Goal: Information Seeking & Learning: Learn about a topic

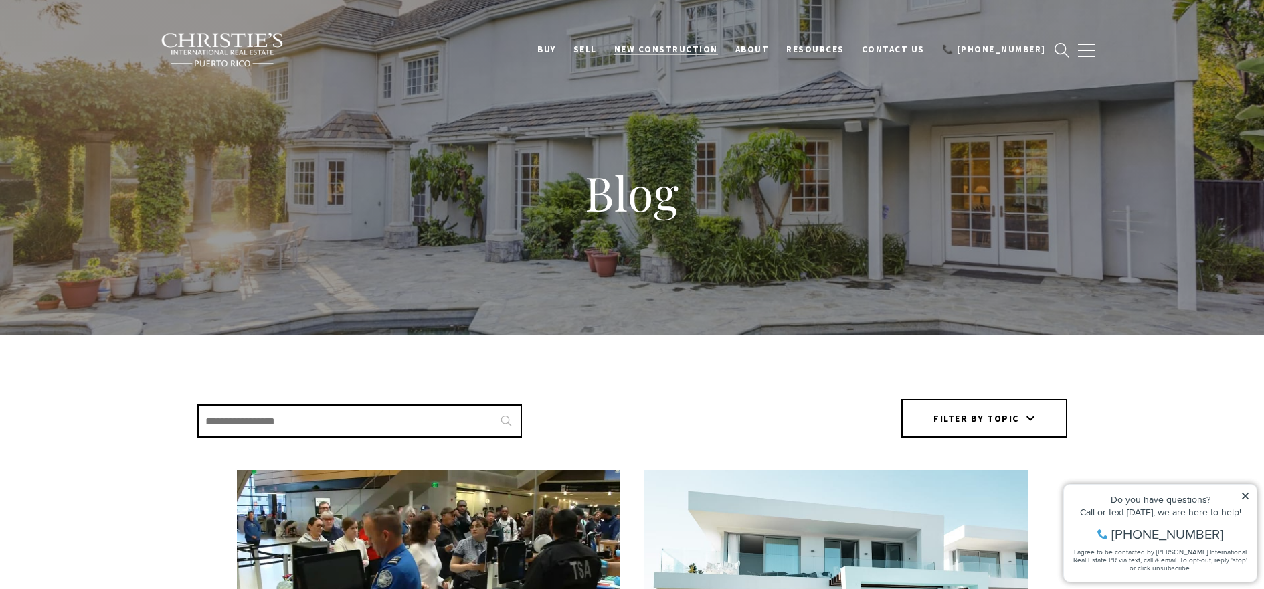
click at [703, 49] on span "New Construction" at bounding box center [666, 48] width 104 height 11
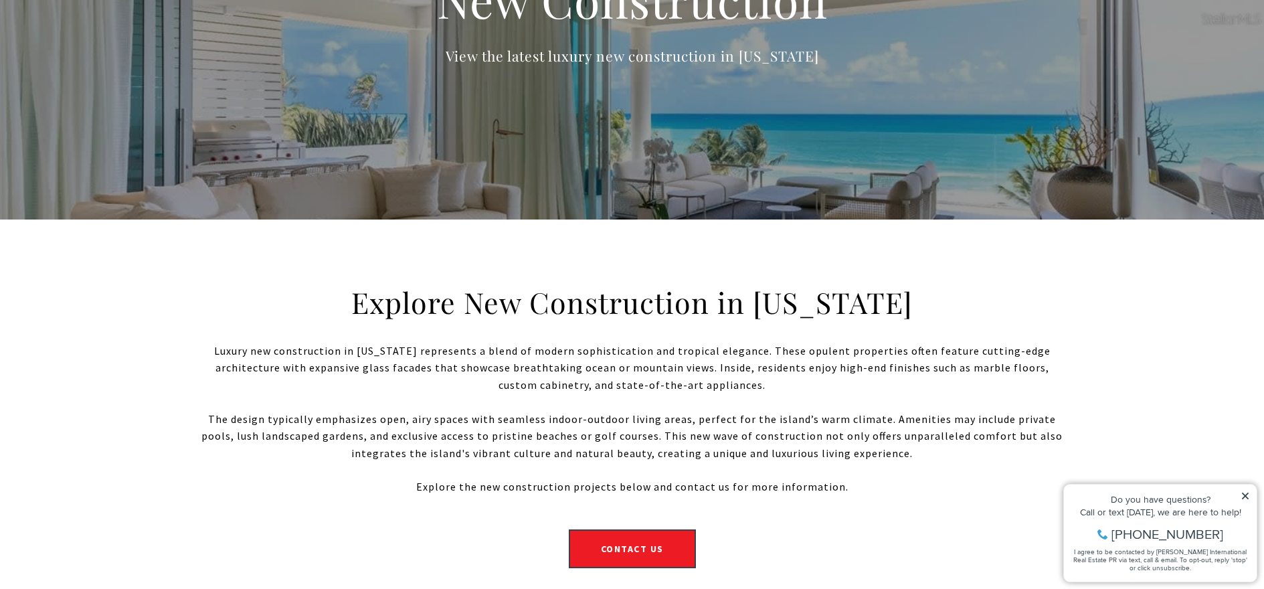
click at [1247, 494] on icon at bounding box center [1245, 495] width 7 height 7
drag, startPoint x: 1245, startPoint y: 497, endPoint x: 2302, endPoint y: 962, distance: 1154.1
click at [1245, 497] on icon at bounding box center [1245, 495] width 9 height 9
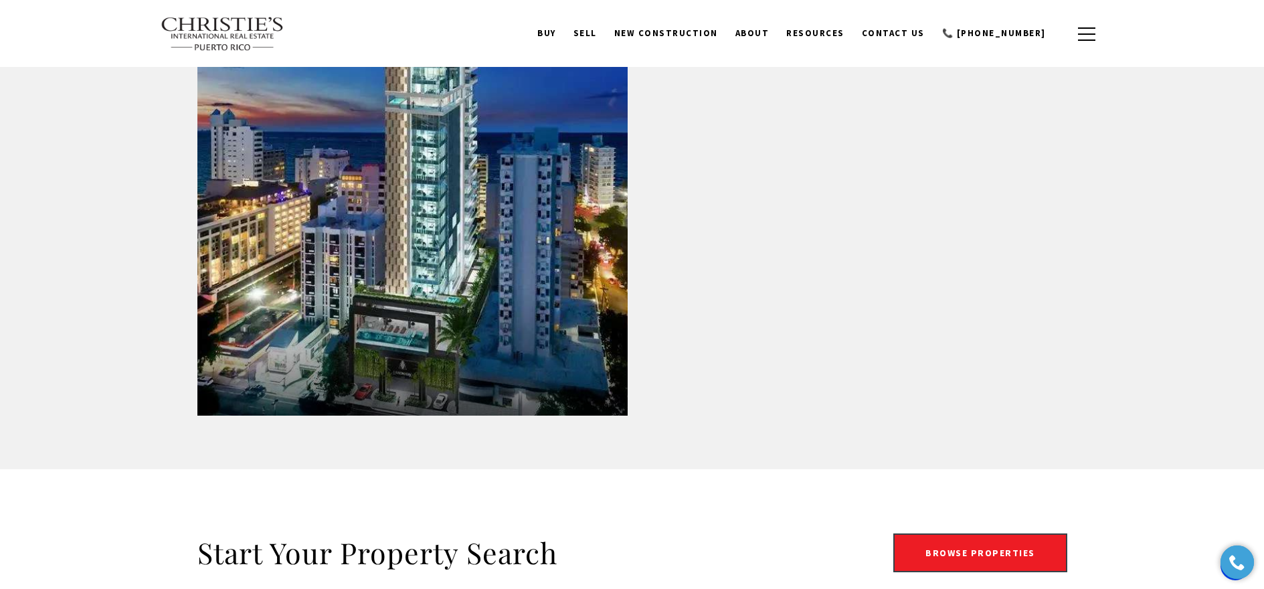
scroll to position [2092, 0]
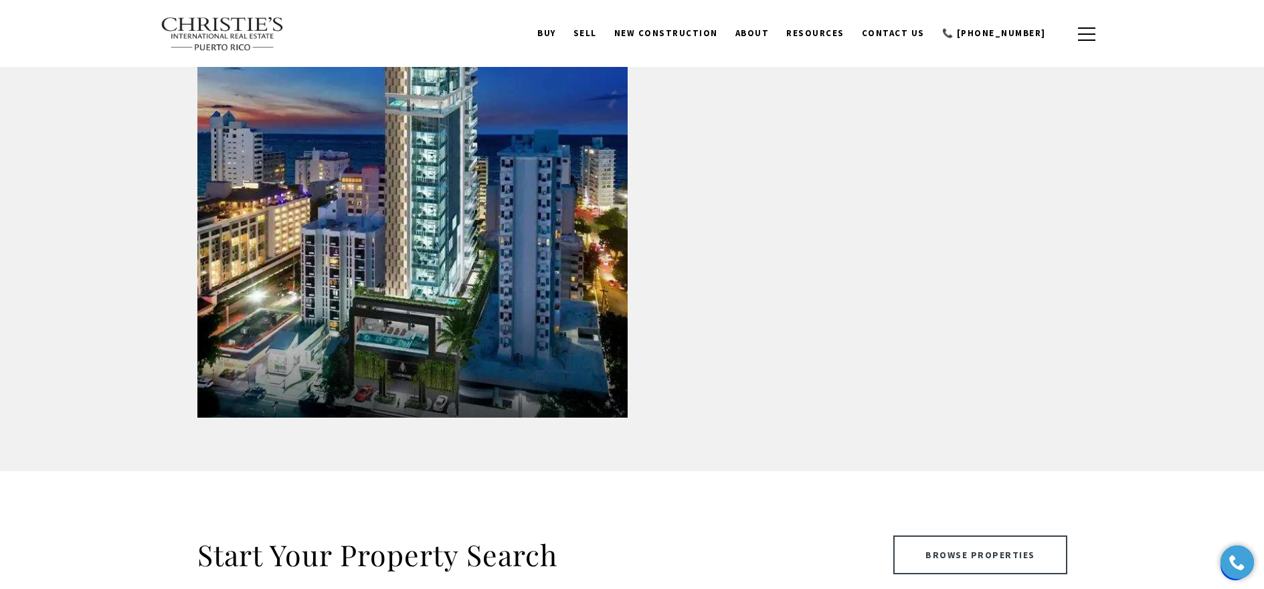
click at [1016, 552] on link "Browse Properties" at bounding box center [980, 554] width 174 height 39
click at [1014, 559] on link "Browse Properties" at bounding box center [980, 554] width 174 height 39
click at [946, 556] on link "Browse Properties" at bounding box center [980, 554] width 174 height 39
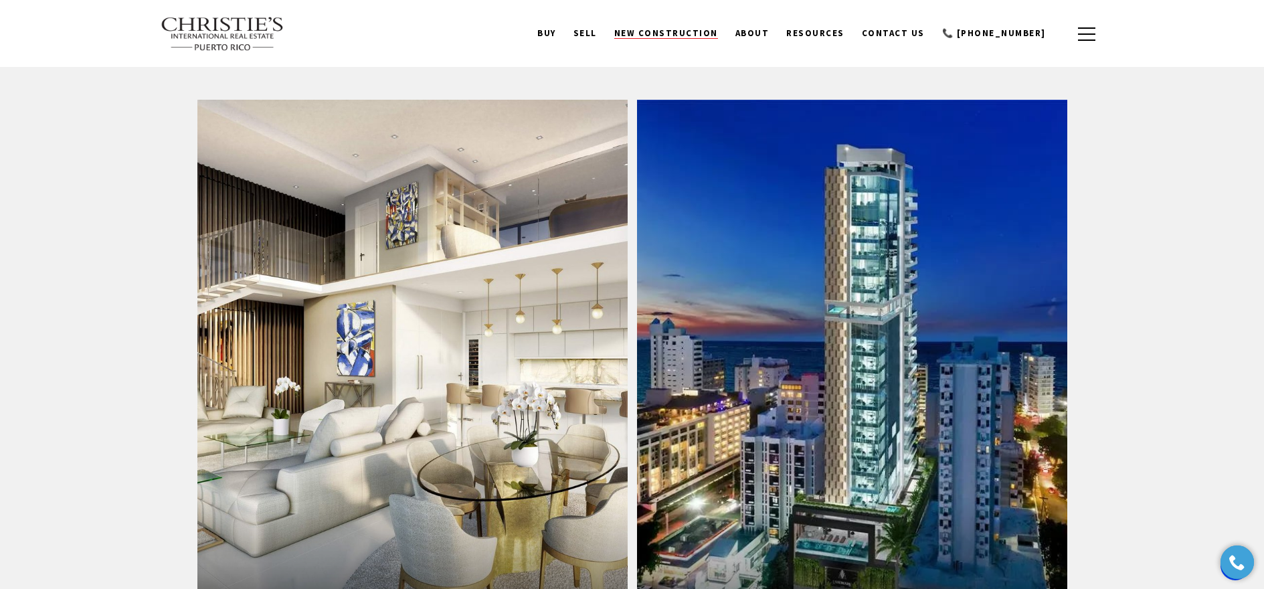
scroll to position [1291, 0]
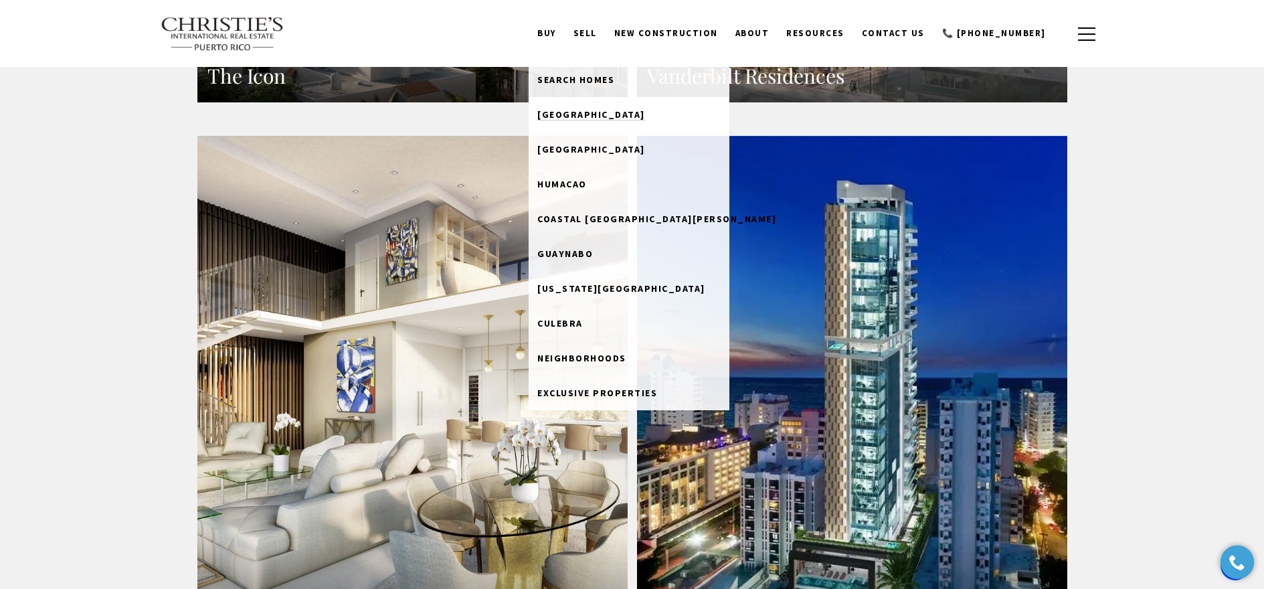
click at [592, 113] on span "Dorado Beach" at bounding box center [591, 114] width 108 height 12
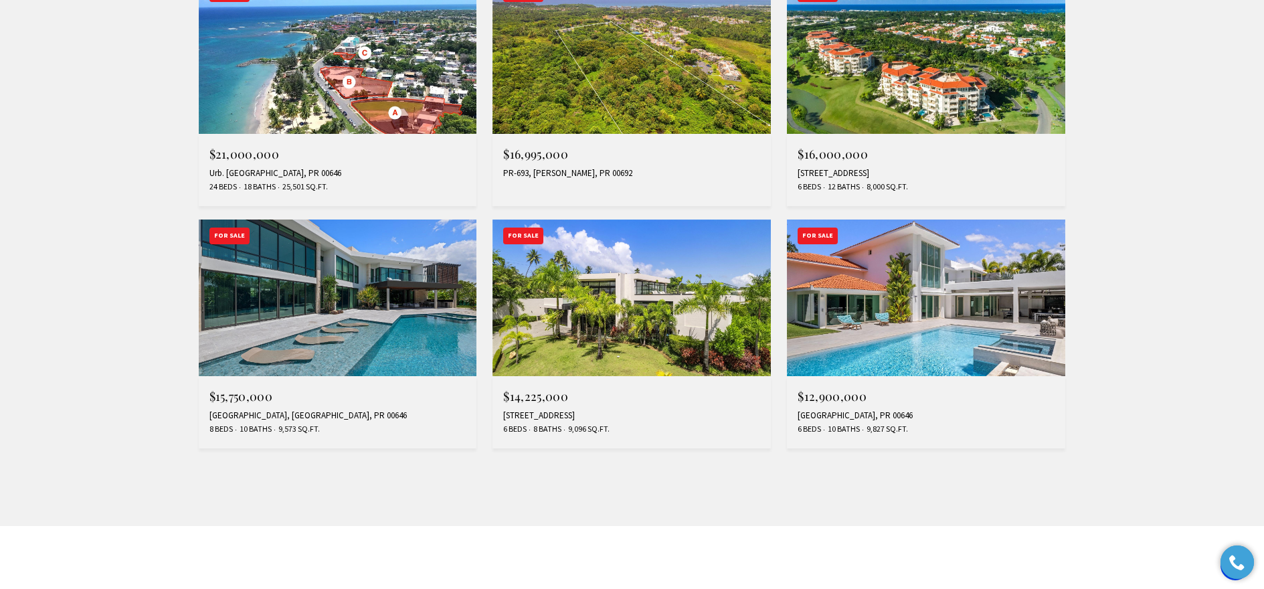
scroll to position [1106, 0]
click at [422, 308] on img at bounding box center [338, 297] width 278 height 157
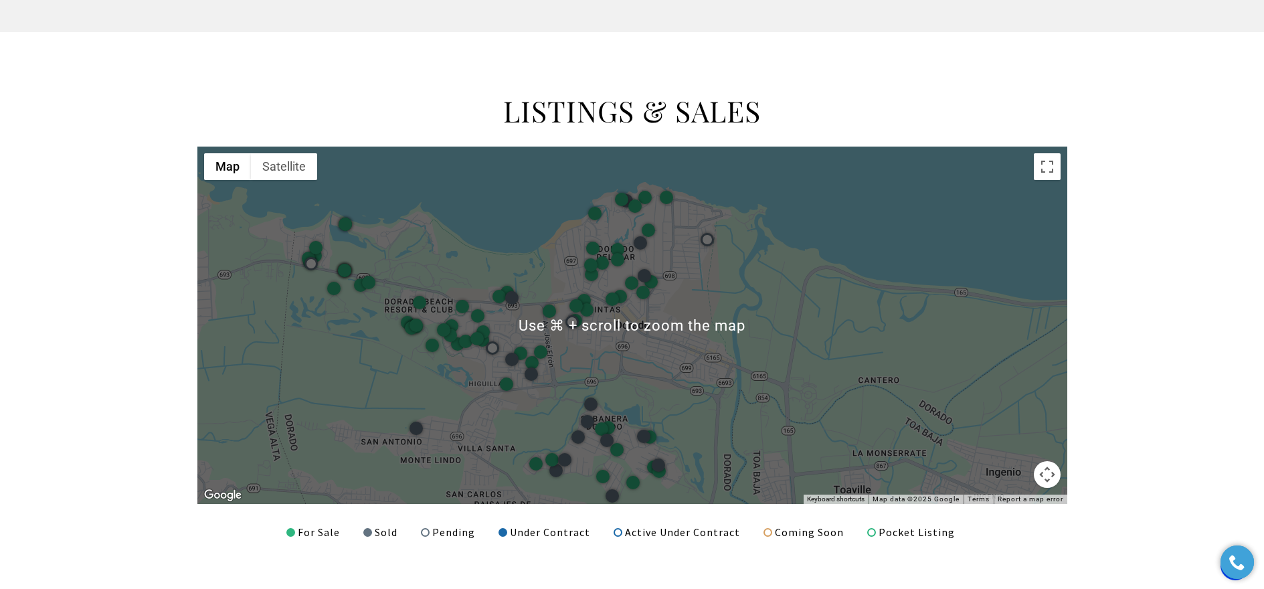
scroll to position [1600, 0]
click at [1126, 349] on div "LISTINGS & SALES ← Move left → Move right ↑ Move up ↓ Move down + Zoom in - Zoo…" at bounding box center [632, 315] width 1264 height 569
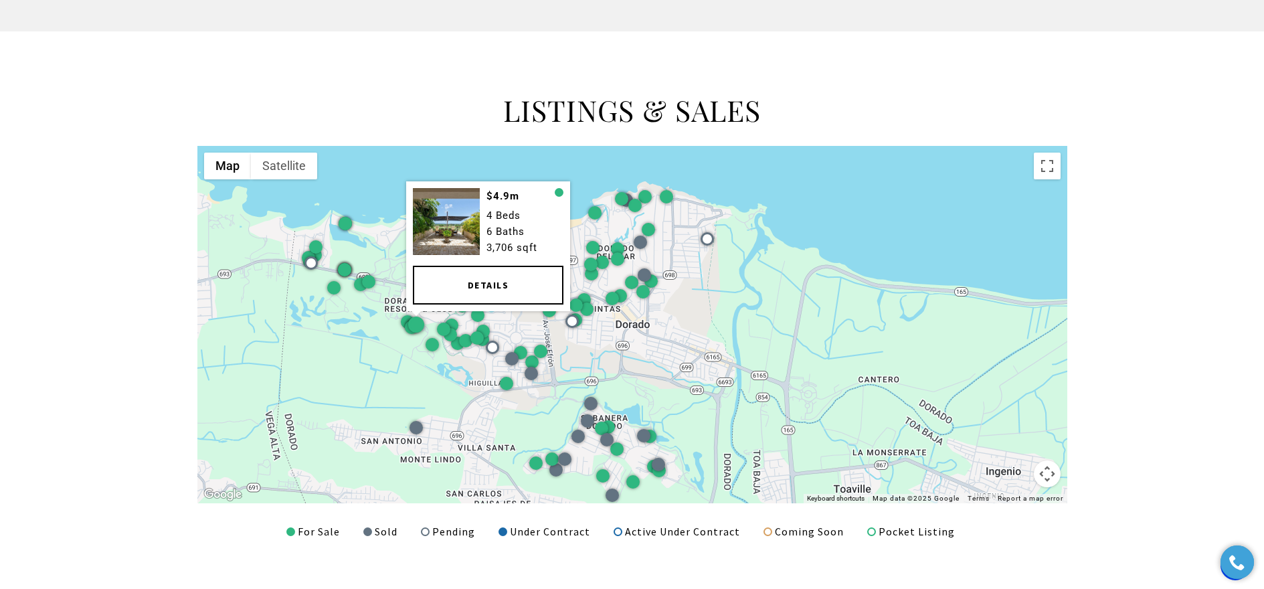
click at [417, 325] on div at bounding box center [416, 325] width 16 height 16
click at [438, 294] on link "Details" at bounding box center [488, 285] width 151 height 39
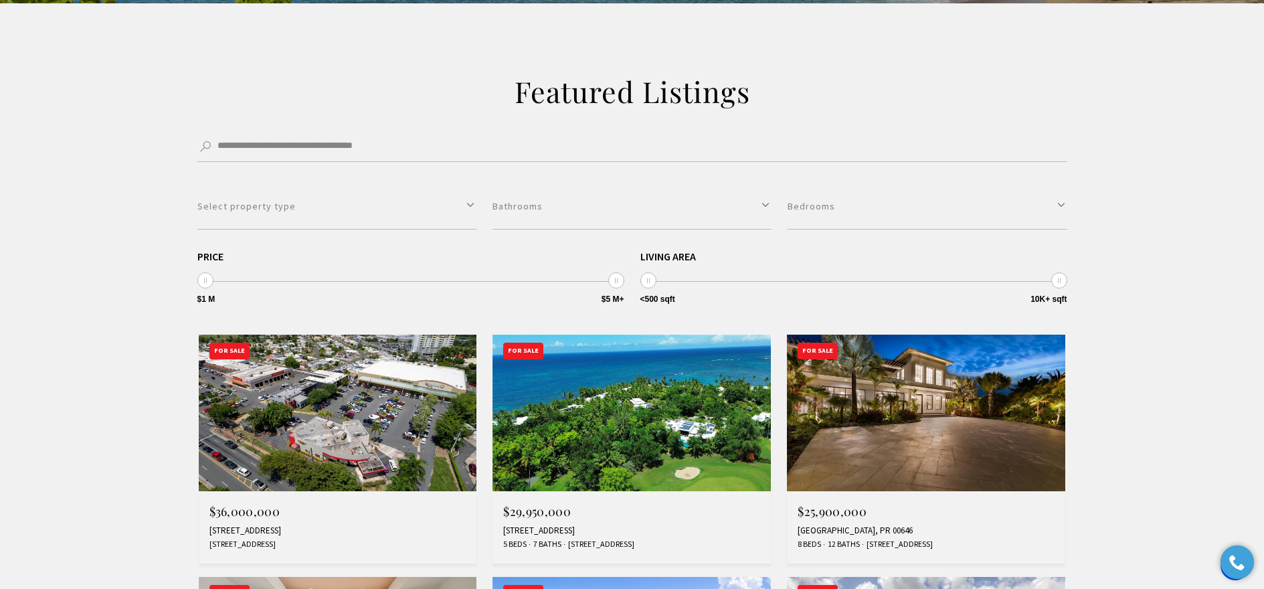
scroll to position [257, 0]
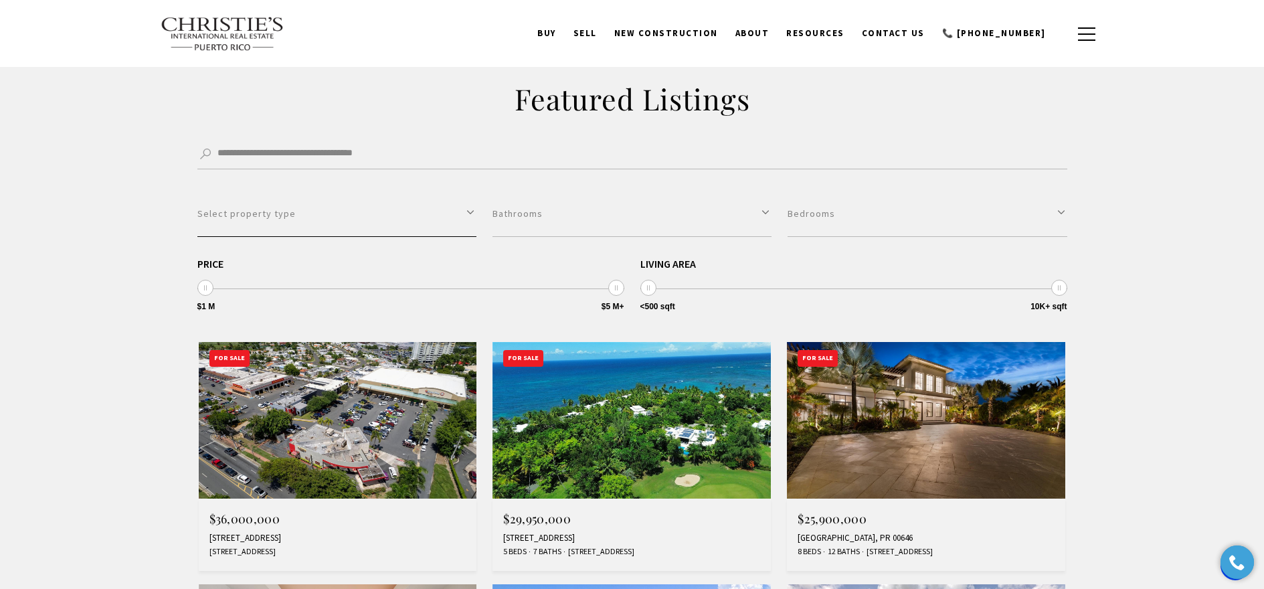
click at [273, 215] on button "Select property type" at bounding box center [336, 214] width 279 height 46
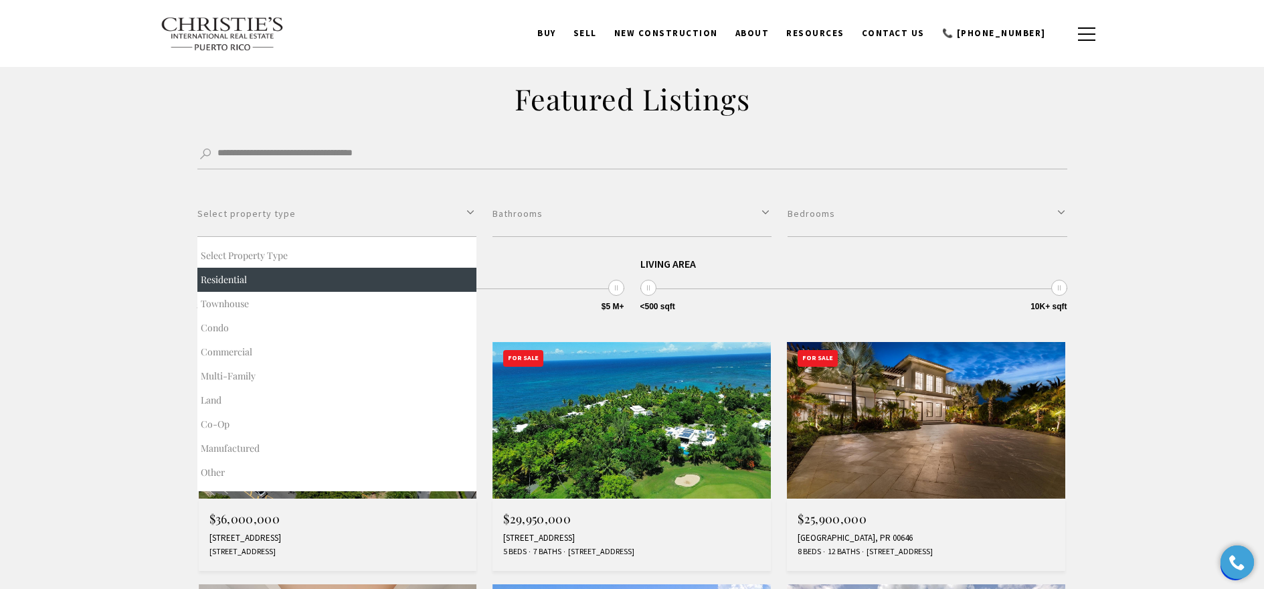
click at [244, 282] on button "Residential" at bounding box center [336, 280] width 279 height 24
select select "**********"
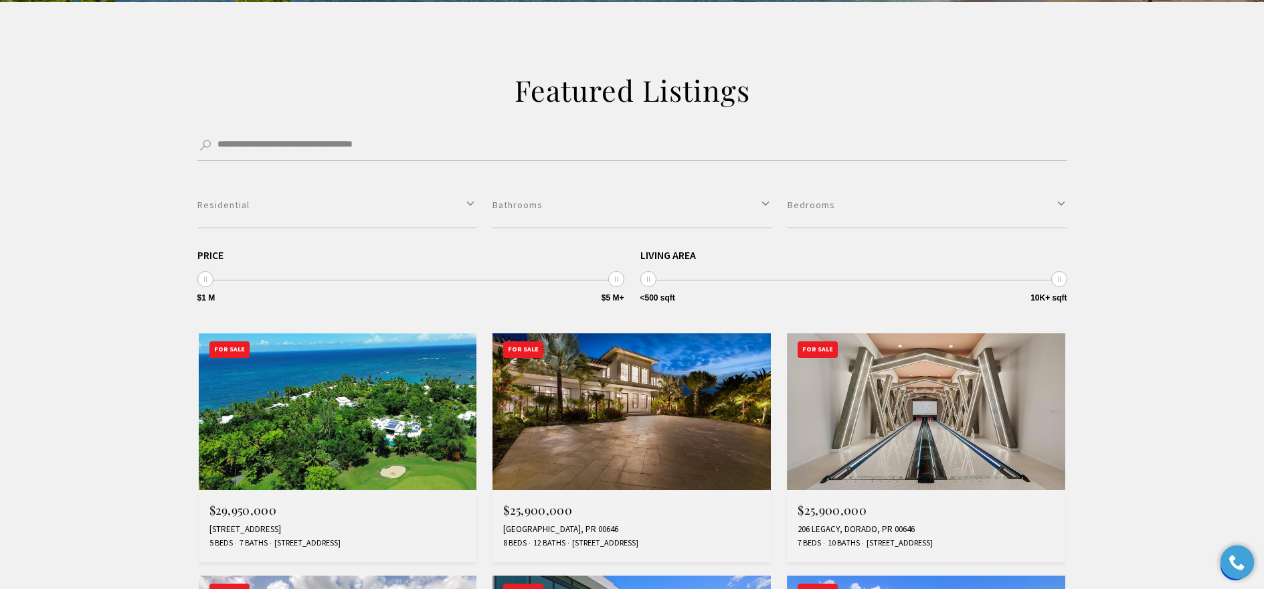
scroll to position [274, 0]
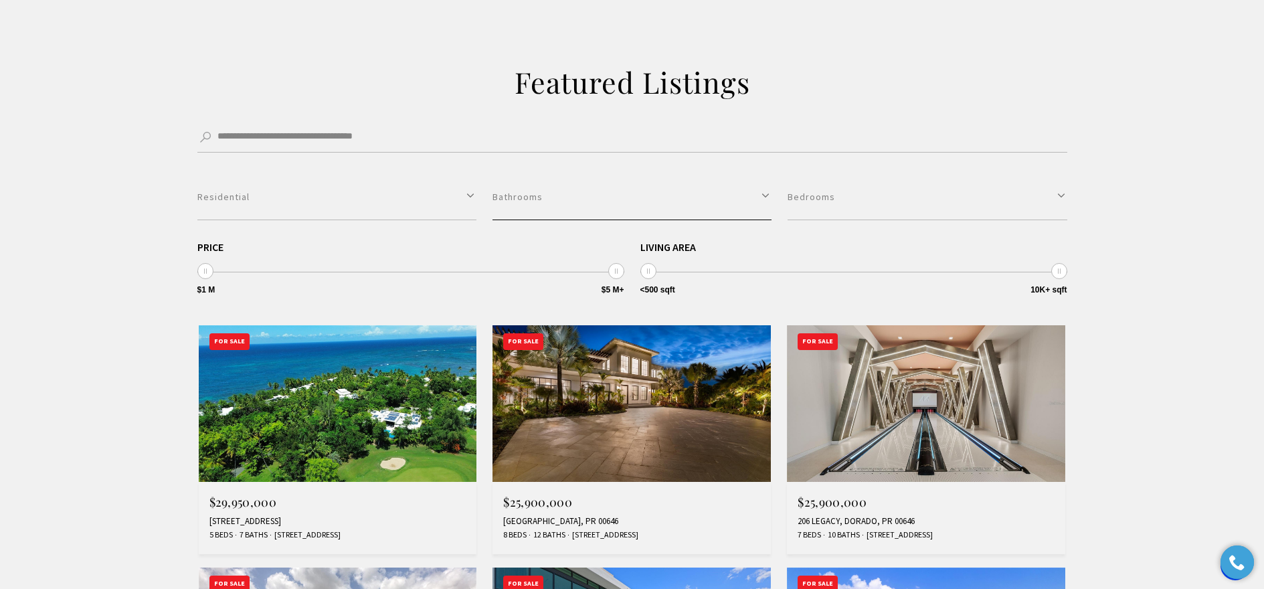
click at [766, 204] on button "Bathrooms" at bounding box center [631, 197] width 279 height 46
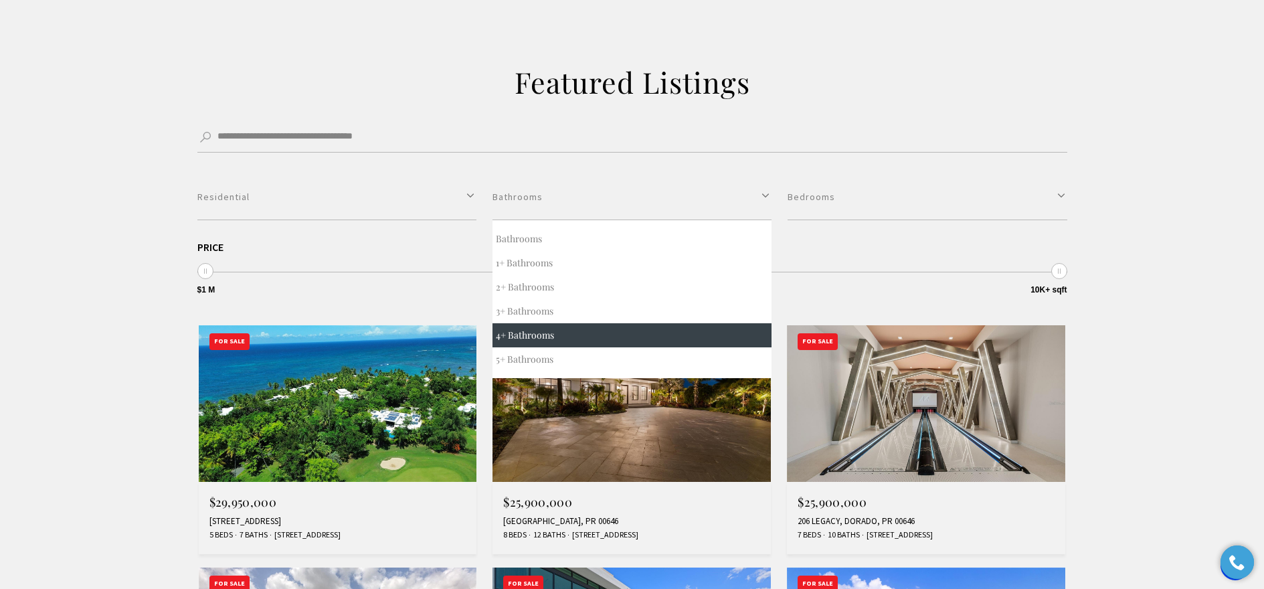
click at [545, 333] on button "4+ Bathrooms" at bounding box center [631, 335] width 279 height 24
select select "*"
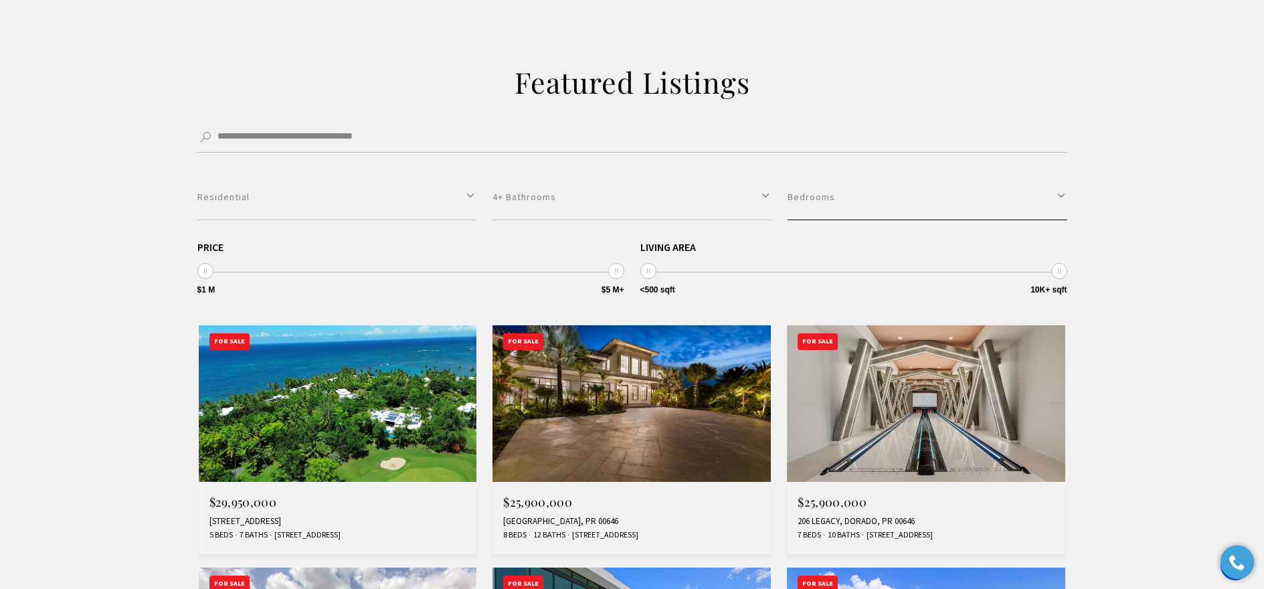
click at [882, 209] on button "Bedrooms" at bounding box center [927, 197] width 279 height 46
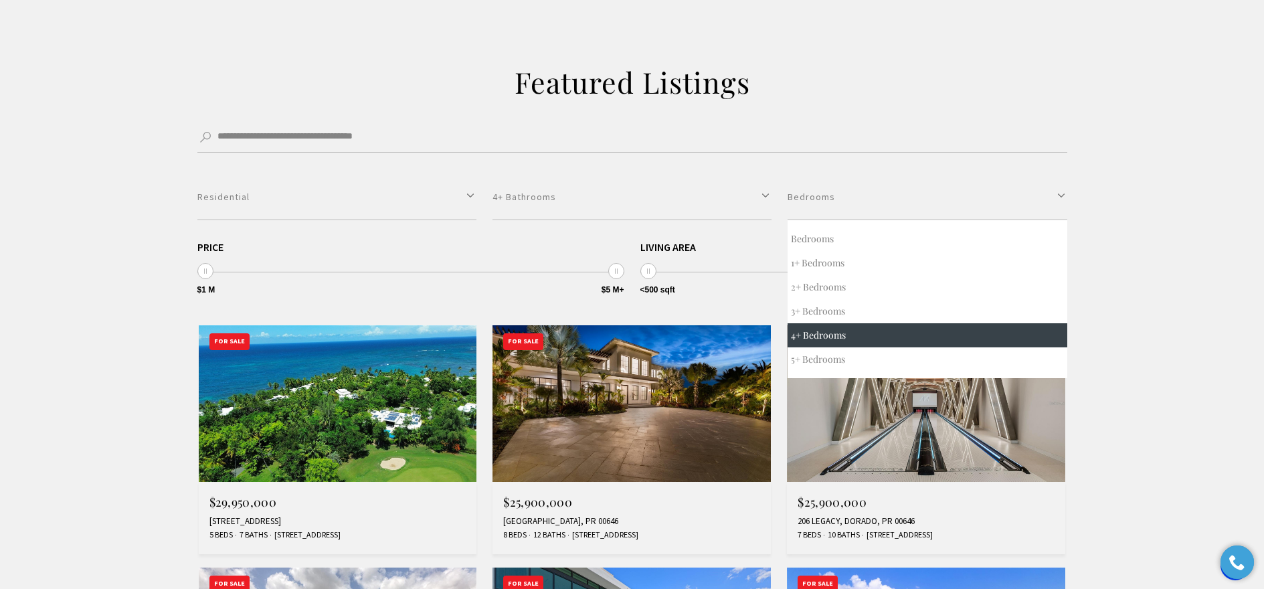
click at [822, 340] on button "4+ Bedrooms" at bounding box center [927, 335] width 279 height 24
select select "*"
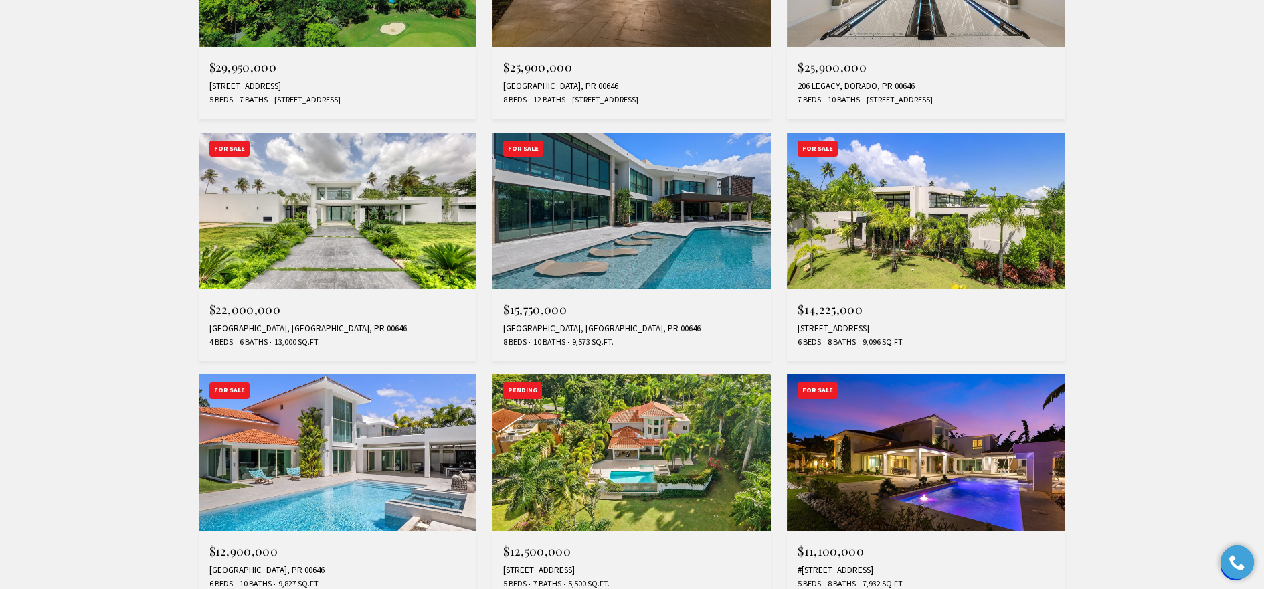
scroll to position [709, 0]
click at [944, 240] on img at bounding box center [926, 210] width 278 height 157
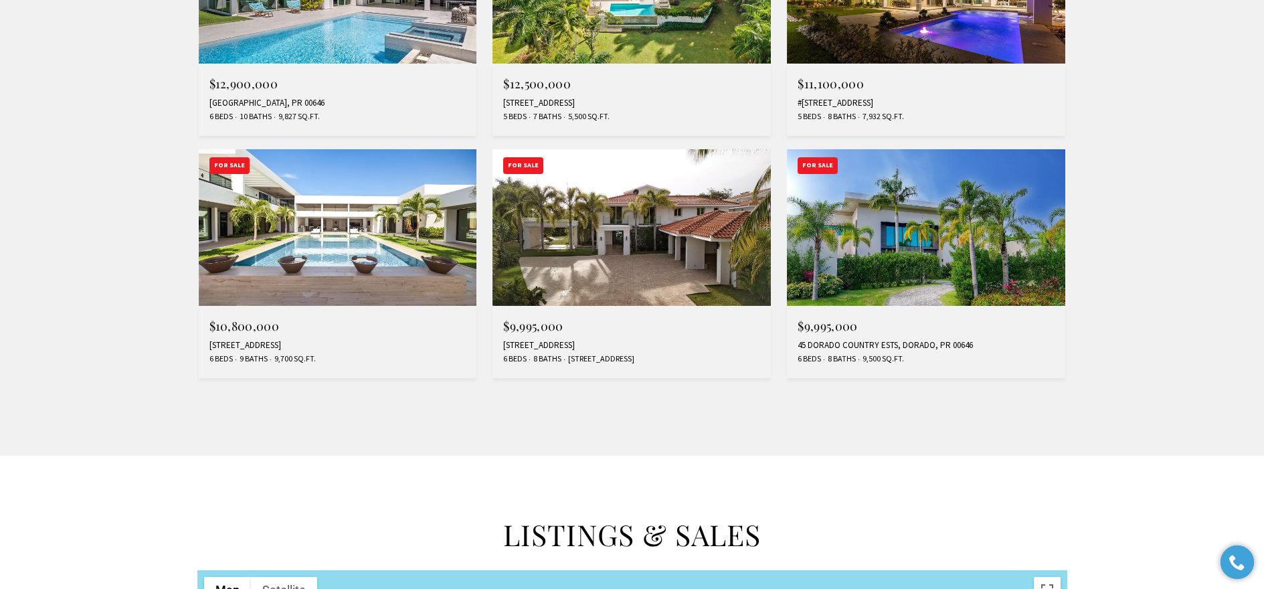
scroll to position [1199, 0]
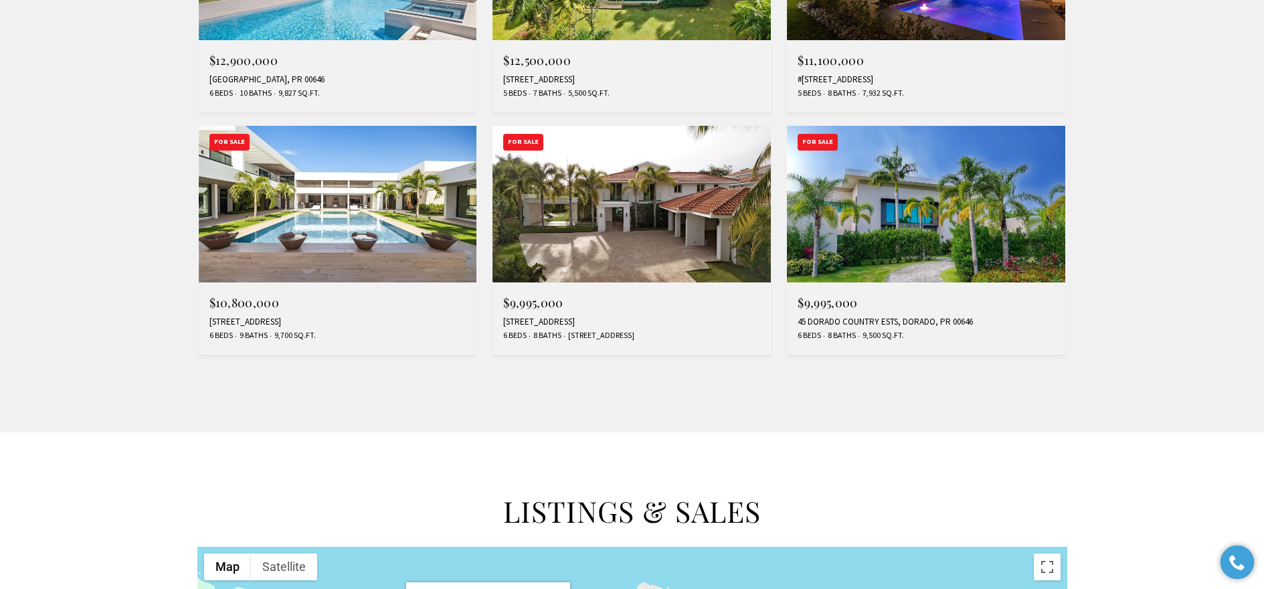
click at [897, 259] on img at bounding box center [926, 204] width 278 height 157
click at [573, 244] on img at bounding box center [631, 204] width 278 height 157
click at [289, 236] on img at bounding box center [338, 204] width 278 height 157
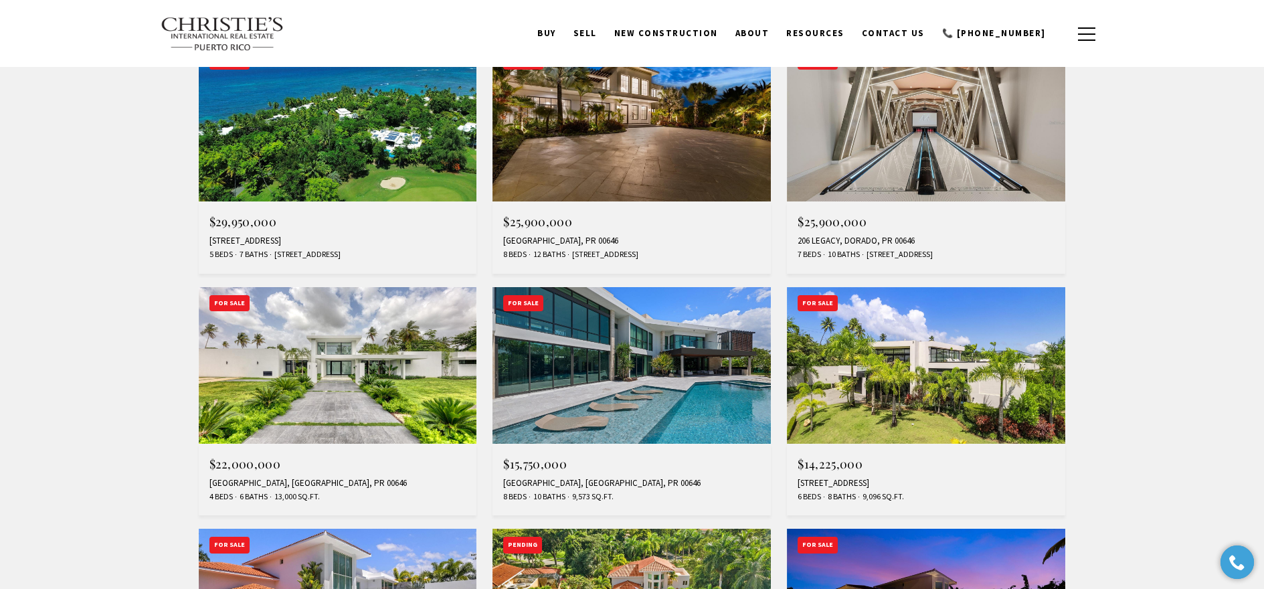
scroll to position [528, 0]
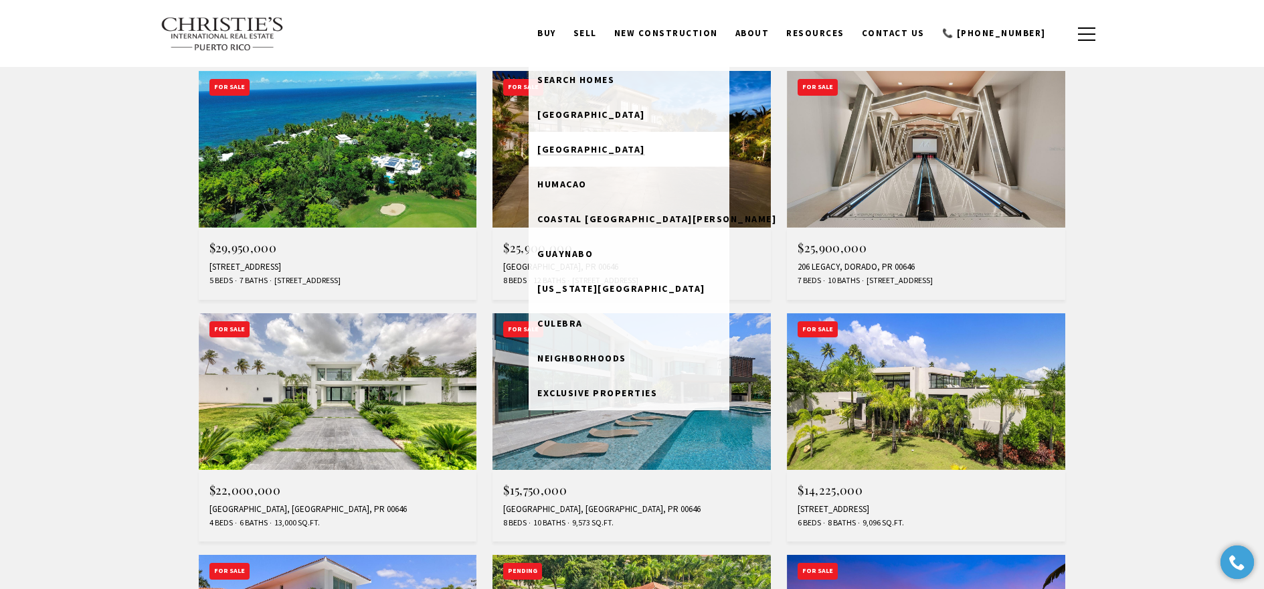
click at [607, 149] on span "[GEOGRAPHIC_DATA]" at bounding box center [591, 149] width 108 height 12
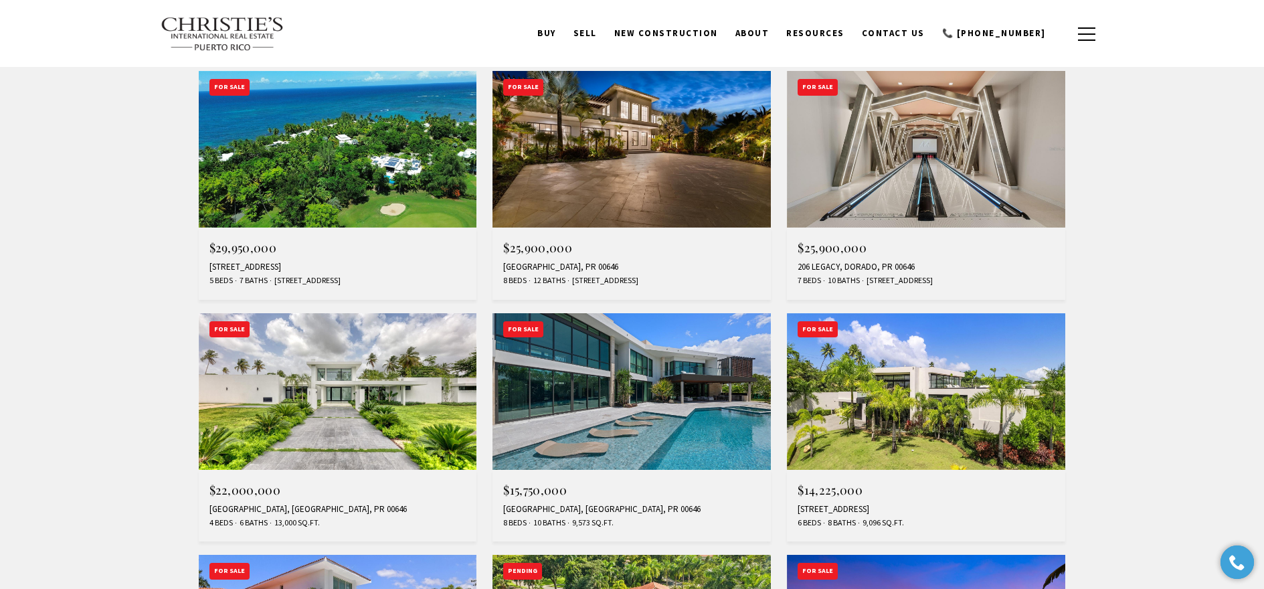
scroll to position [274, 0]
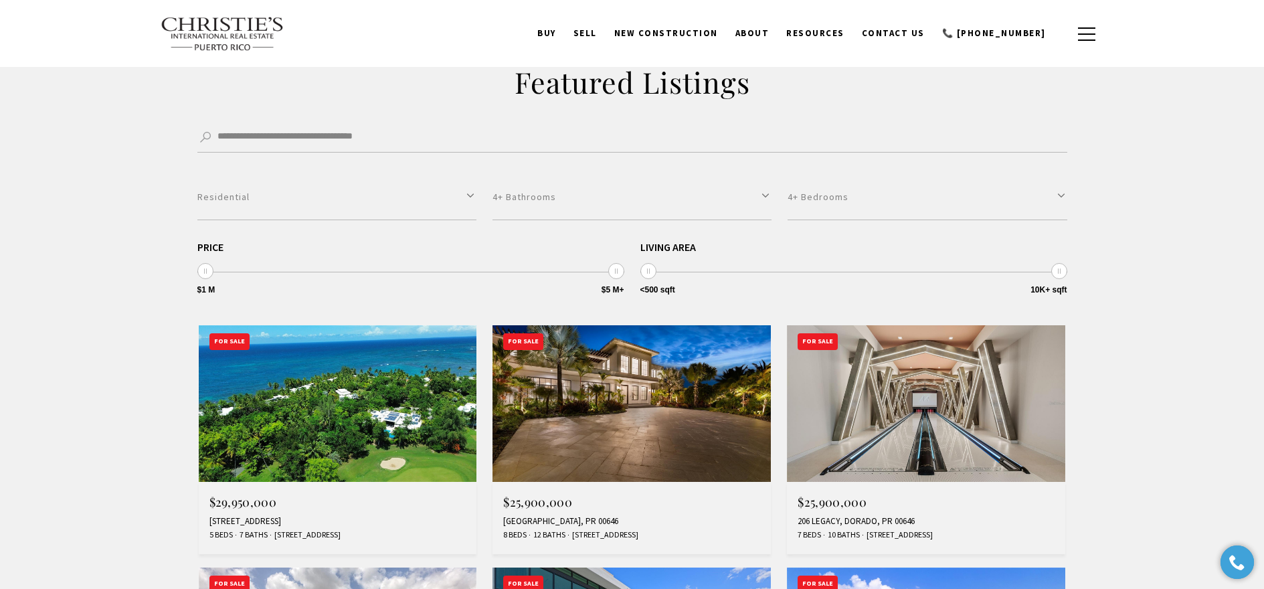
select select "Single select"
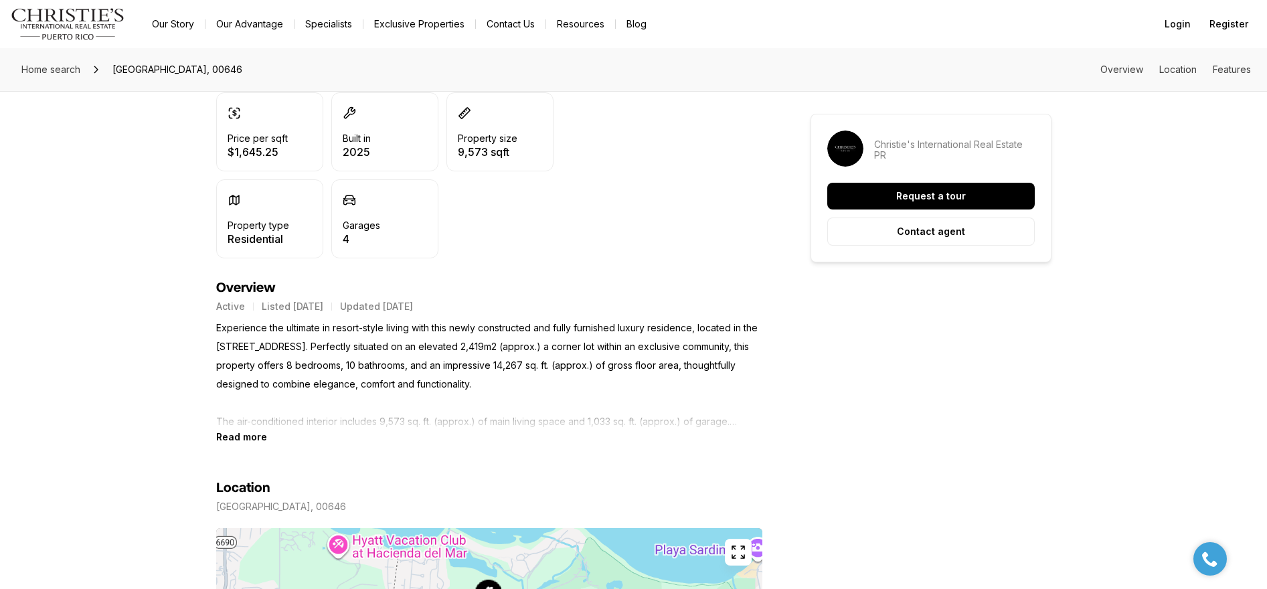
scroll to position [397, 0]
click at [738, 553] on icon "button" at bounding box center [738, 553] width 16 height 16
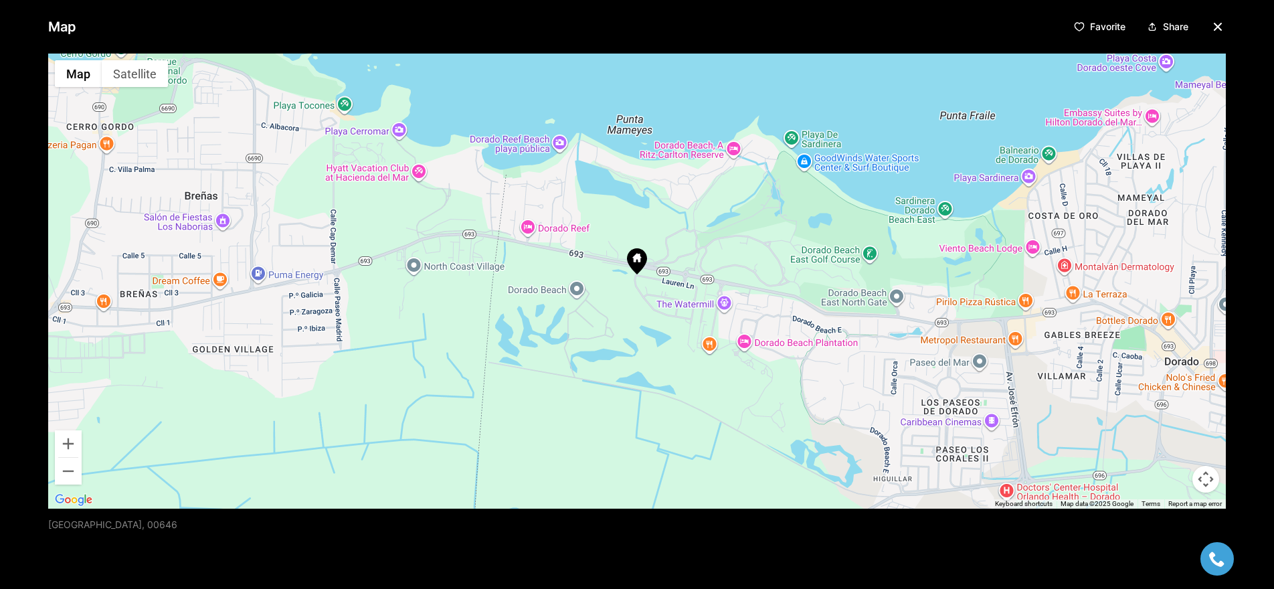
click at [1215, 27] on icon "button" at bounding box center [1218, 26] width 7 height 7
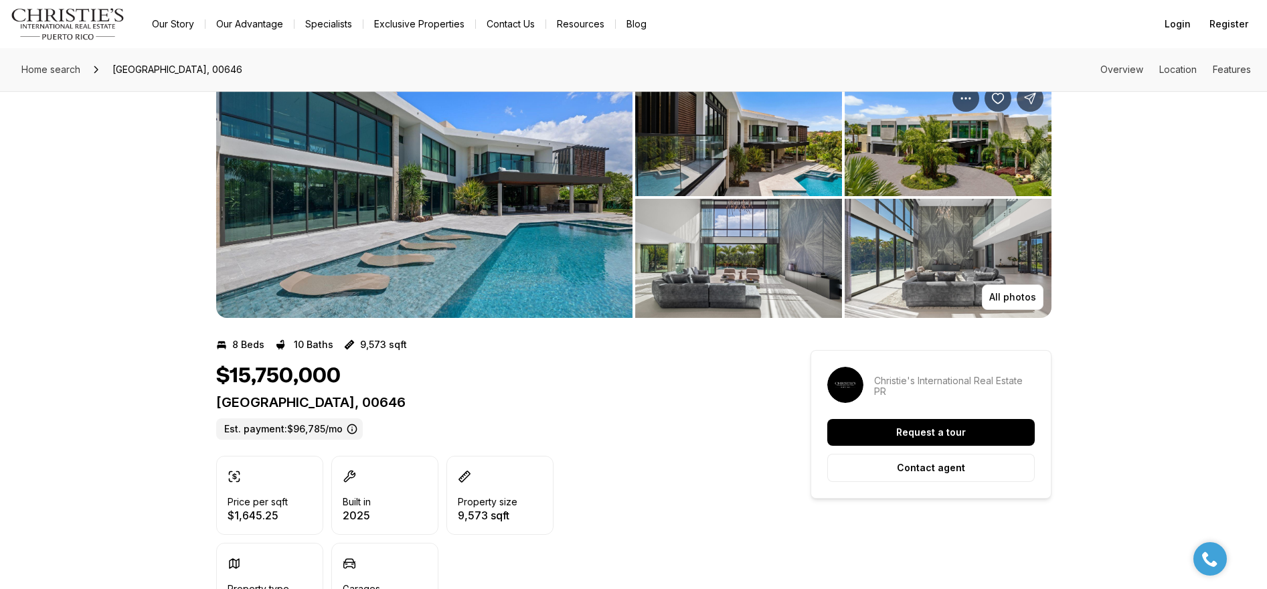
scroll to position [35, 0]
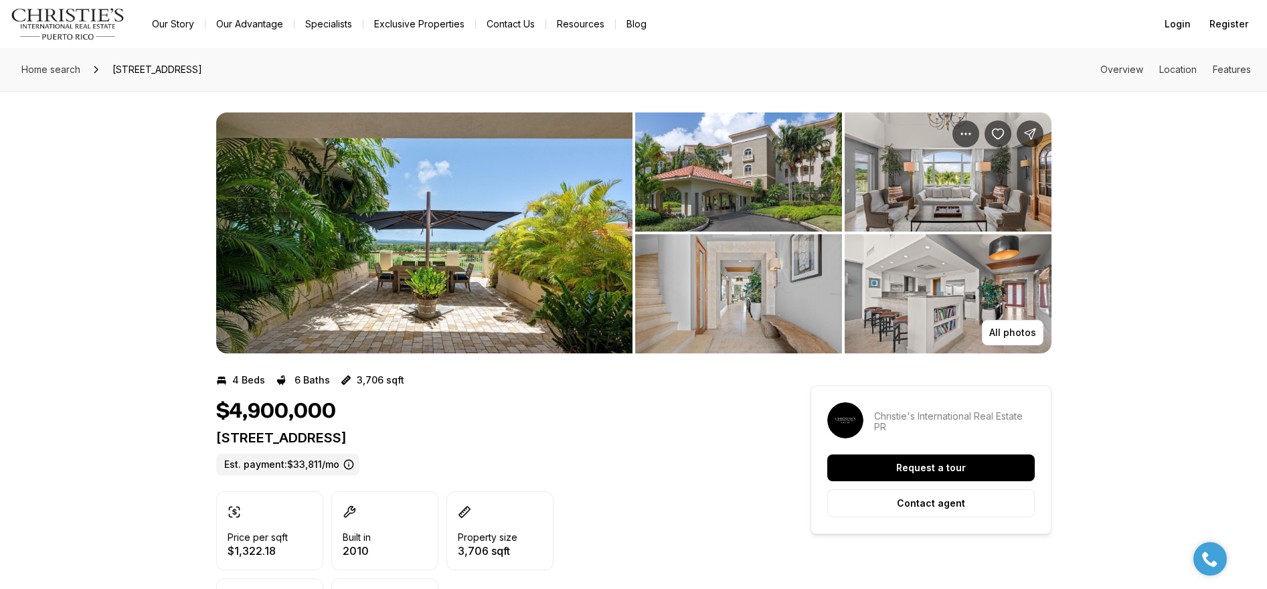
click at [433, 296] on img "View image gallery" at bounding box center [424, 232] width 416 height 241
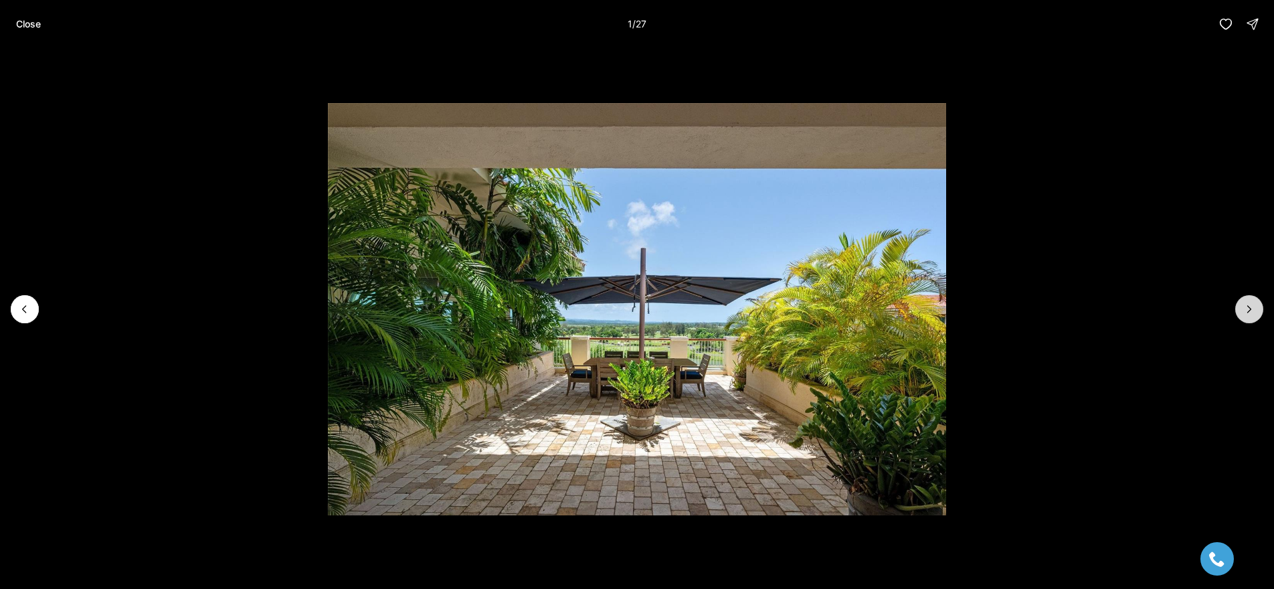
click at [1249, 310] on icon "Next slide" at bounding box center [1249, 308] width 13 height 13
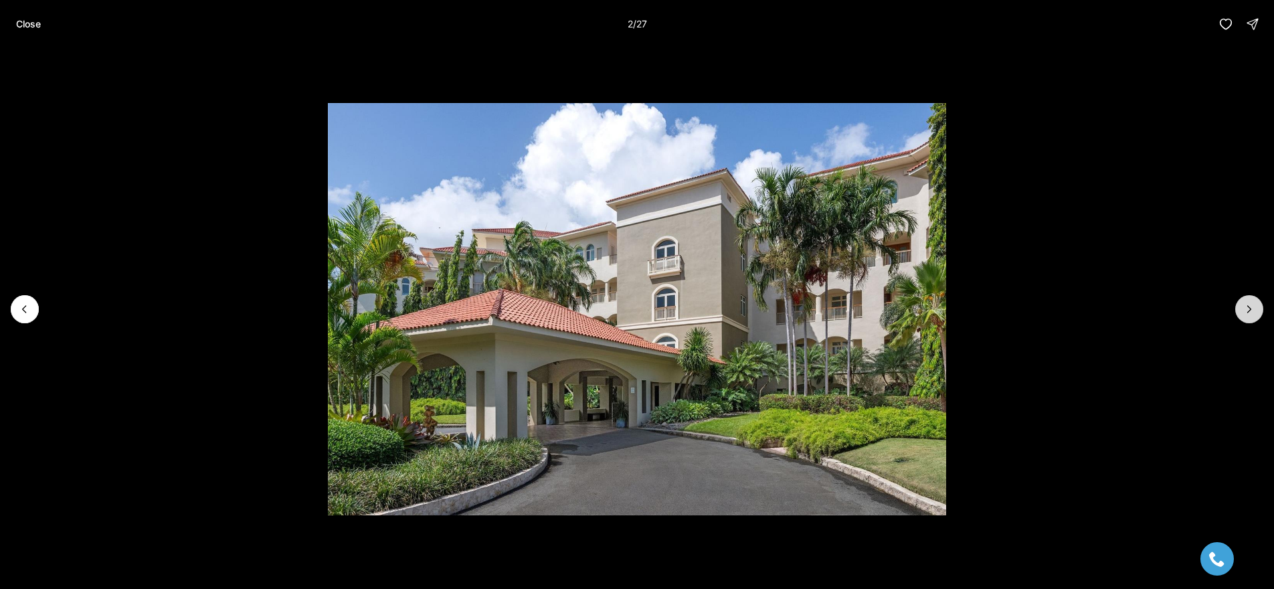
click at [1249, 310] on icon "Next slide" at bounding box center [1249, 308] width 13 height 13
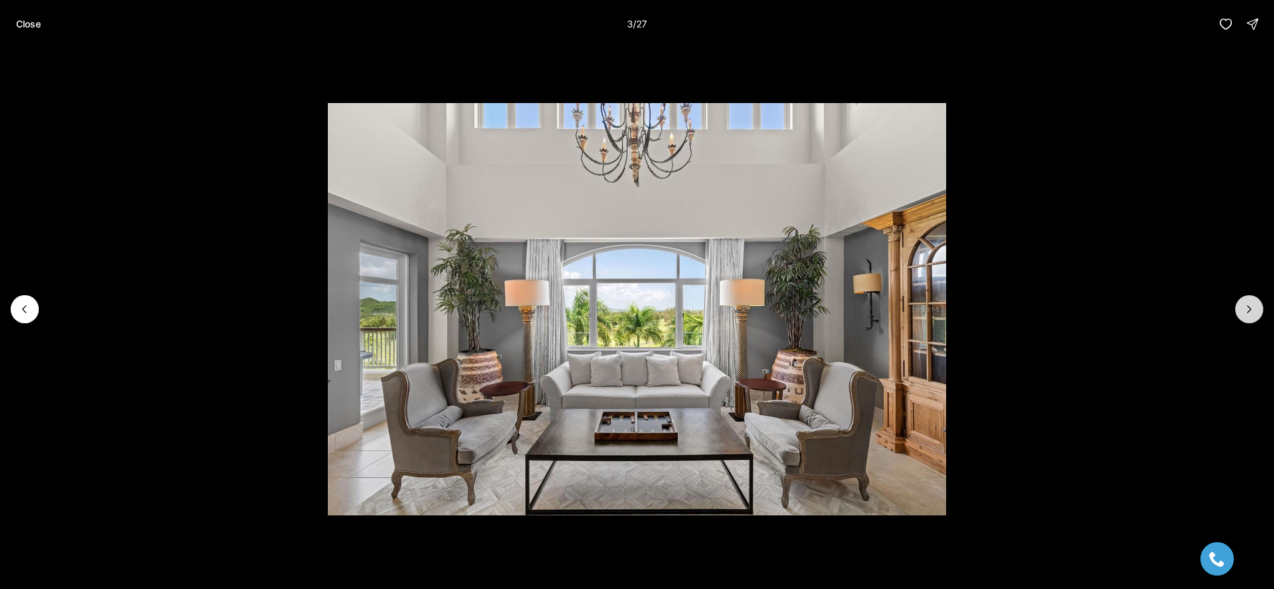
click at [1249, 310] on icon "Next slide" at bounding box center [1249, 308] width 13 height 13
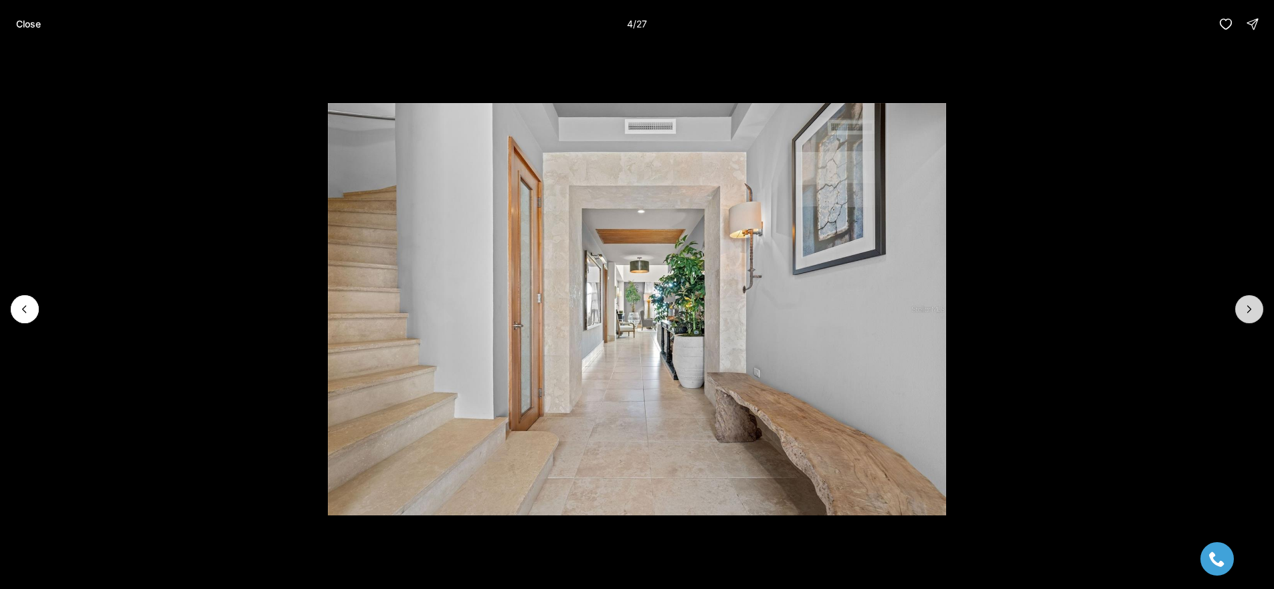
click at [1249, 310] on icon "Next slide" at bounding box center [1249, 308] width 13 height 13
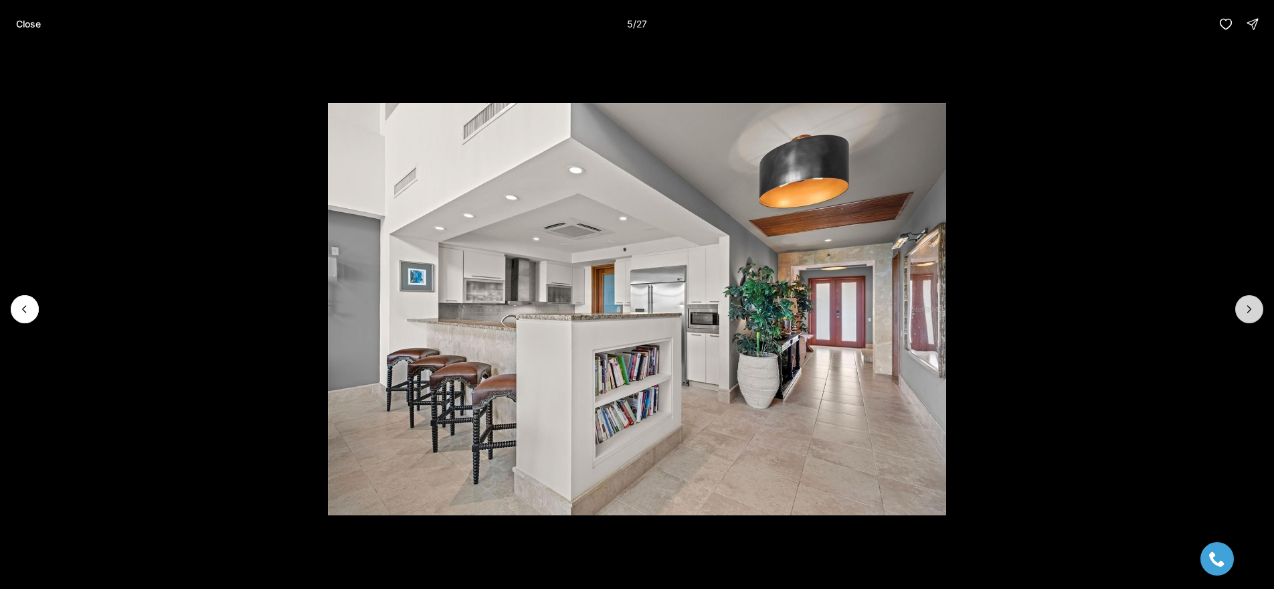
click at [1249, 310] on icon "Next slide" at bounding box center [1249, 308] width 13 height 13
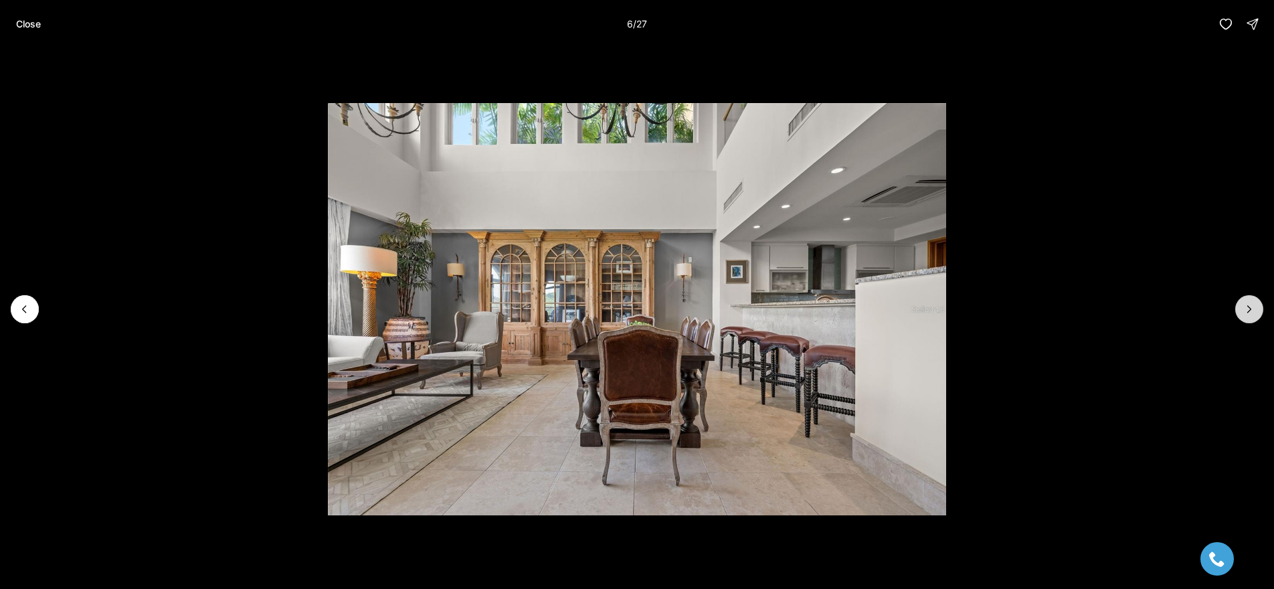
click at [1249, 310] on icon "Next slide" at bounding box center [1249, 308] width 13 height 13
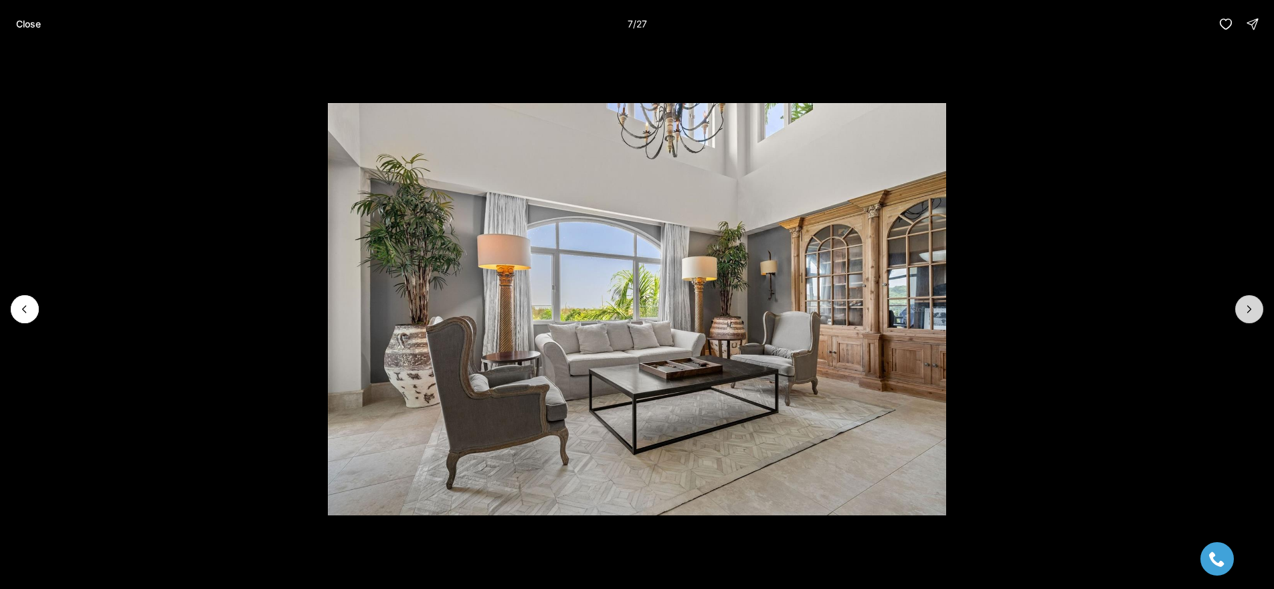
click at [1249, 310] on icon "Next slide" at bounding box center [1249, 308] width 13 height 13
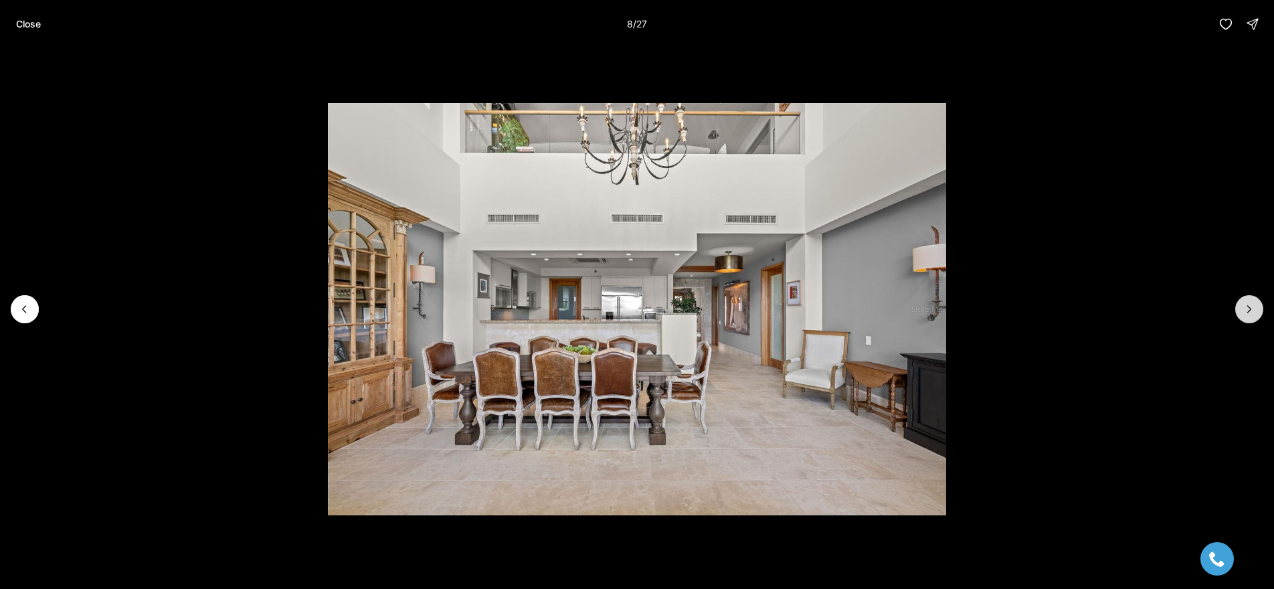
click at [1249, 310] on icon "Next slide" at bounding box center [1249, 308] width 13 height 13
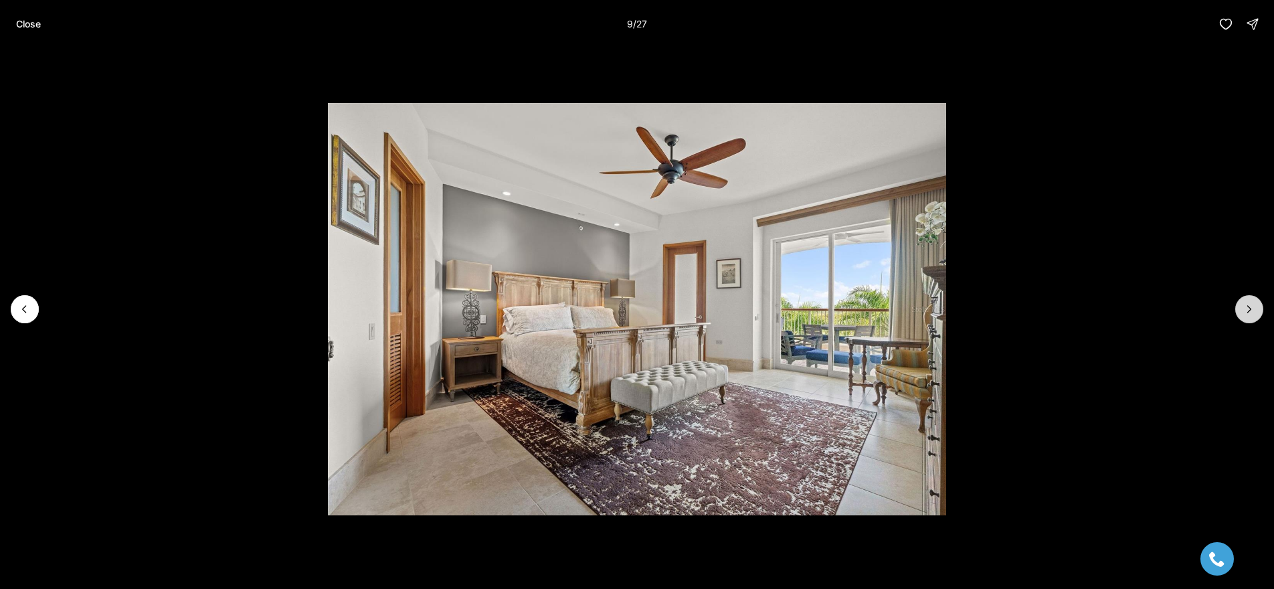
click at [1249, 310] on icon "Next slide" at bounding box center [1249, 308] width 13 height 13
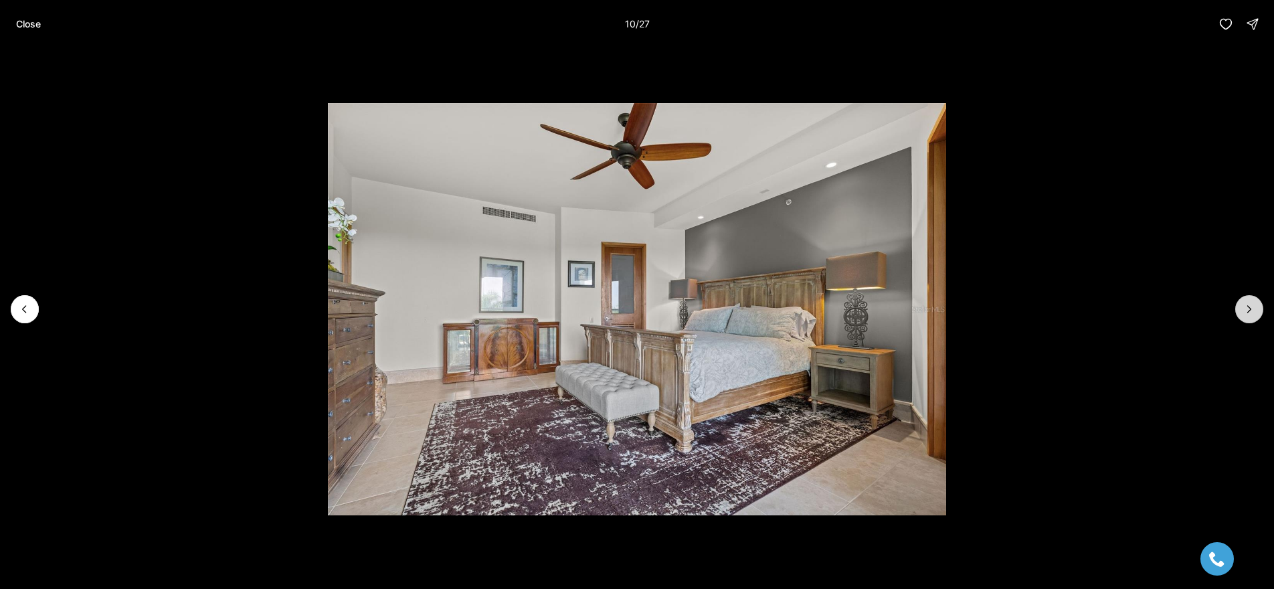
click at [1249, 310] on icon "Next slide" at bounding box center [1249, 308] width 13 height 13
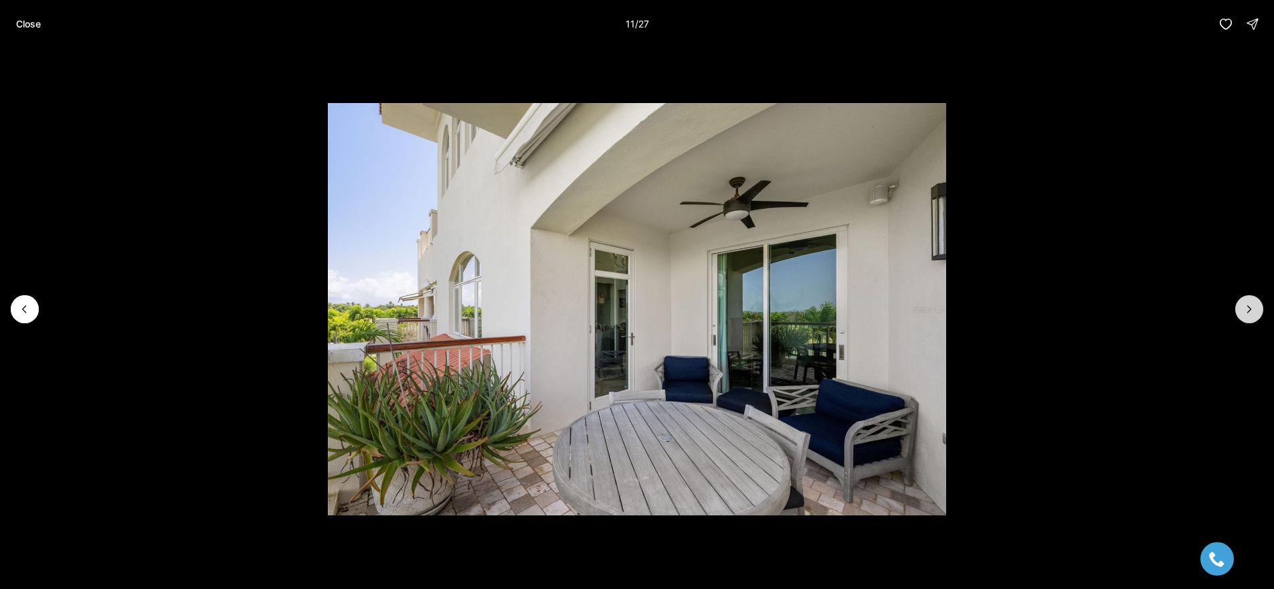
click at [1249, 310] on icon "Next slide" at bounding box center [1249, 308] width 13 height 13
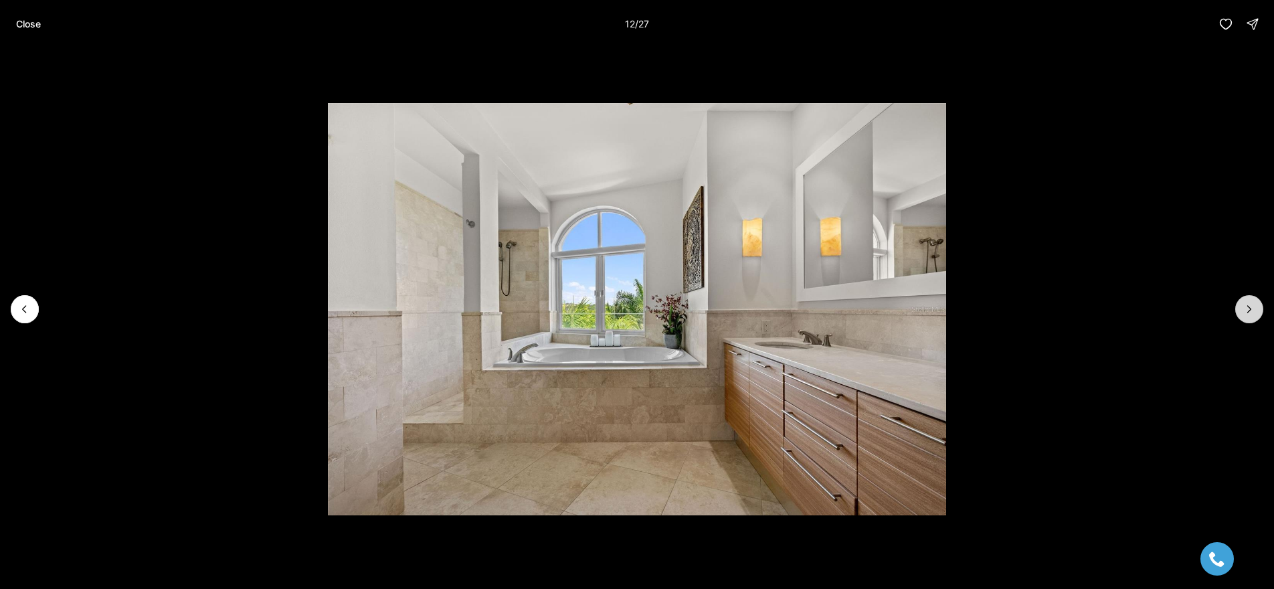
click at [1249, 310] on icon "Next slide" at bounding box center [1249, 308] width 13 height 13
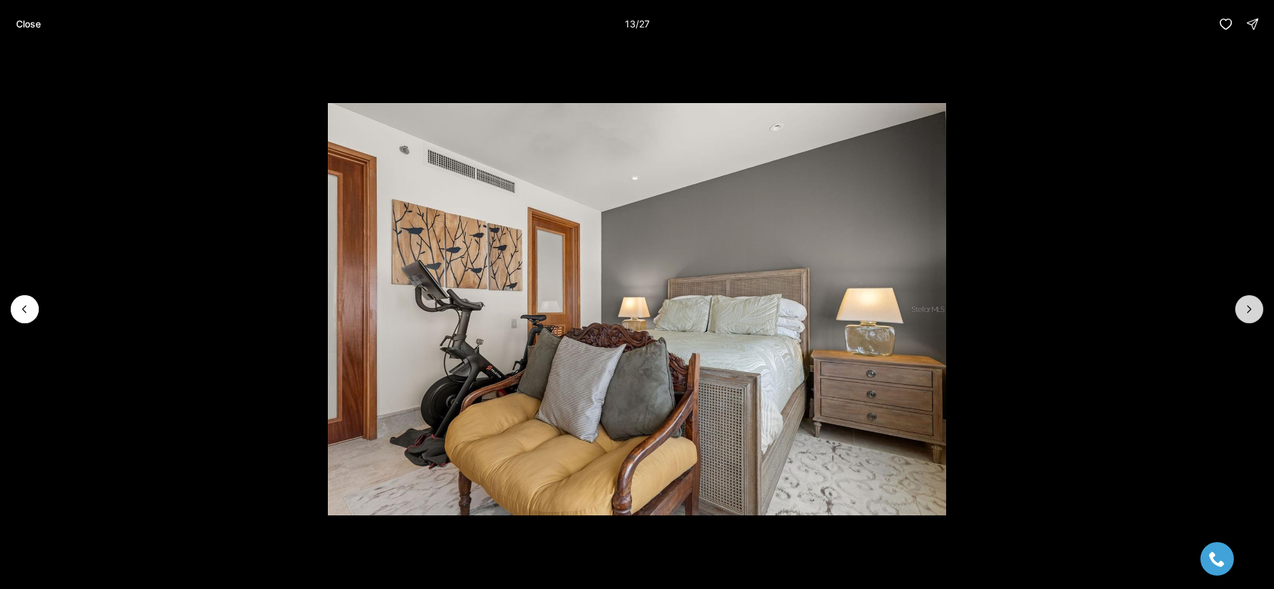
click at [1249, 310] on icon "Next slide" at bounding box center [1249, 308] width 13 height 13
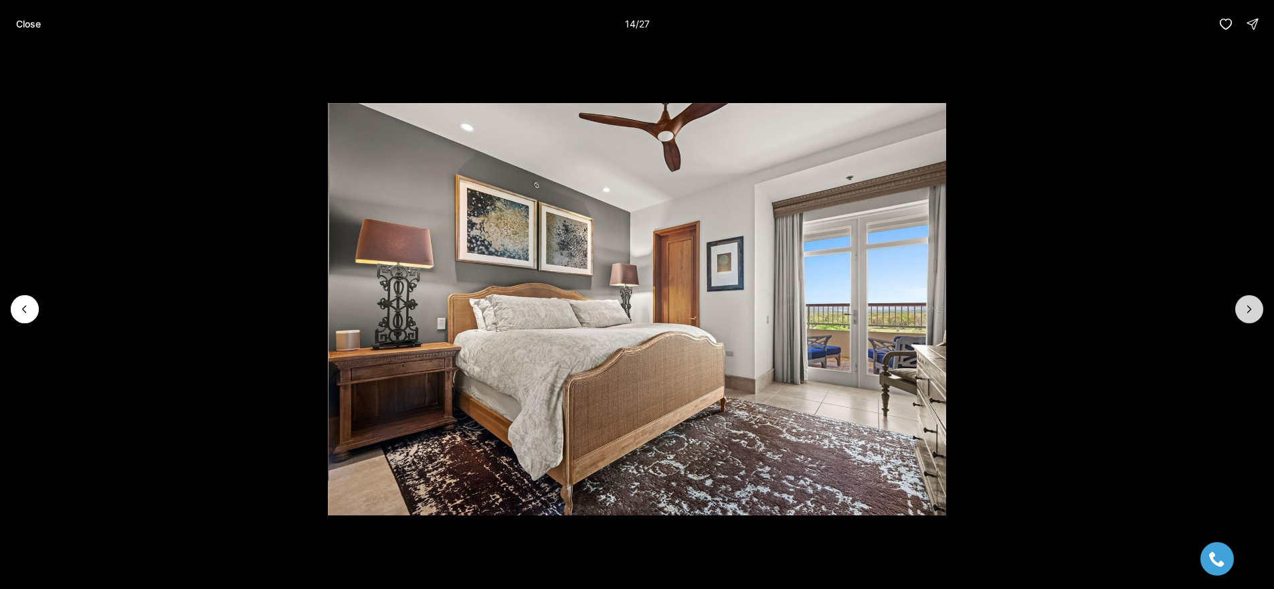
click at [1249, 310] on icon "Next slide" at bounding box center [1249, 308] width 13 height 13
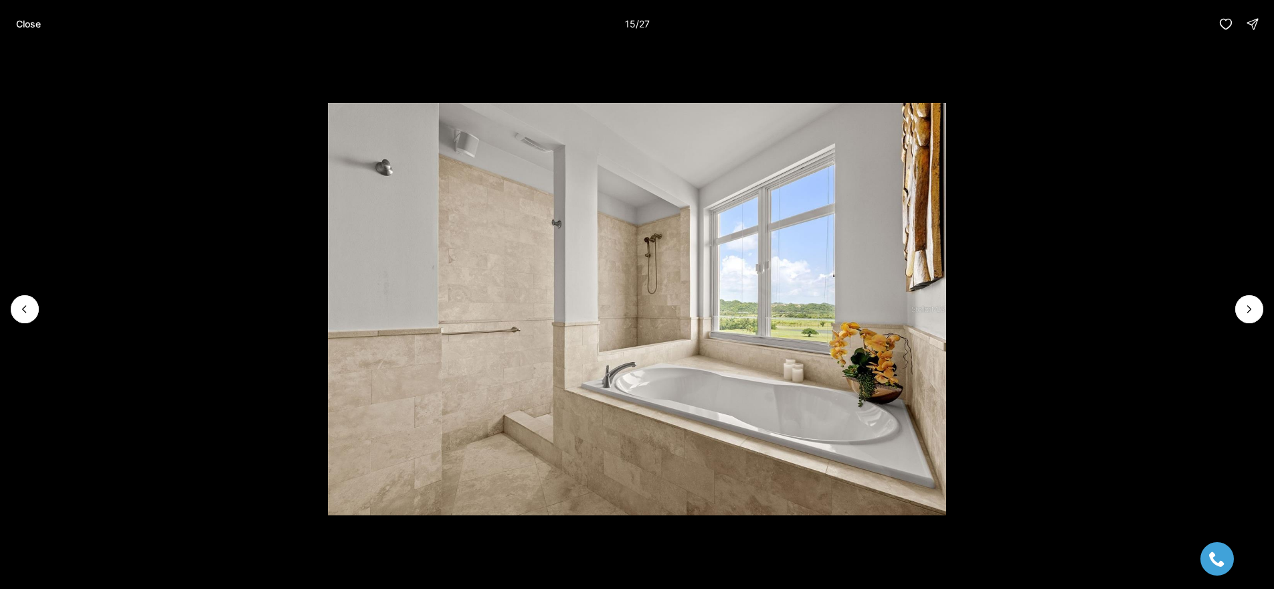
click at [29, 23] on p "Close" at bounding box center [28, 24] width 25 height 11
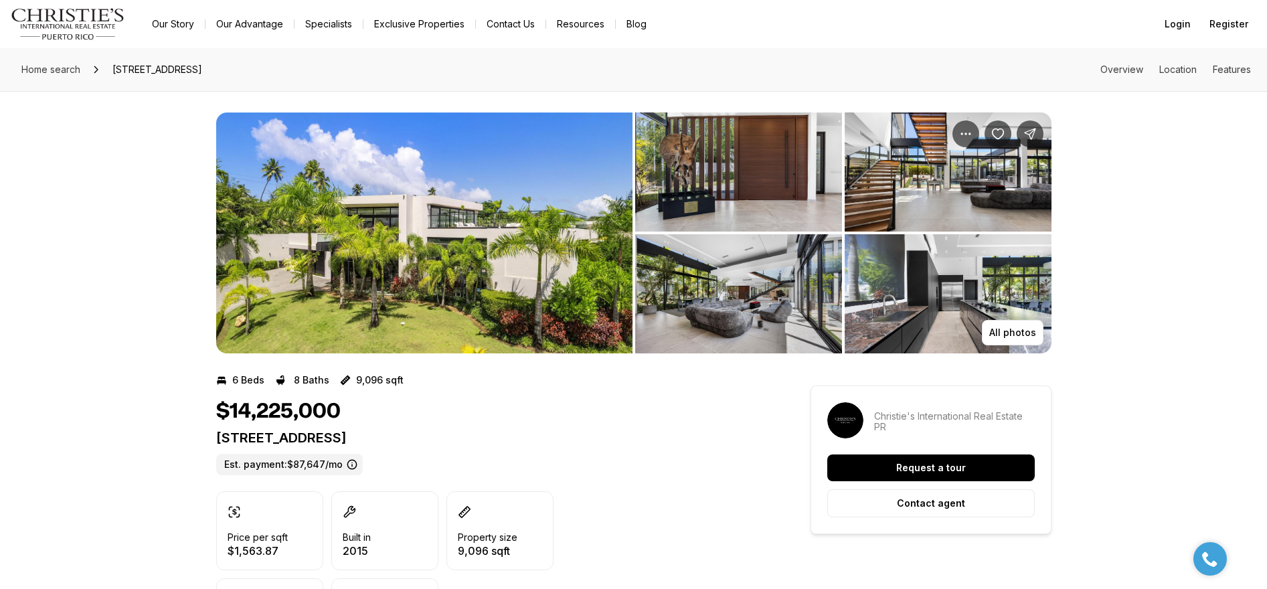
click at [500, 258] on img "View image gallery" at bounding box center [424, 232] width 416 height 241
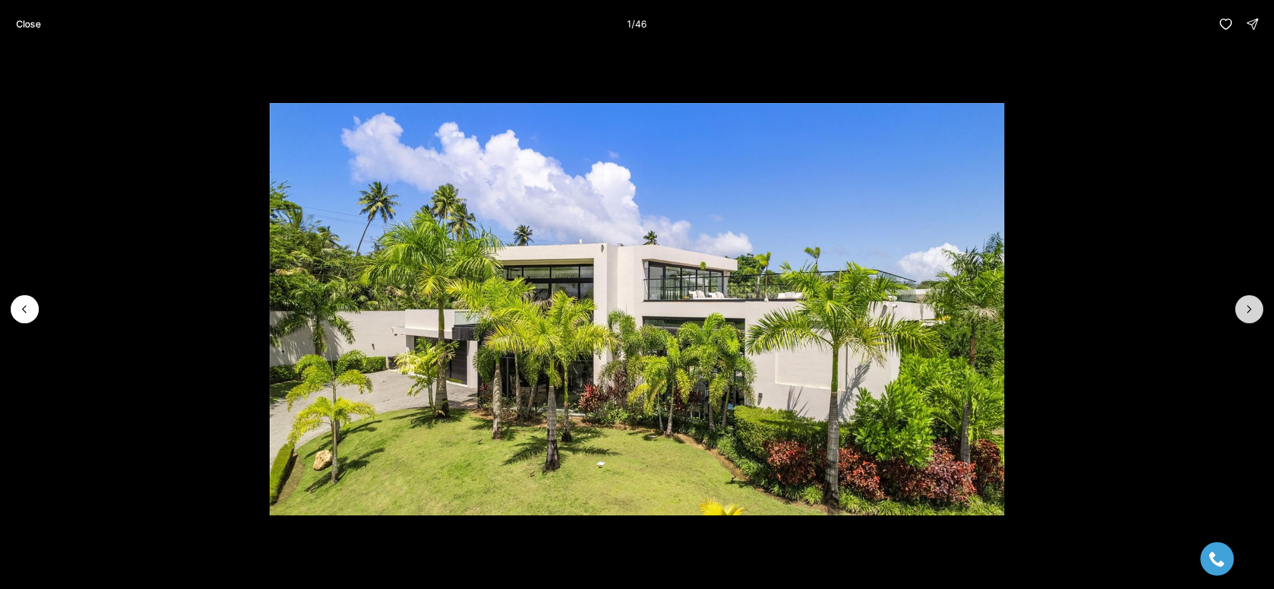
click at [1250, 314] on icon "Next slide" at bounding box center [1249, 308] width 13 height 13
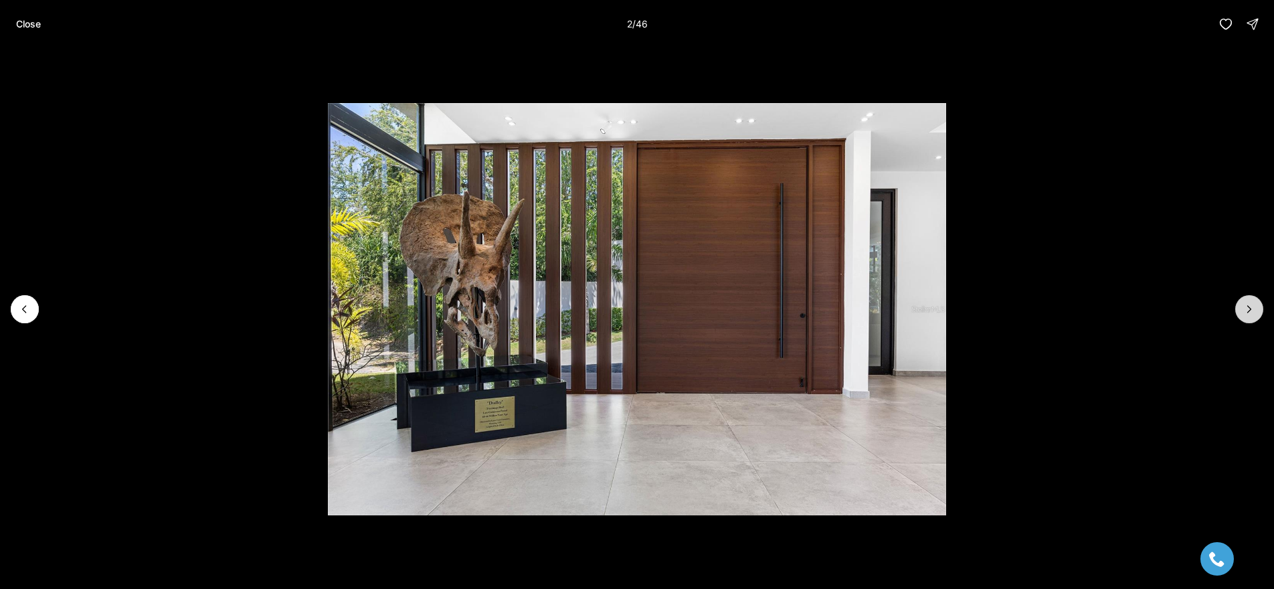
click at [1250, 314] on icon "Next slide" at bounding box center [1249, 308] width 13 height 13
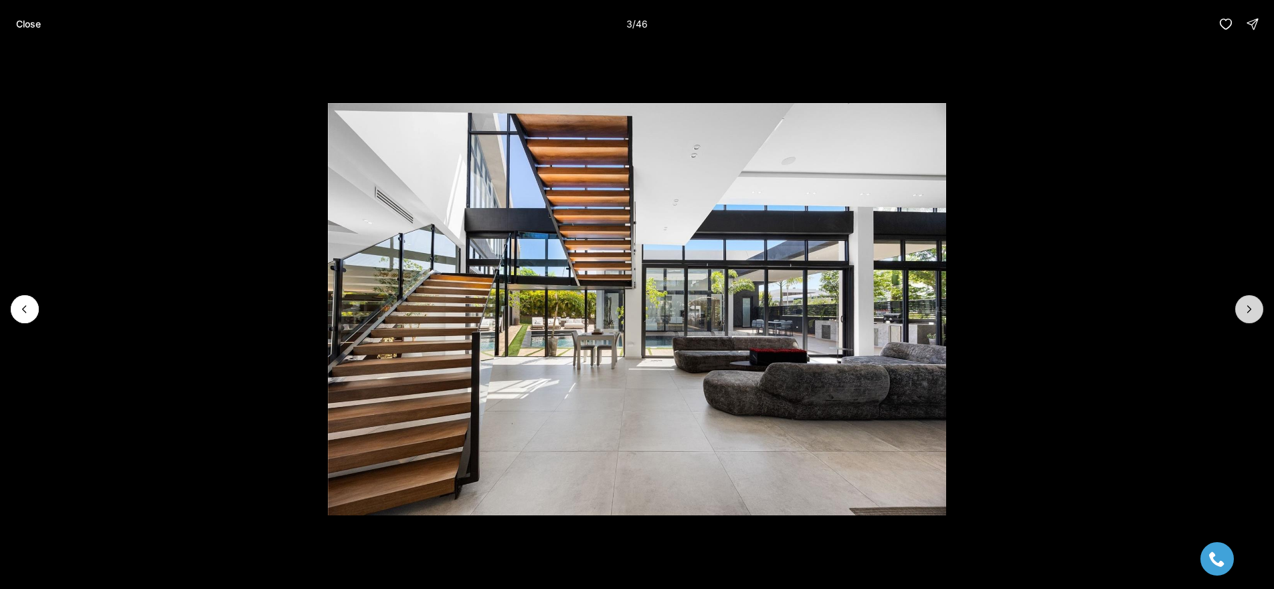
click at [1250, 314] on icon "Next slide" at bounding box center [1249, 308] width 13 height 13
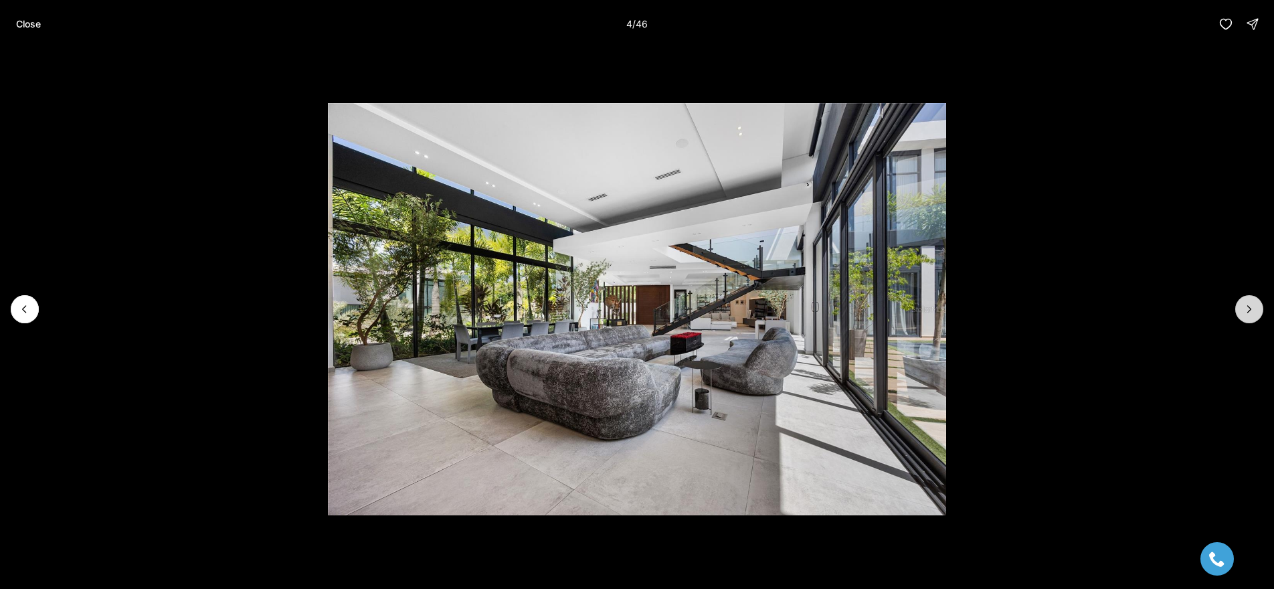
click at [1250, 314] on icon "Next slide" at bounding box center [1249, 308] width 13 height 13
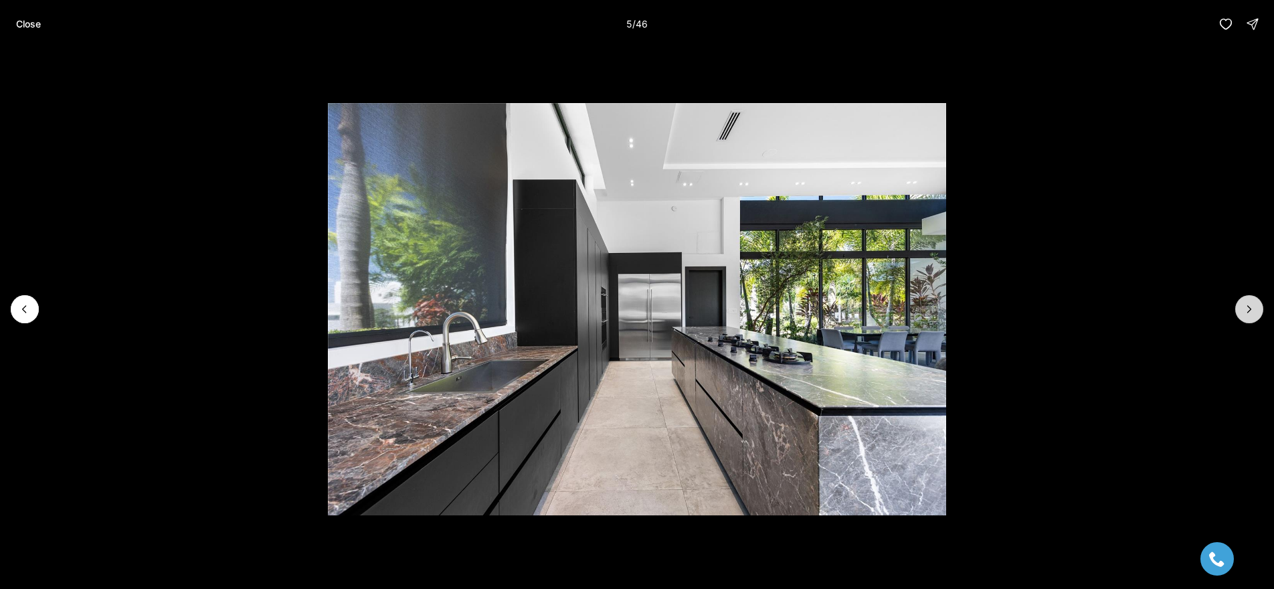
click at [1250, 314] on icon "Next slide" at bounding box center [1249, 308] width 13 height 13
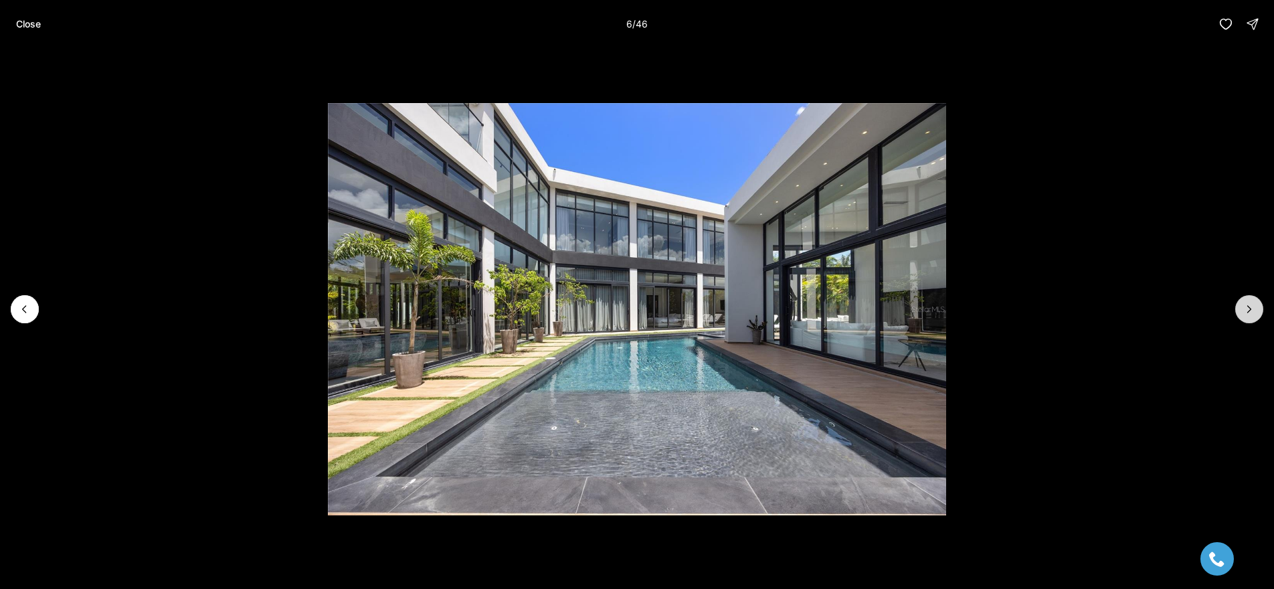
click at [1250, 314] on icon "Next slide" at bounding box center [1249, 308] width 13 height 13
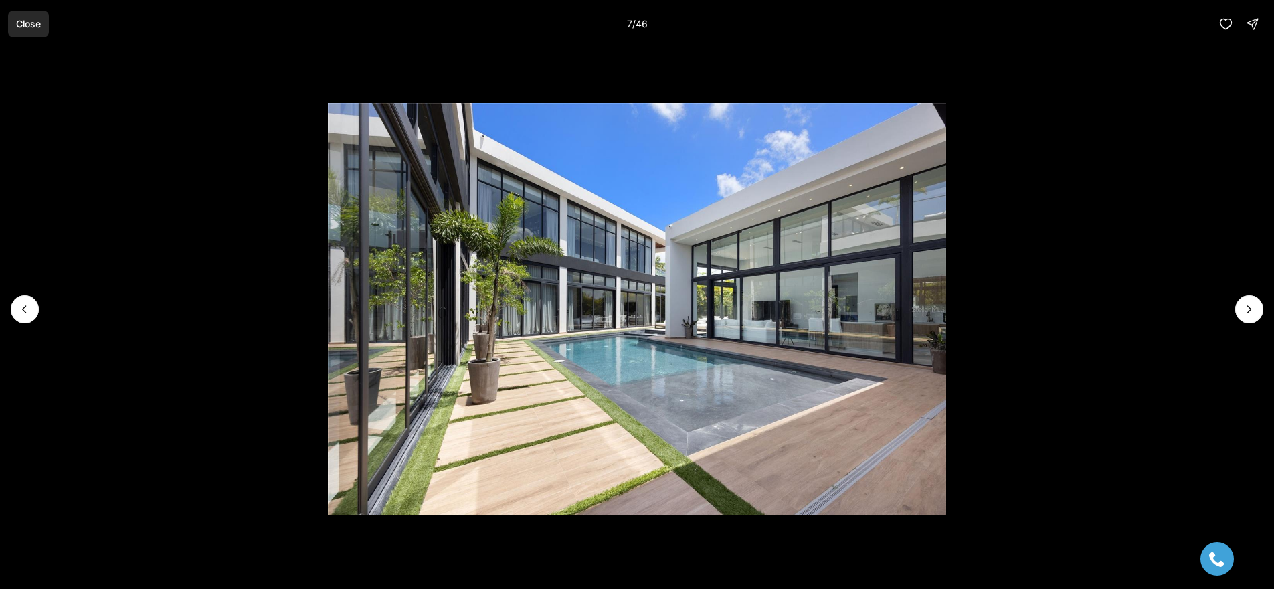
click at [29, 23] on p "Close" at bounding box center [28, 24] width 25 height 11
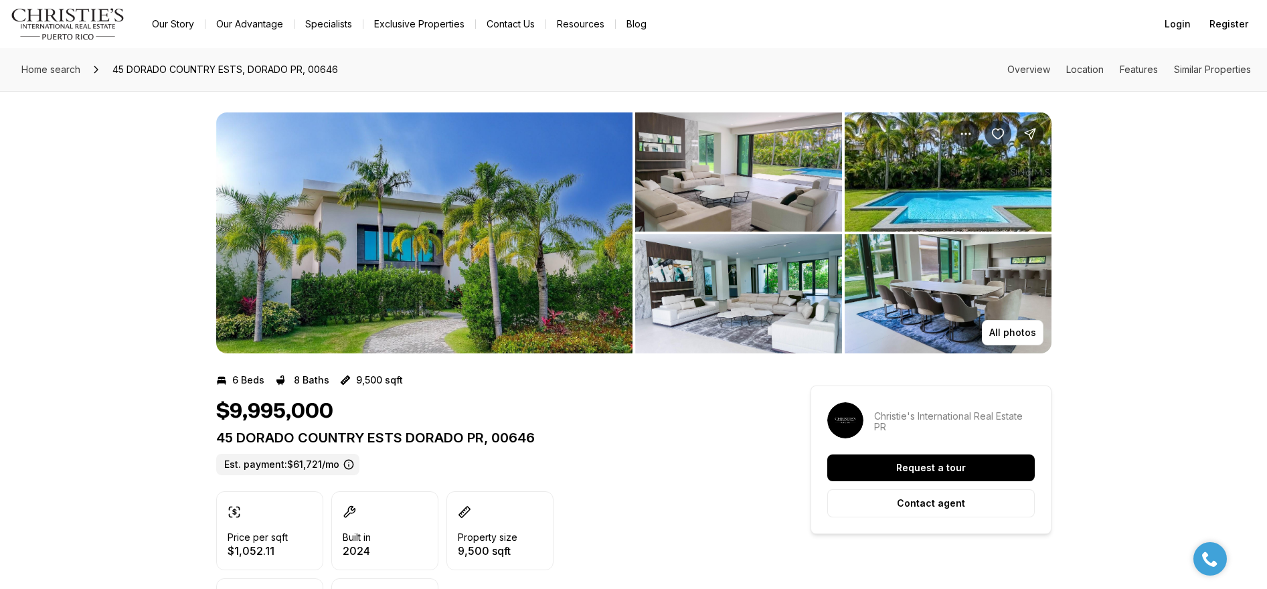
click at [496, 276] on img "View image gallery" at bounding box center [424, 232] width 416 height 241
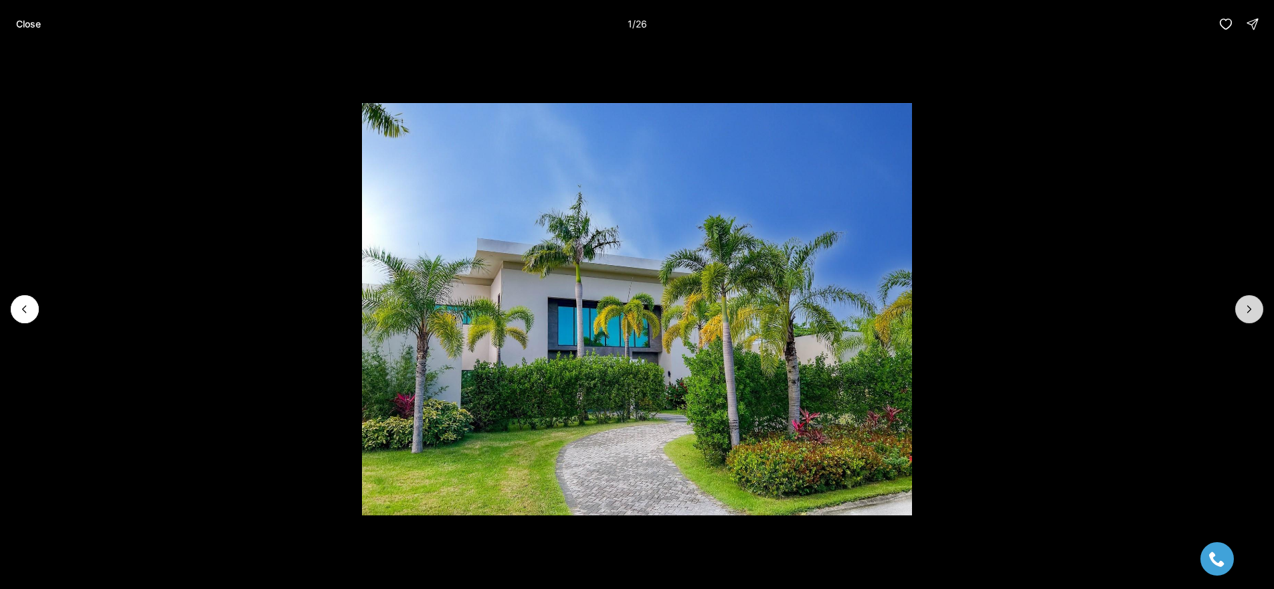
click at [1254, 307] on icon "Next slide" at bounding box center [1249, 308] width 13 height 13
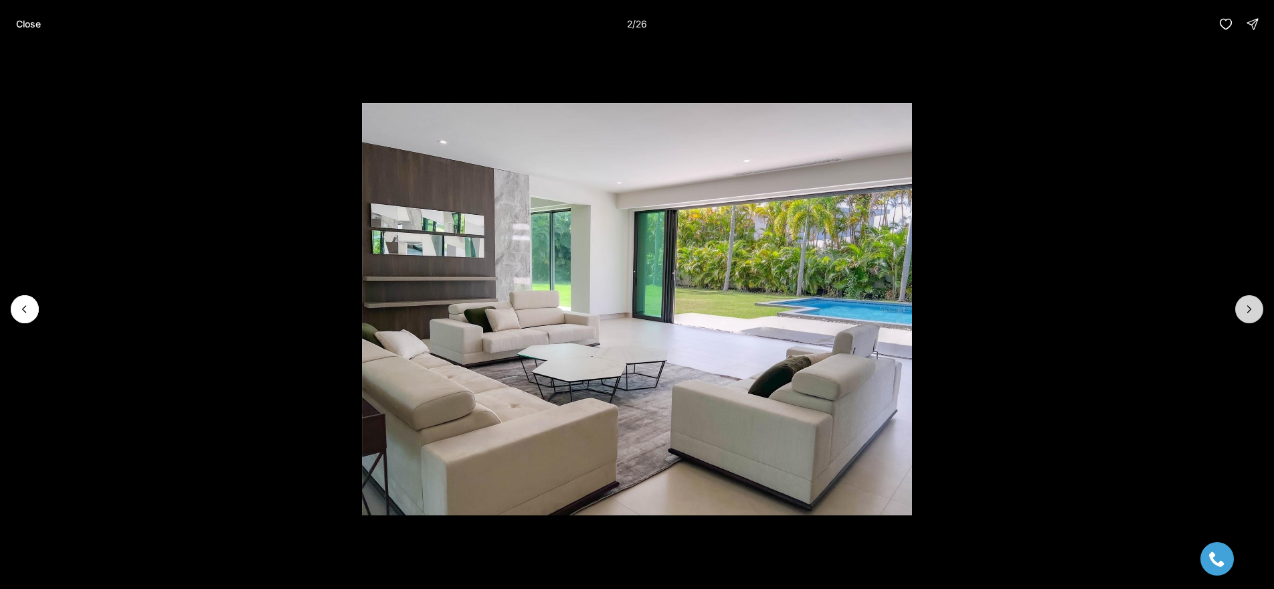
click at [1254, 307] on icon "Next slide" at bounding box center [1249, 308] width 13 height 13
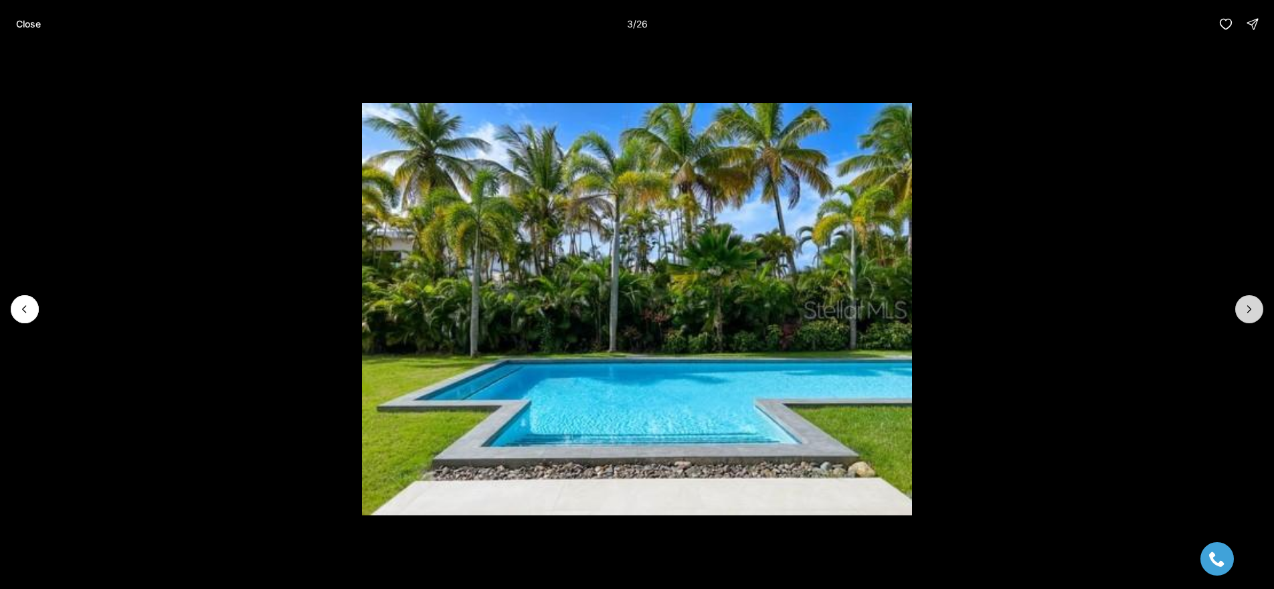
click at [1254, 307] on icon "Next slide" at bounding box center [1249, 308] width 13 height 13
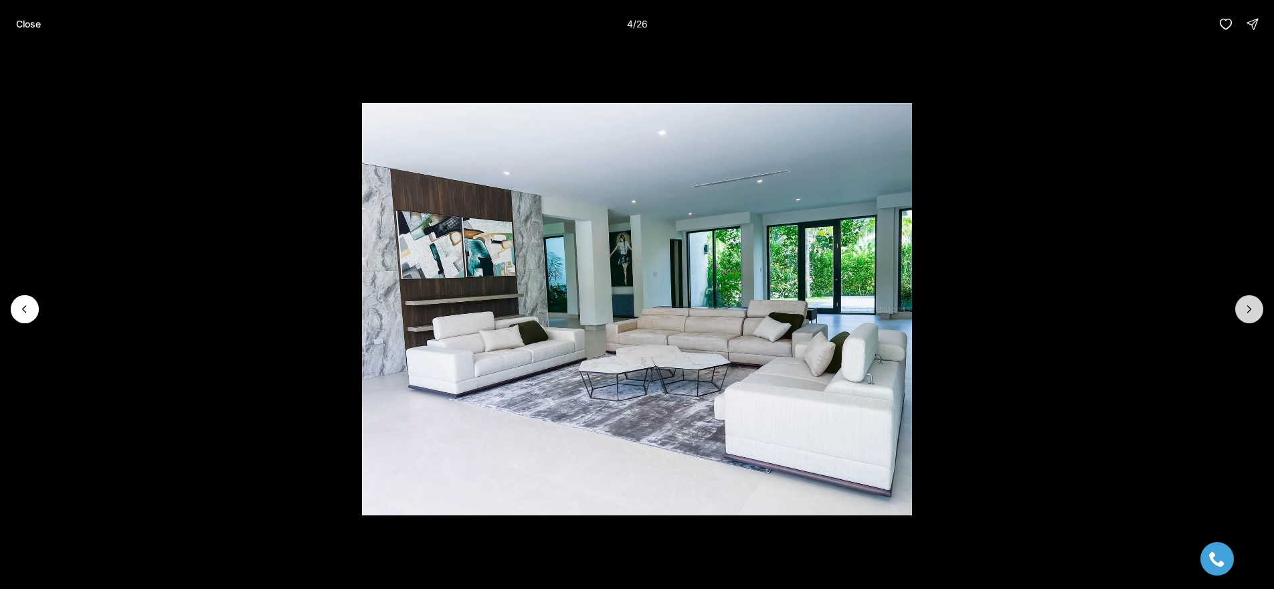
click at [1254, 307] on icon "Next slide" at bounding box center [1249, 308] width 13 height 13
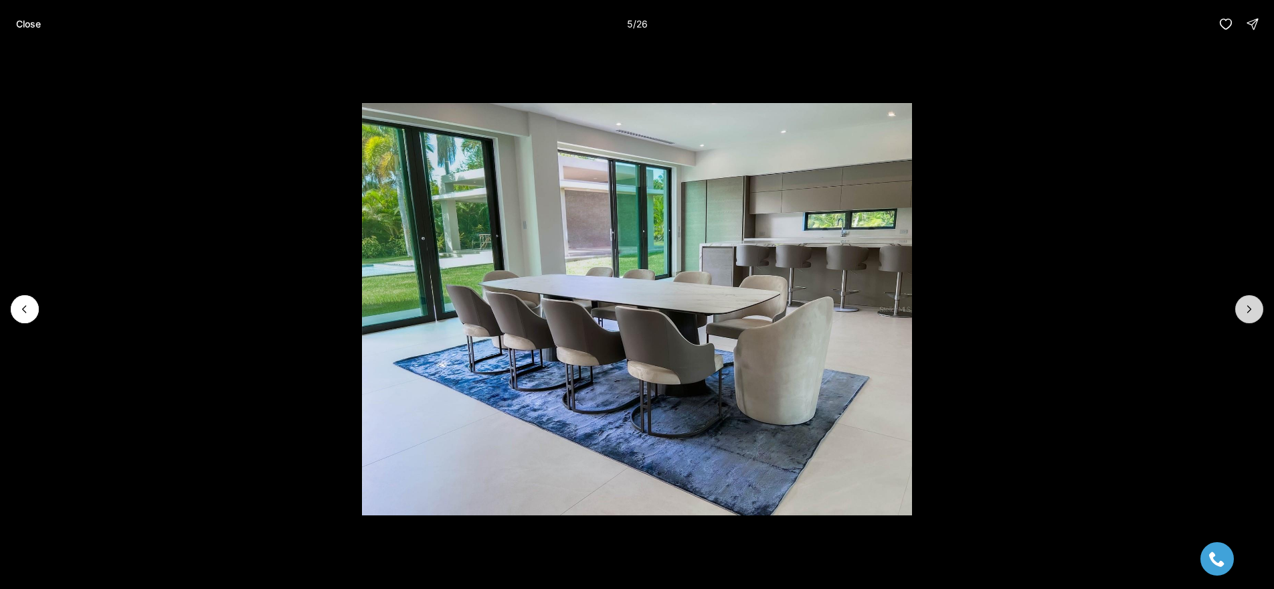
click at [1254, 307] on icon "Next slide" at bounding box center [1249, 308] width 13 height 13
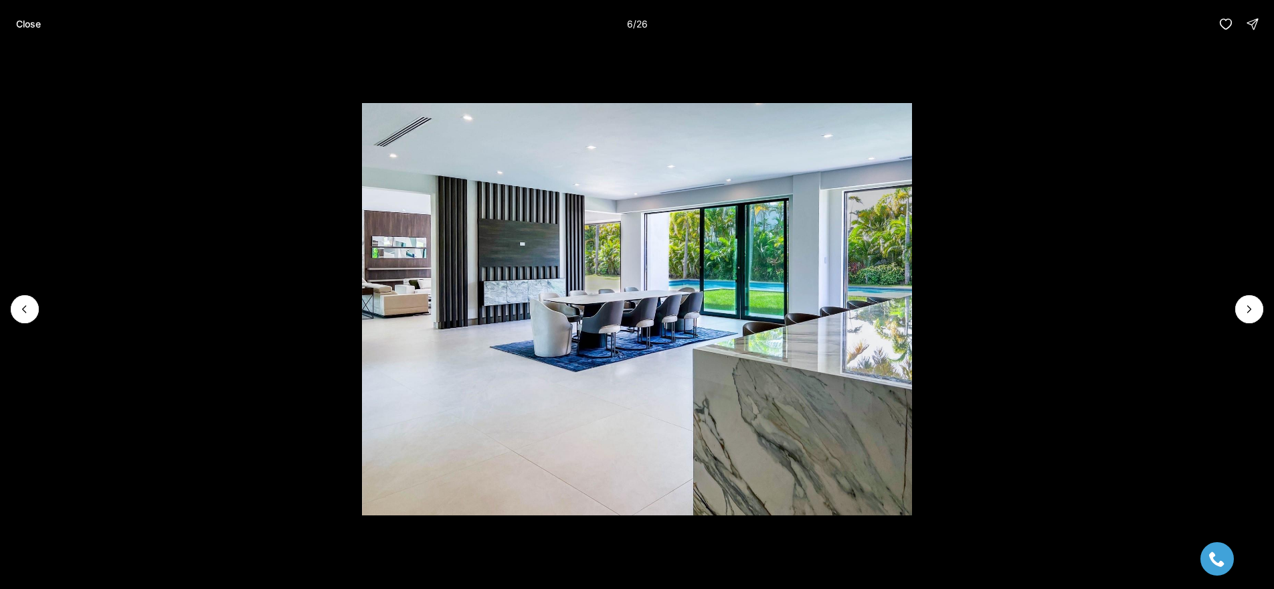
click at [1231, 310] on li "6 of 26" at bounding box center [637, 309] width 1274 height 522
click at [1249, 308] on icon "Next slide" at bounding box center [1249, 309] width 3 height 7
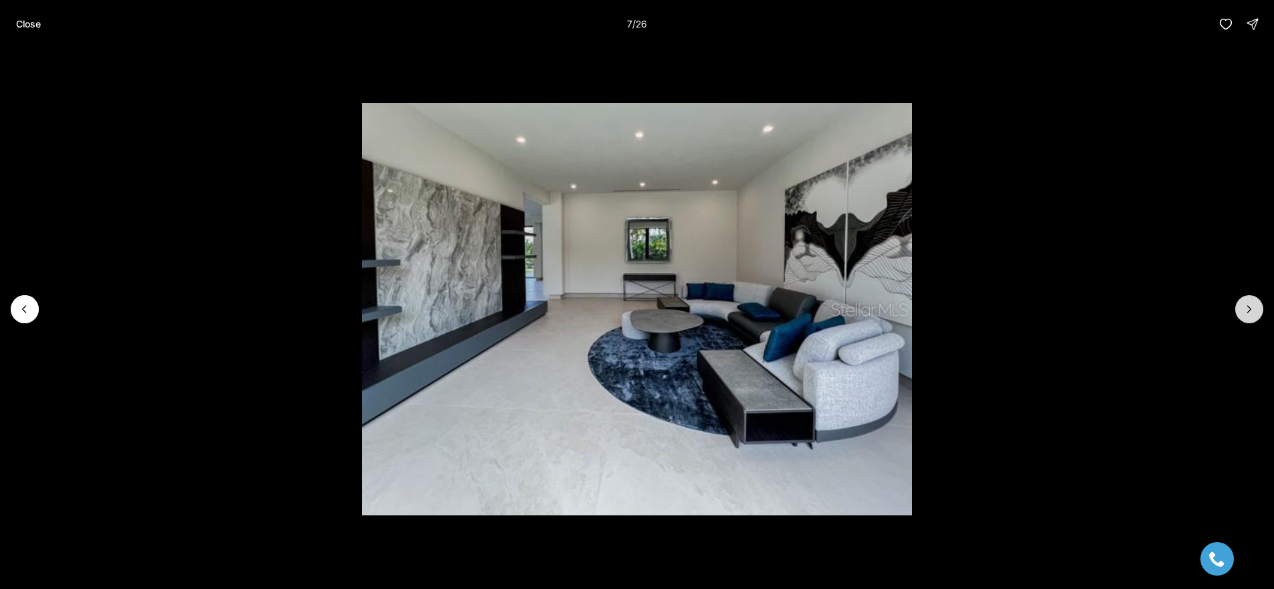
click at [1249, 308] on icon "Next slide" at bounding box center [1249, 309] width 3 height 7
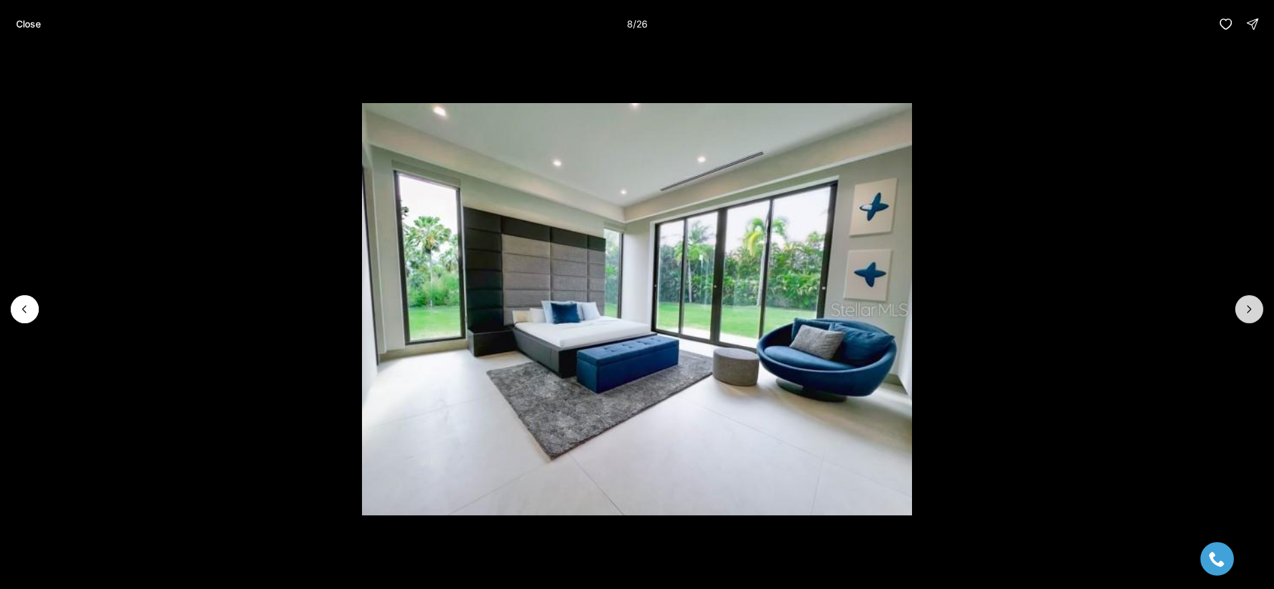
click at [1249, 308] on icon "Next slide" at bounding box center [1249, 309] width 3 height 7
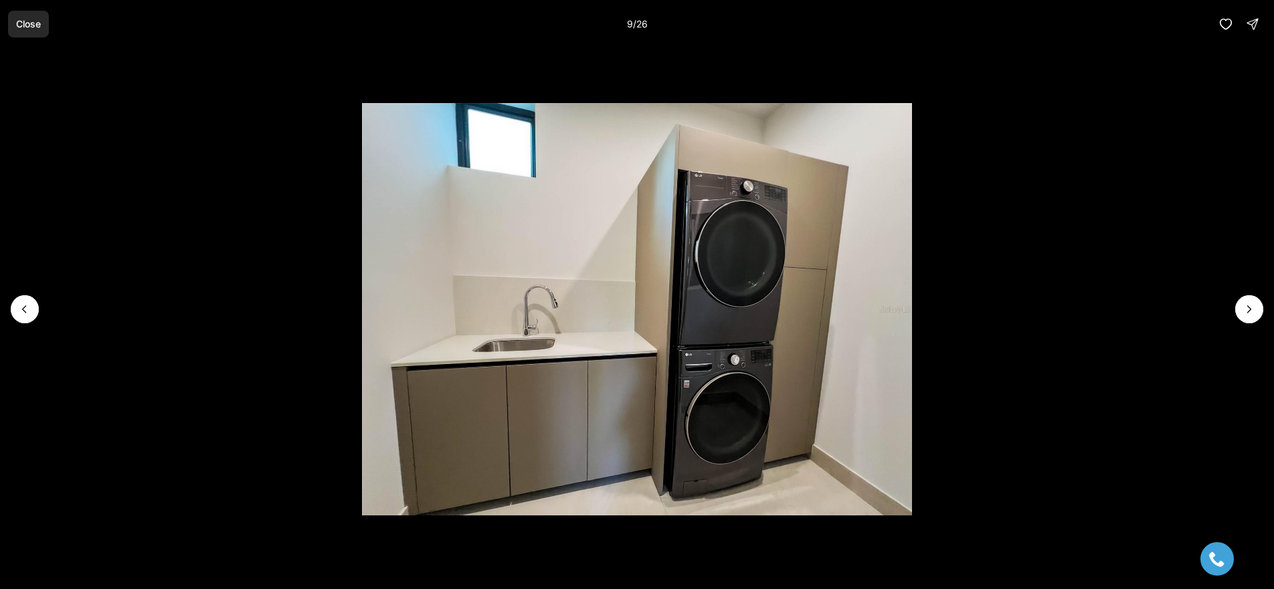
click at [32, 25] on p "Close" at bounding box center [28, 24] width 25 height 11
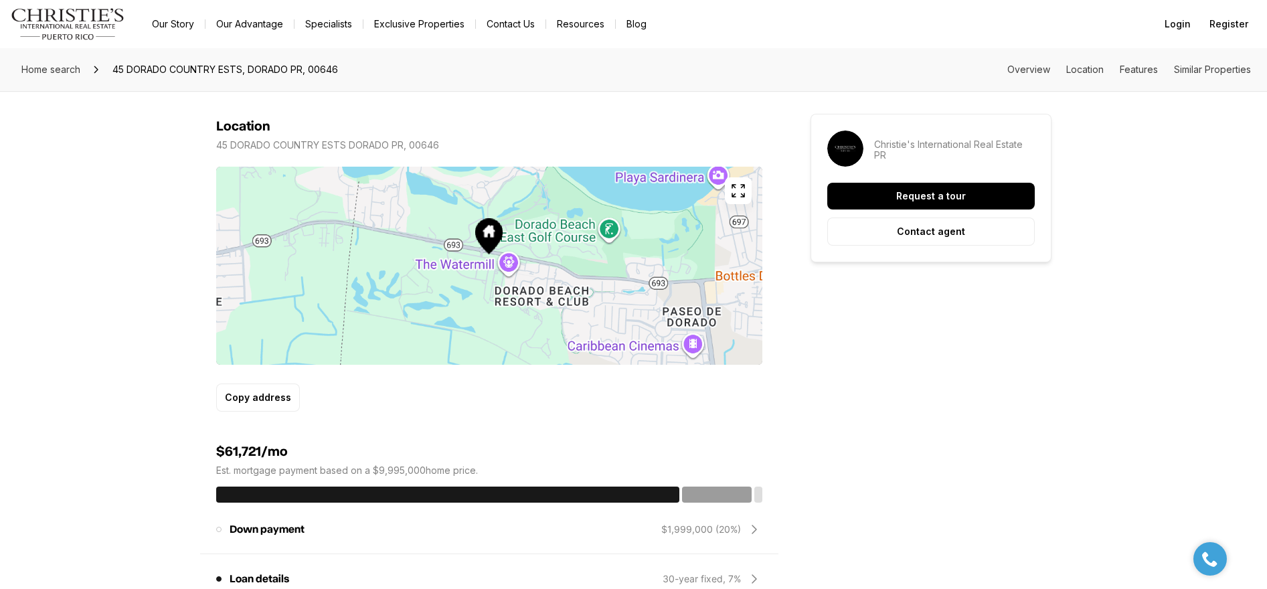
scroll to position [757, 0]
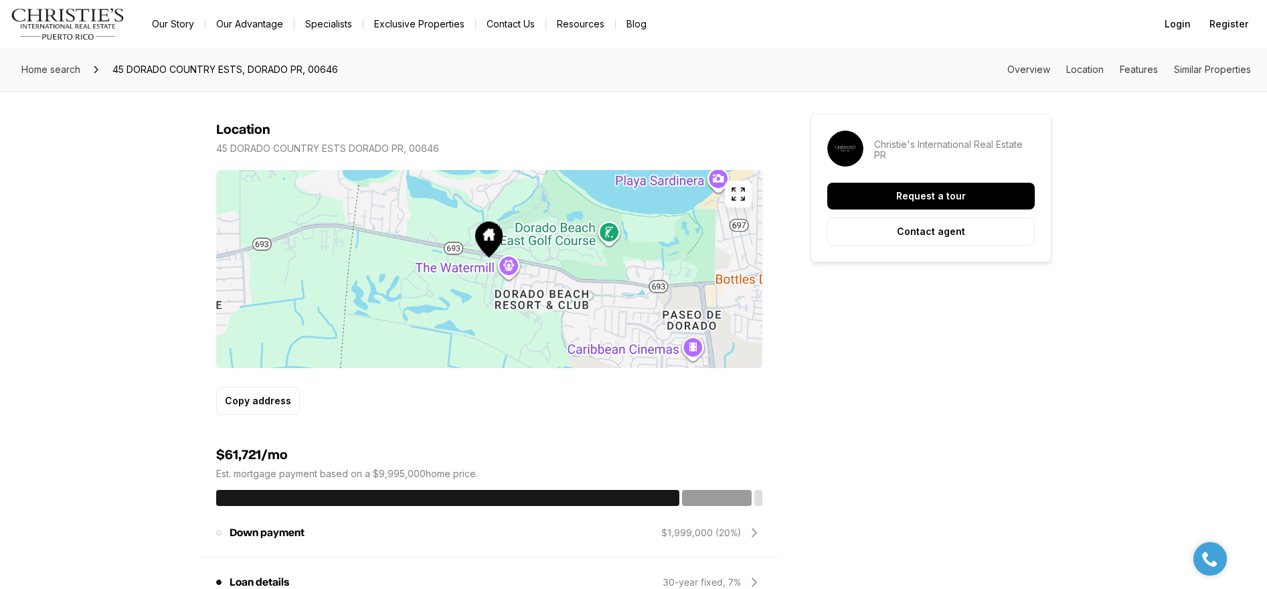
click at [736, 197] on icon "button" at bounding box center [738, 194] width 16 height 16
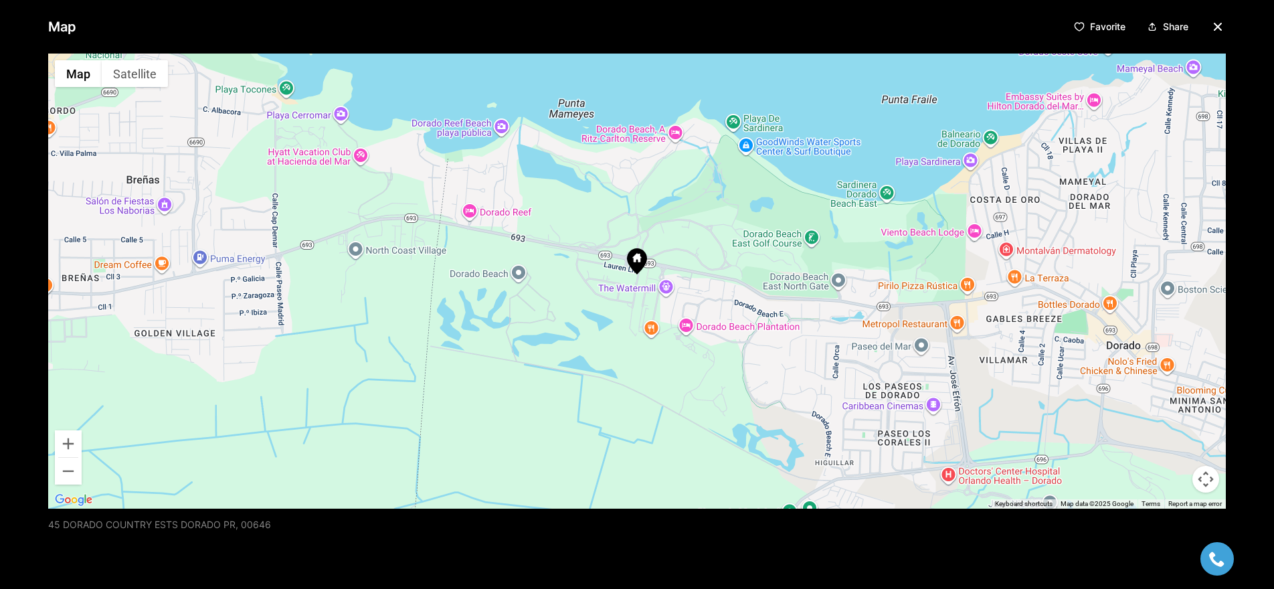
click at [1215, 26] on icon "button" at bounding box center [1218, 27] width 16 height 16
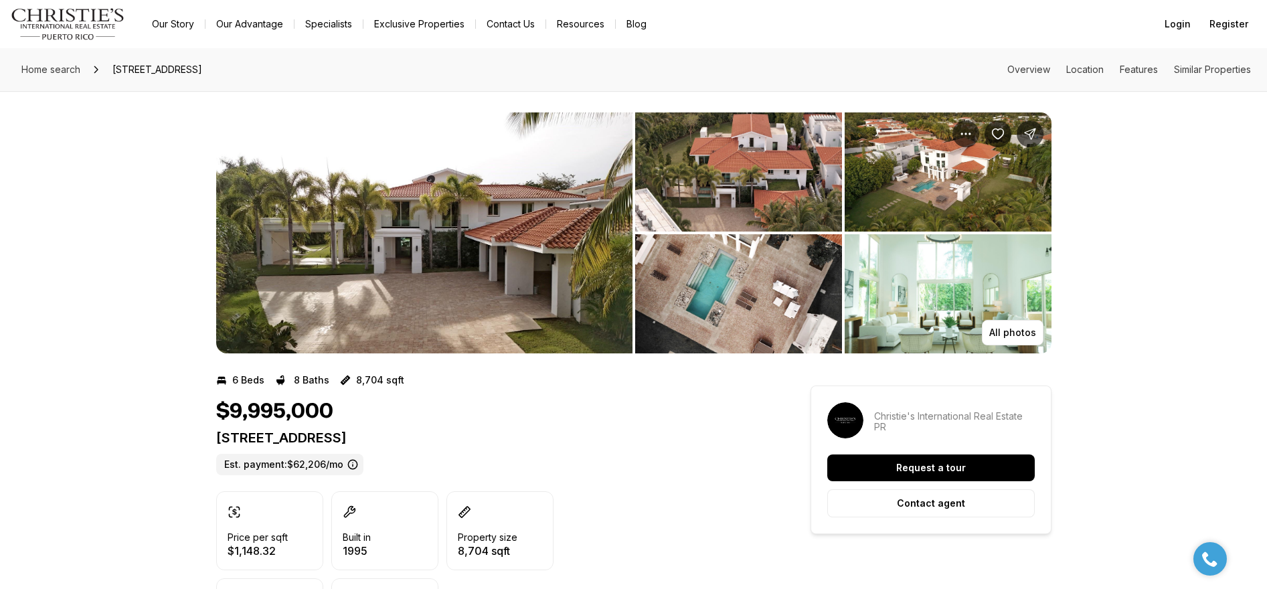
click at [479, 249] on img "View image gallery" at bounding box center [424, 232] width 416 height 241
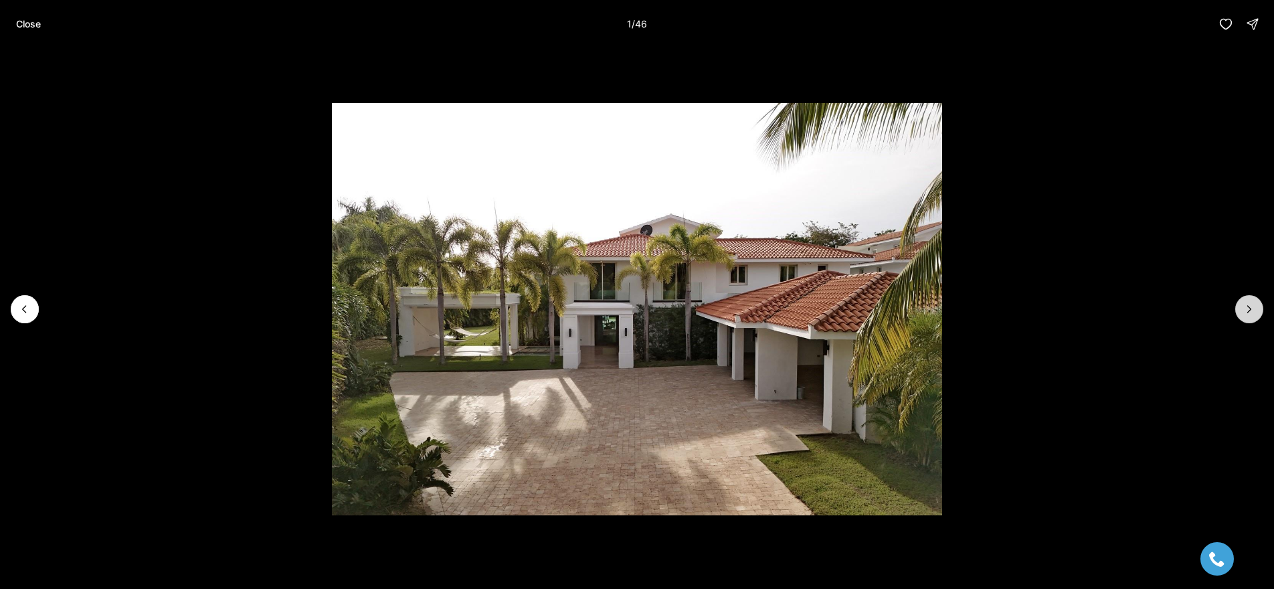
click at [1253, 311] on icon "Next slide" at bounding box center [1249, 308] width 13 height 13
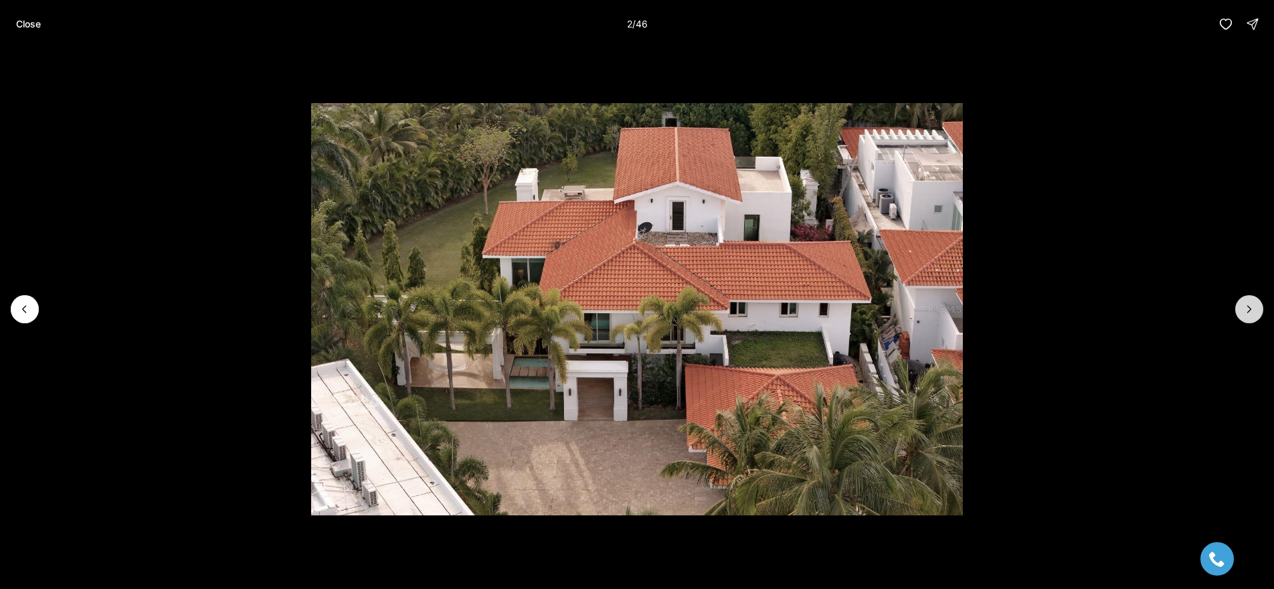
click at [1253, 311] on icon "Next slide" at bounding box center [1249, 308] width 13 height 13
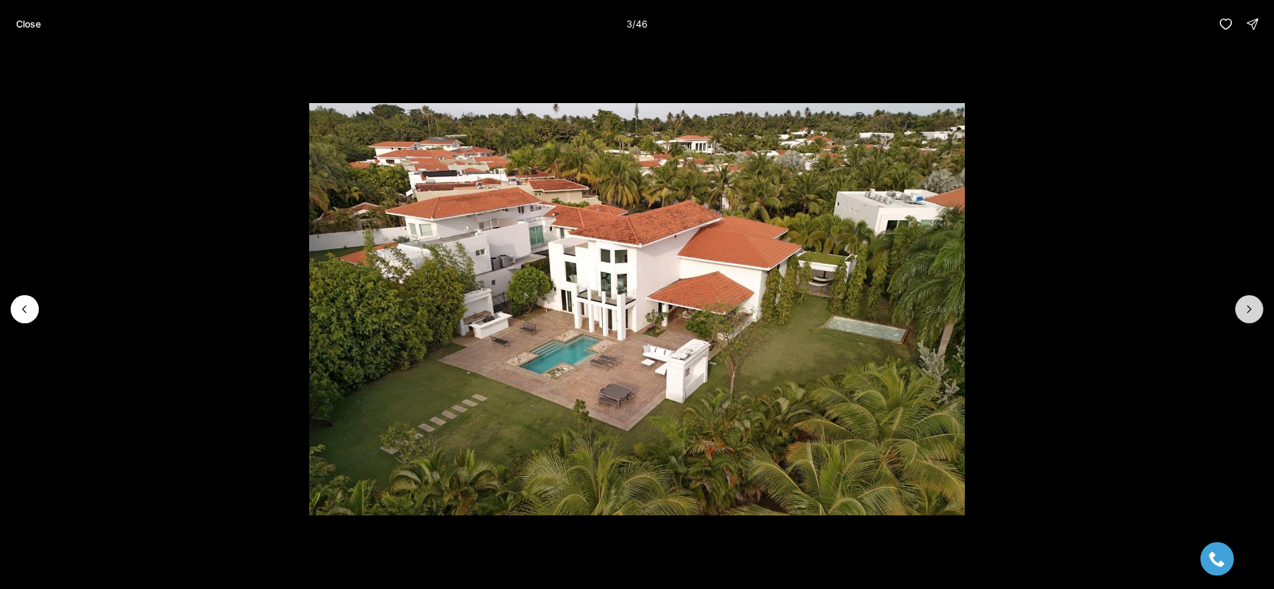
click at [1253, 311] on icon "Next slide" at bounding box center [1249, 308] width 13 height 13
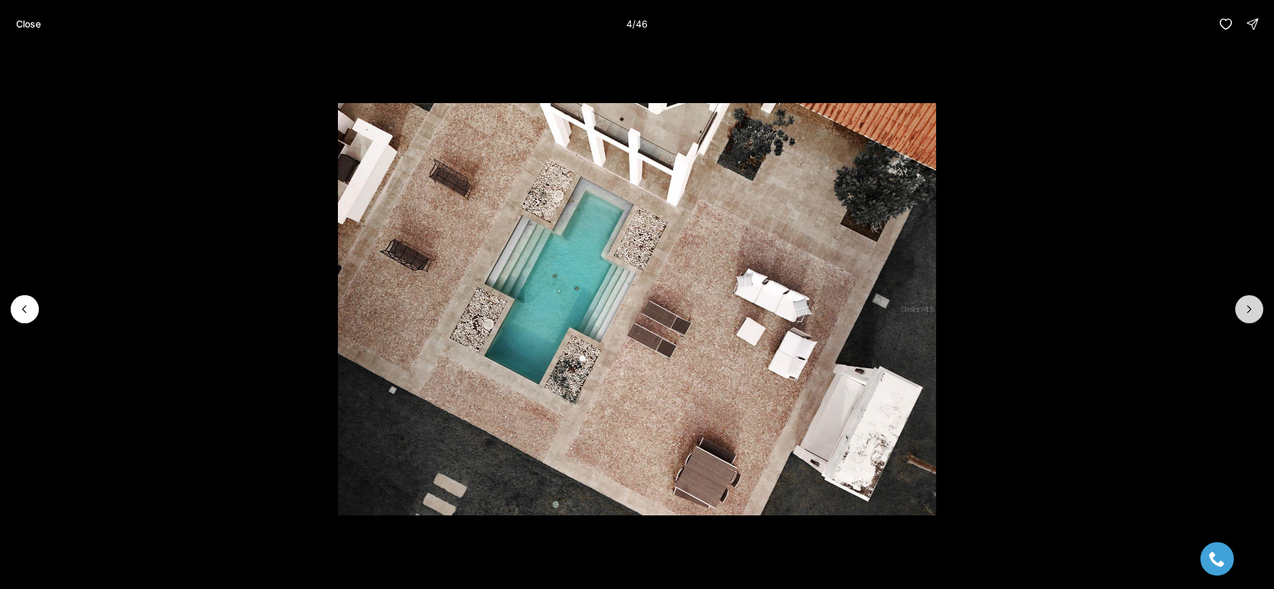
click at [1253, 311] on icon "Next slide" at bounding box center [1249, 308] width 13 height 13
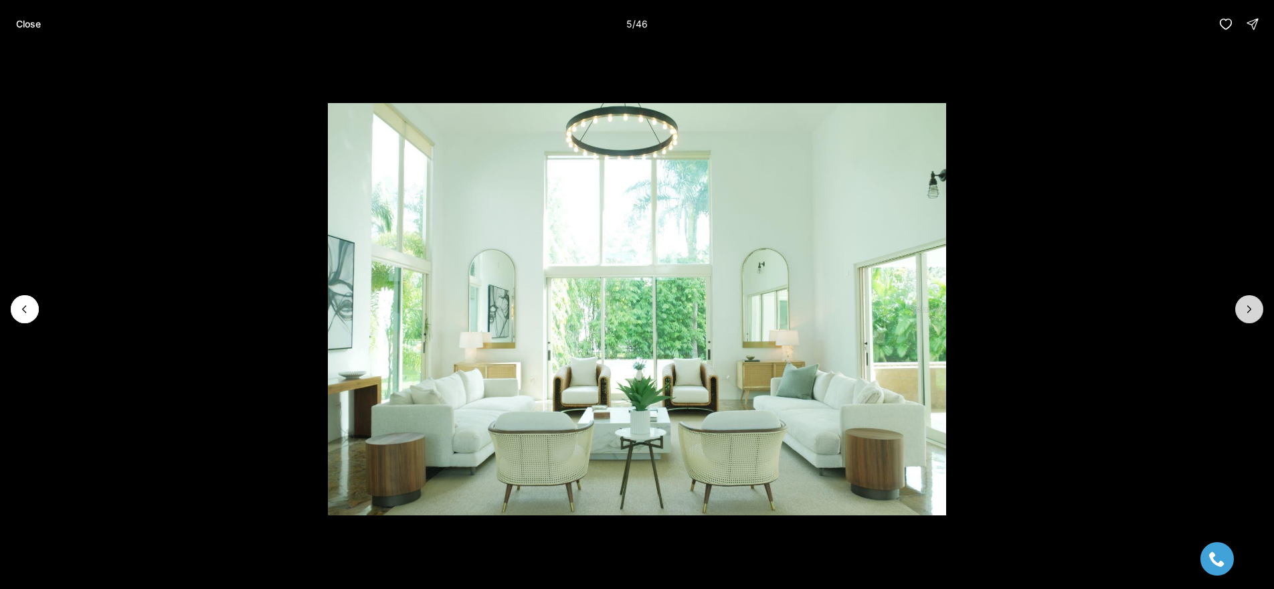
click at [1253, 311] on icon "Next slide" at bounding box center [1249, 308] width 13 height 13
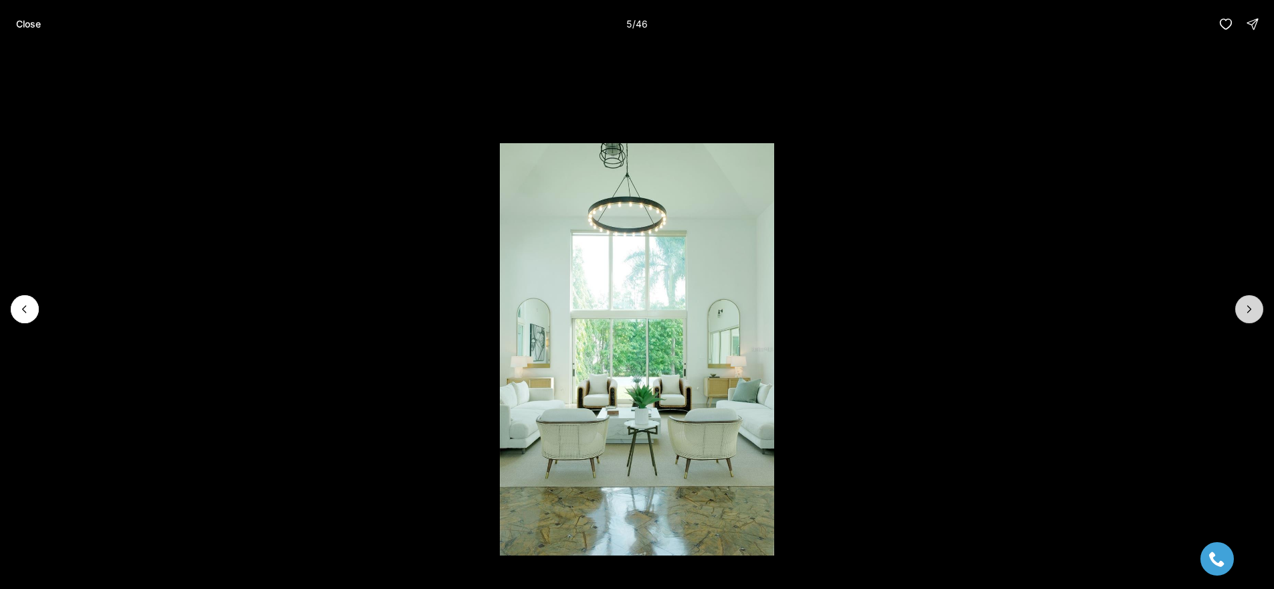
click at [1253, 311] on icon "Next slide" at bounding box center [1249, 308] width 13 height 13
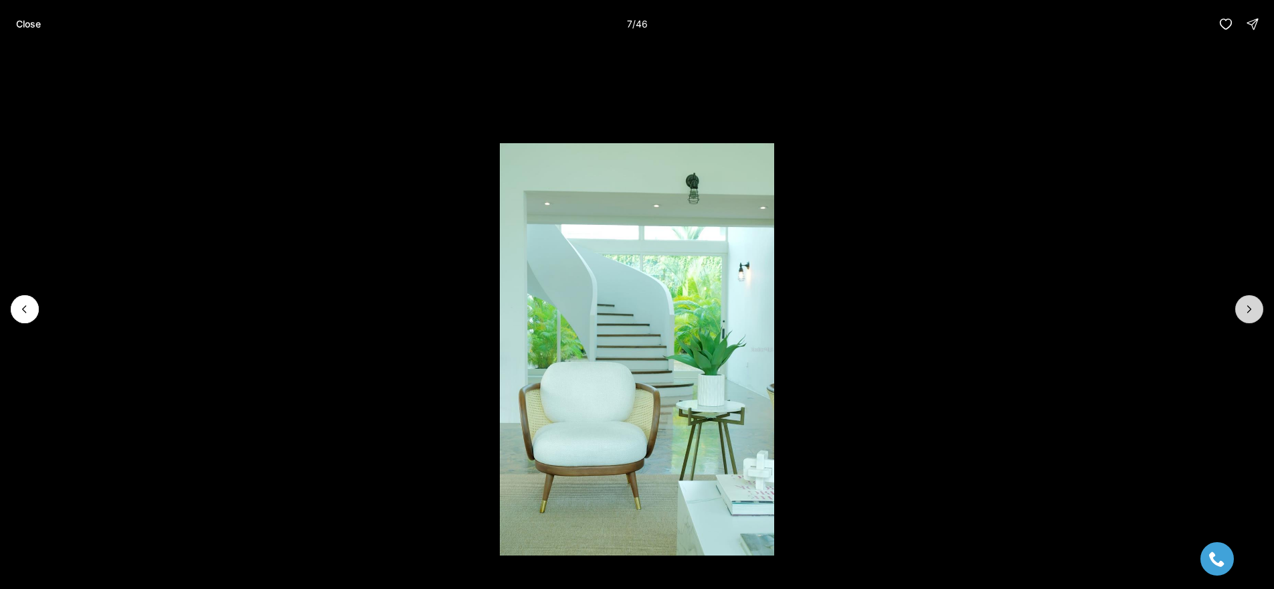
click at [1253, 311] on icon "Next slide" at bounding box center [1249, 308] width 13 height 13
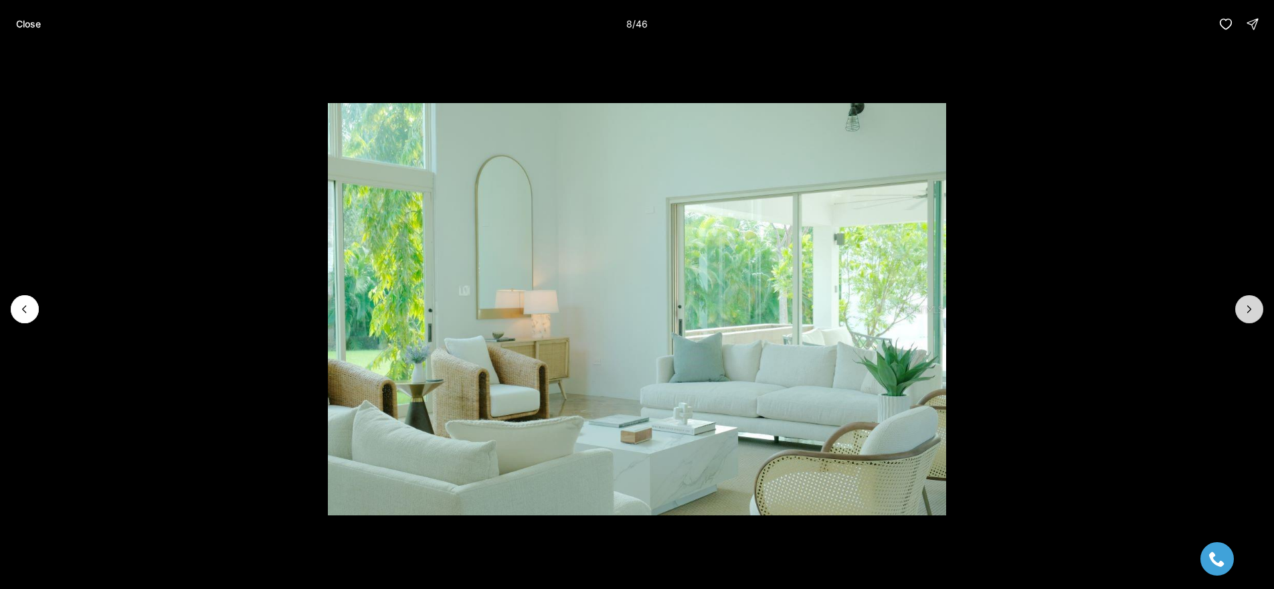
click at [1253, 311] on icon "Next slide" at bounding box center [1249, 308] width 13 height 13
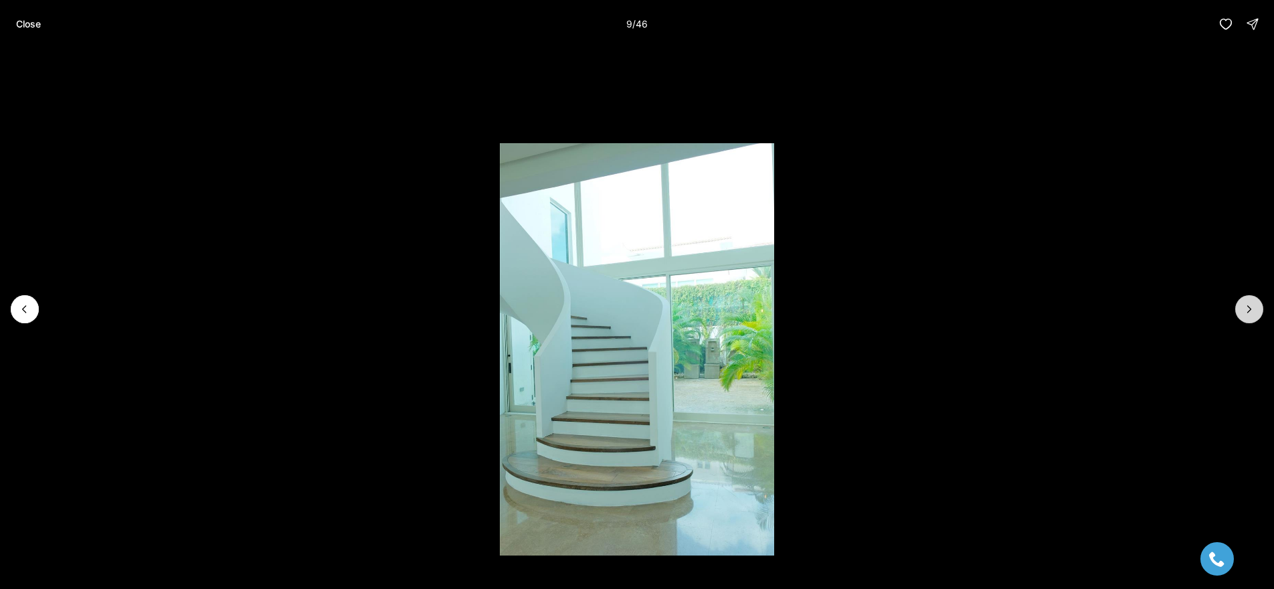
click at [1253, 311] on icon "Next slide" at bounding box center [1249, 308] width 13 height 13
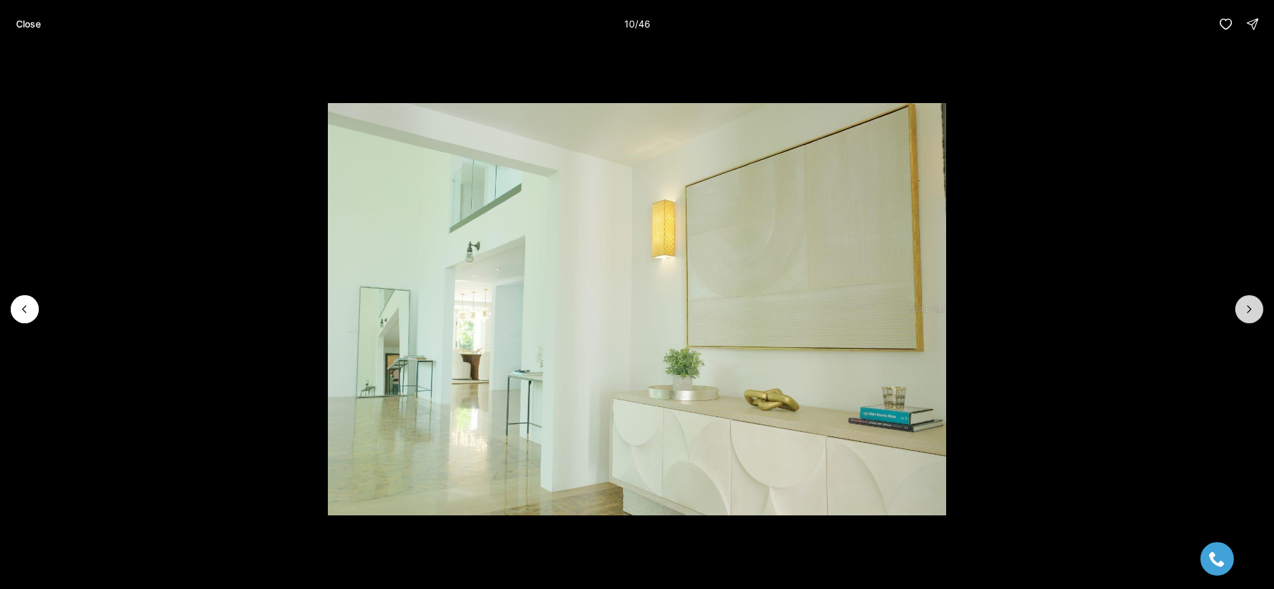
click at [1253, 311] on icon "Next slide" at bounding box center [1249, 308] width 13 height 13
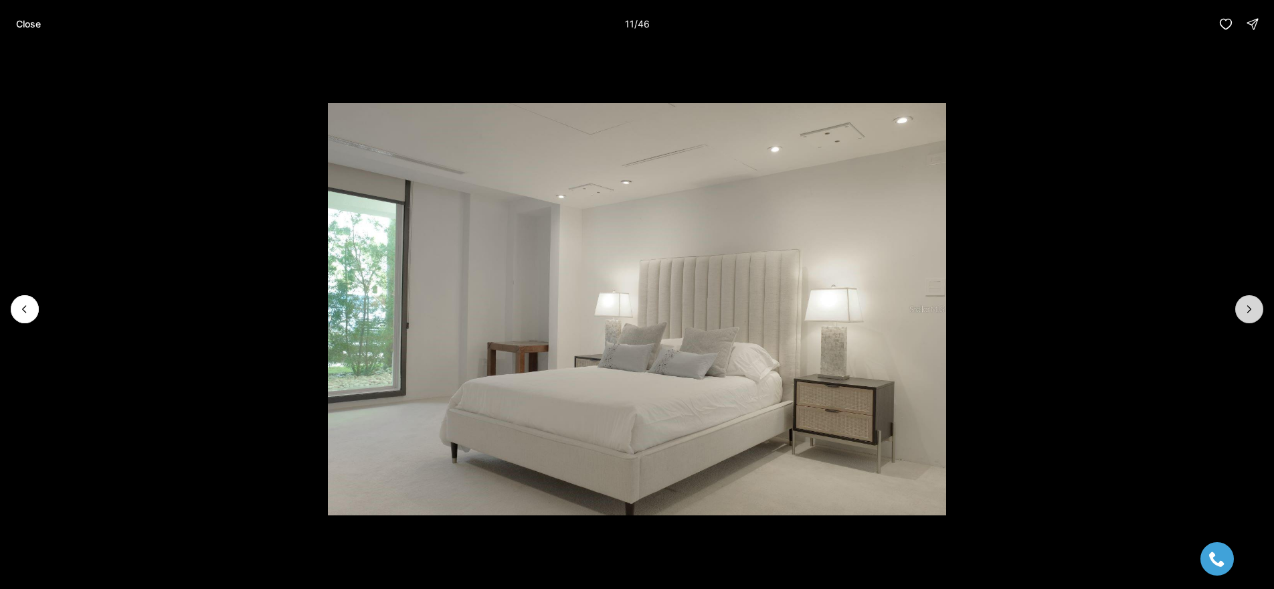
click at [1253, 311] on icon "Next slide" at bounding box center [1249, 308] width 13 height 13
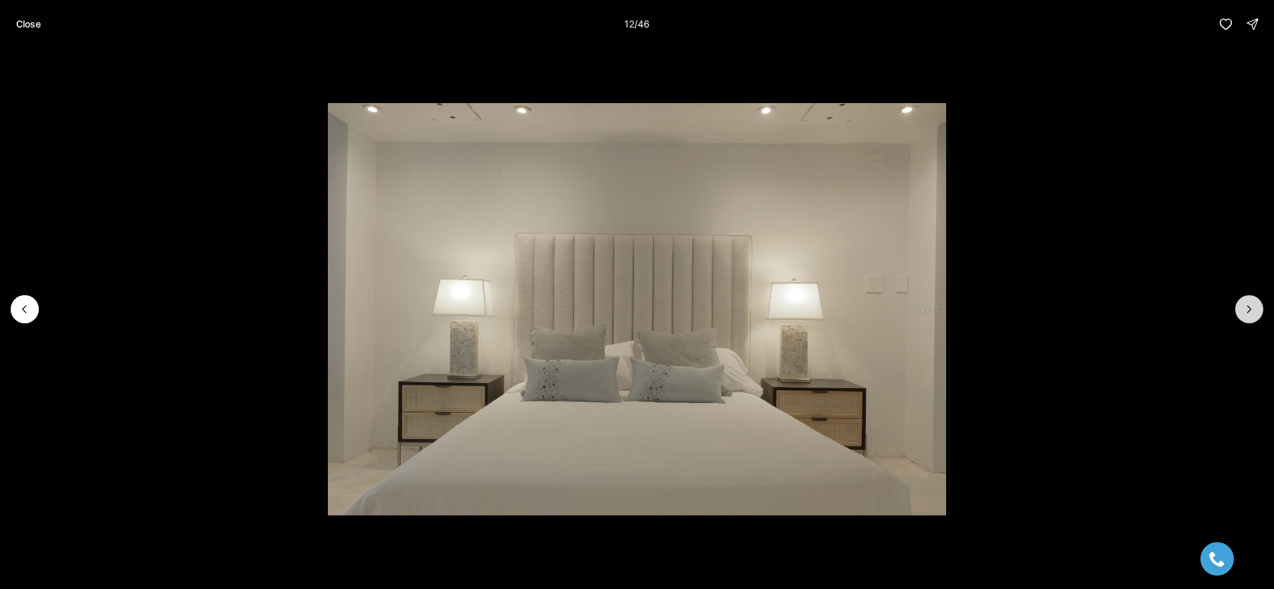
click at [1253, 311] on icon "Next slide" at bounding box center [1249, 308] width 13 height 13
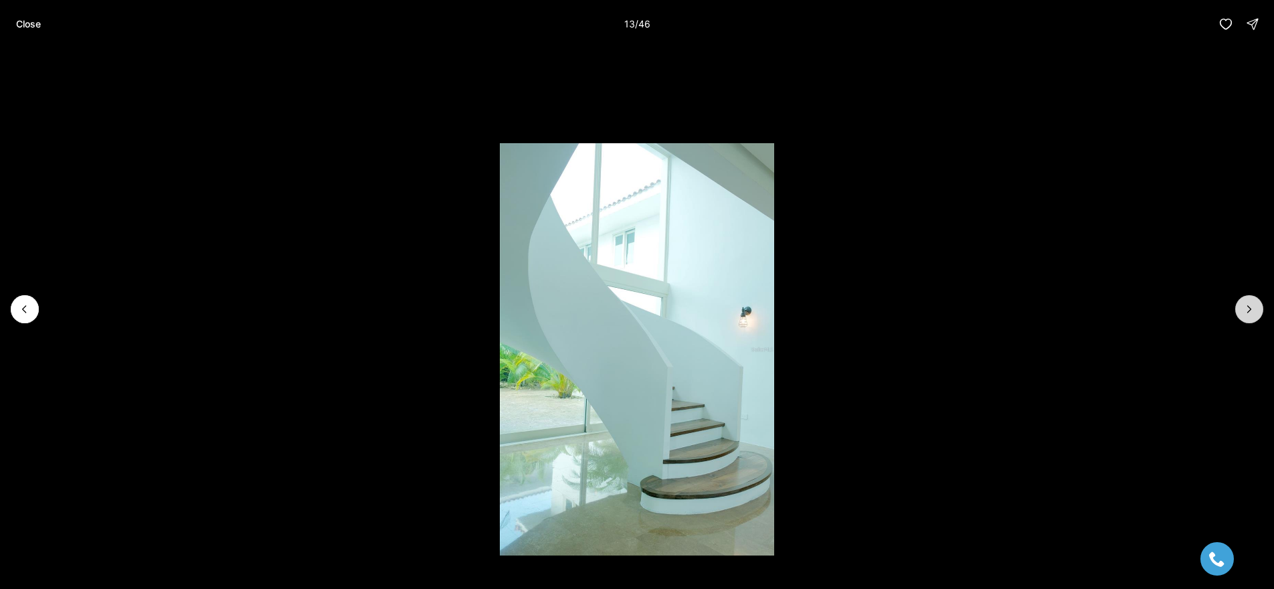
click at [1253, 311] on icon "Next slide" at bounding box center [1249, 308] width 13 height 13
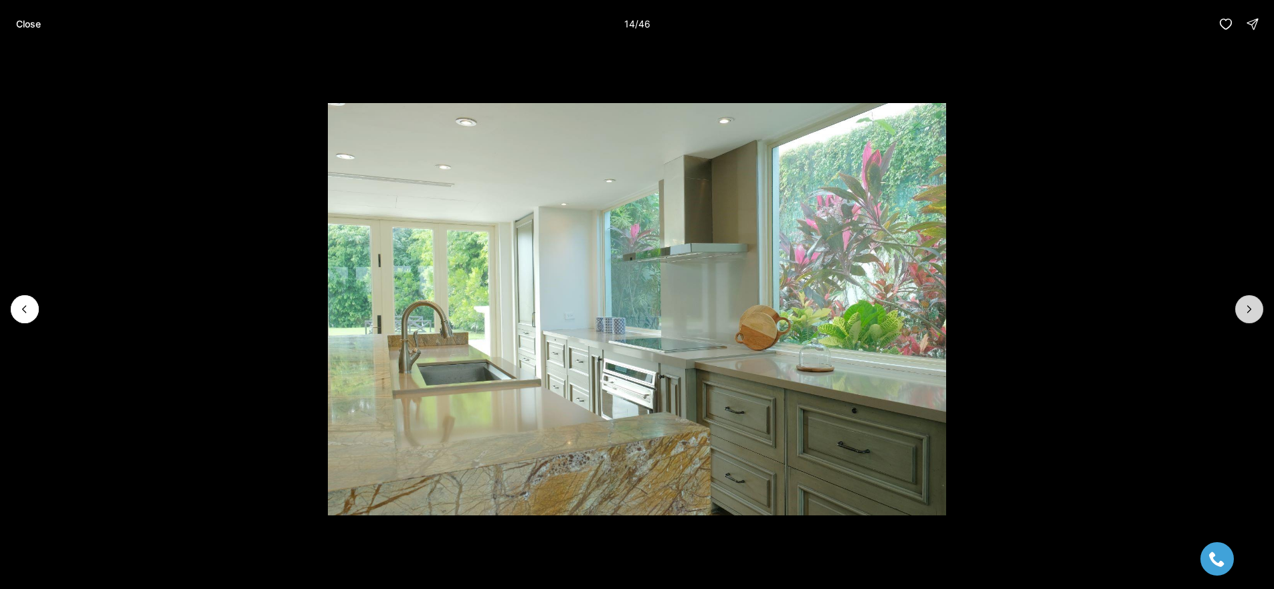
click at [1253, 311] on icon "Next slide" at bounding box center [1249, 308] width 13 height 13
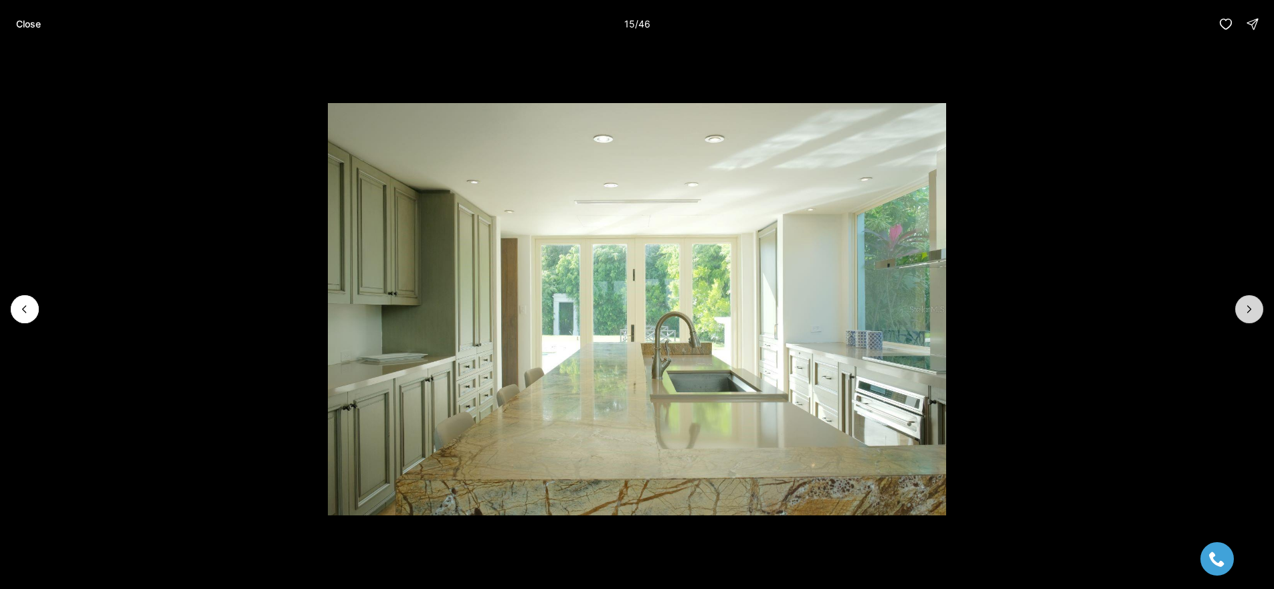
click at [1253, 311] on icon "Next slide" at bounding box center [1249, 308] width 13 height 13
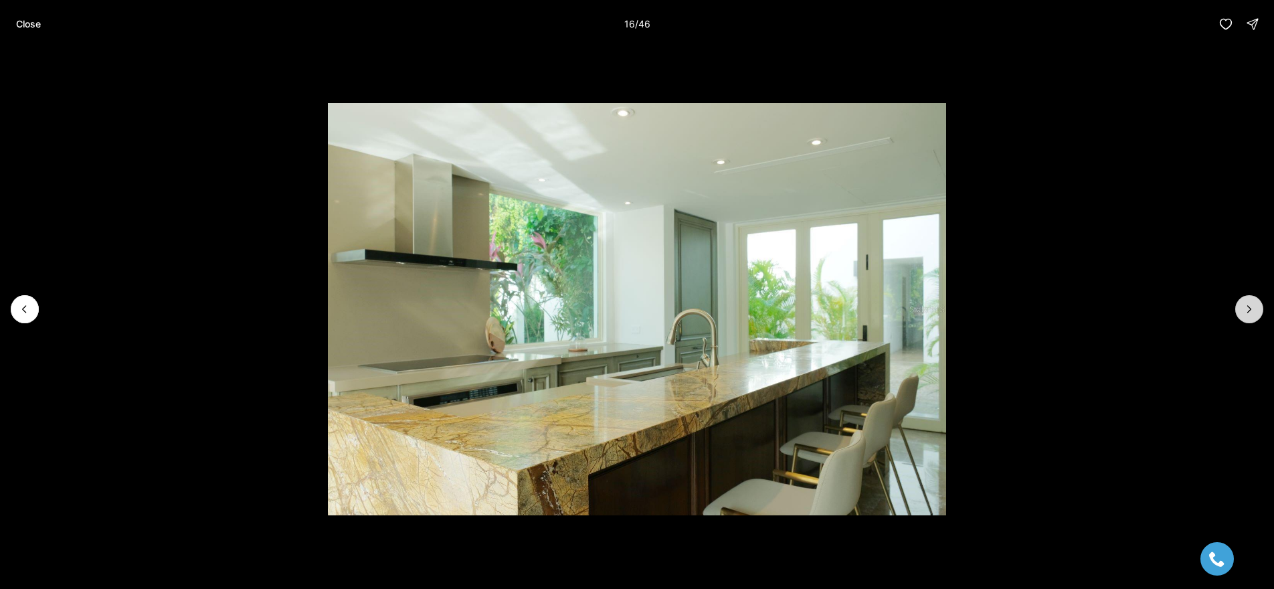
click at [1253, 311] on icon "Next slide" at bounding box center [1249, 308] width 13 height 13
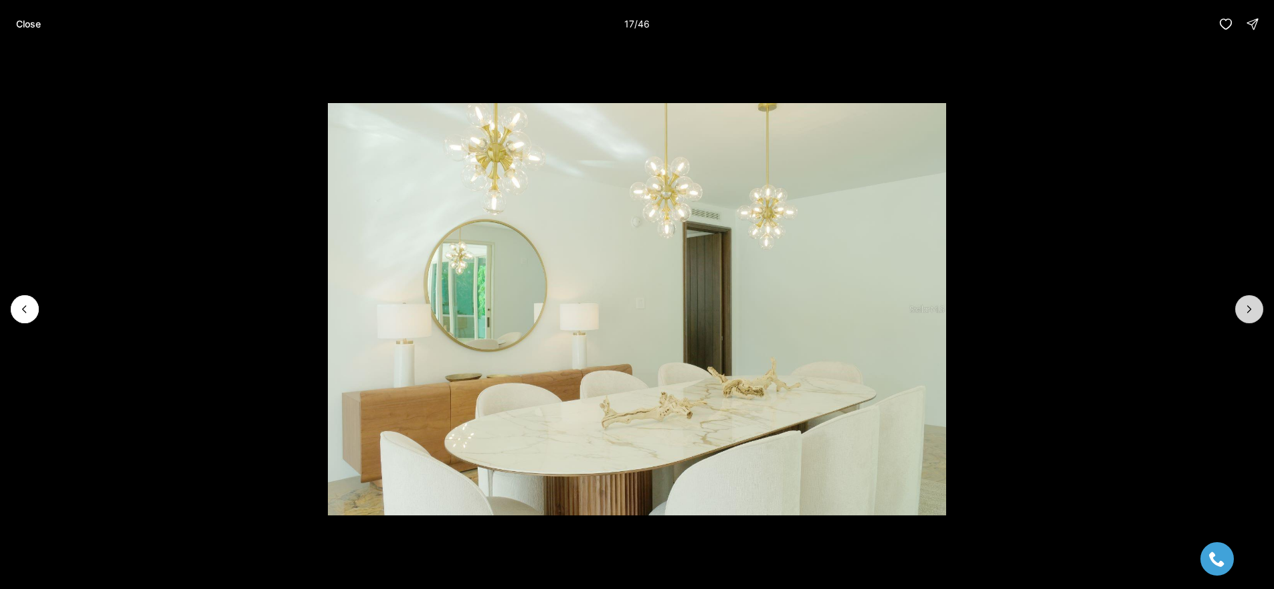
click at [1253, 311] on icon "Next slide" at bounding box center [1249, 308] width 13 height 13
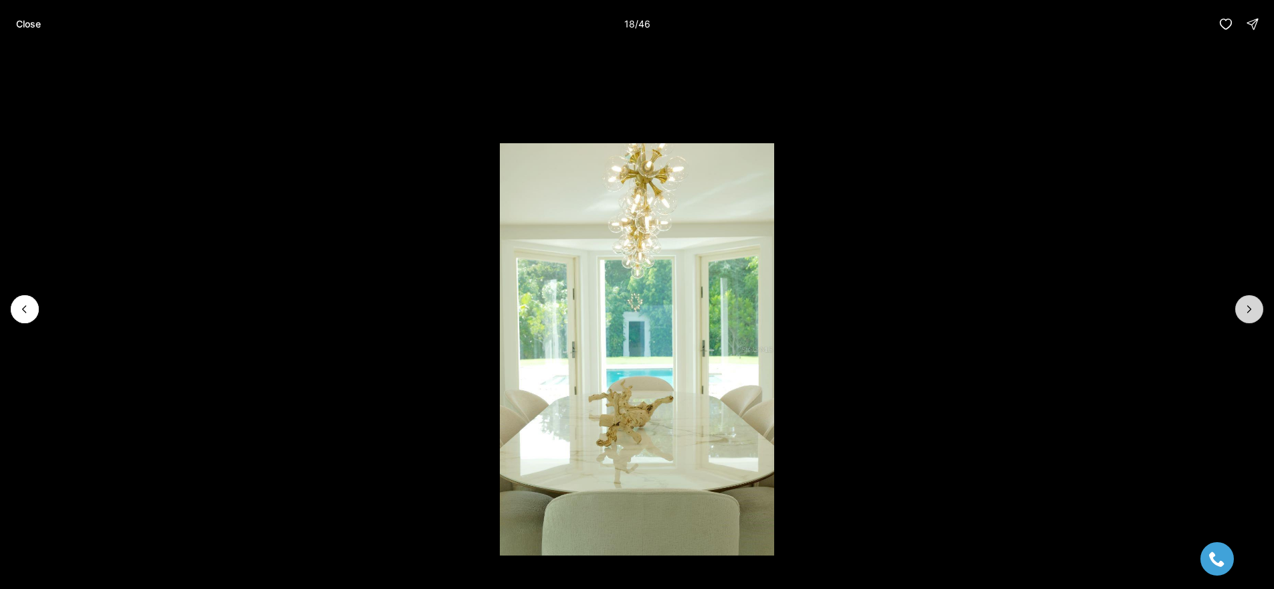
click at [1253, 311] on icon "Next slide" at bounding box center [1249, 308] width 13 height 13
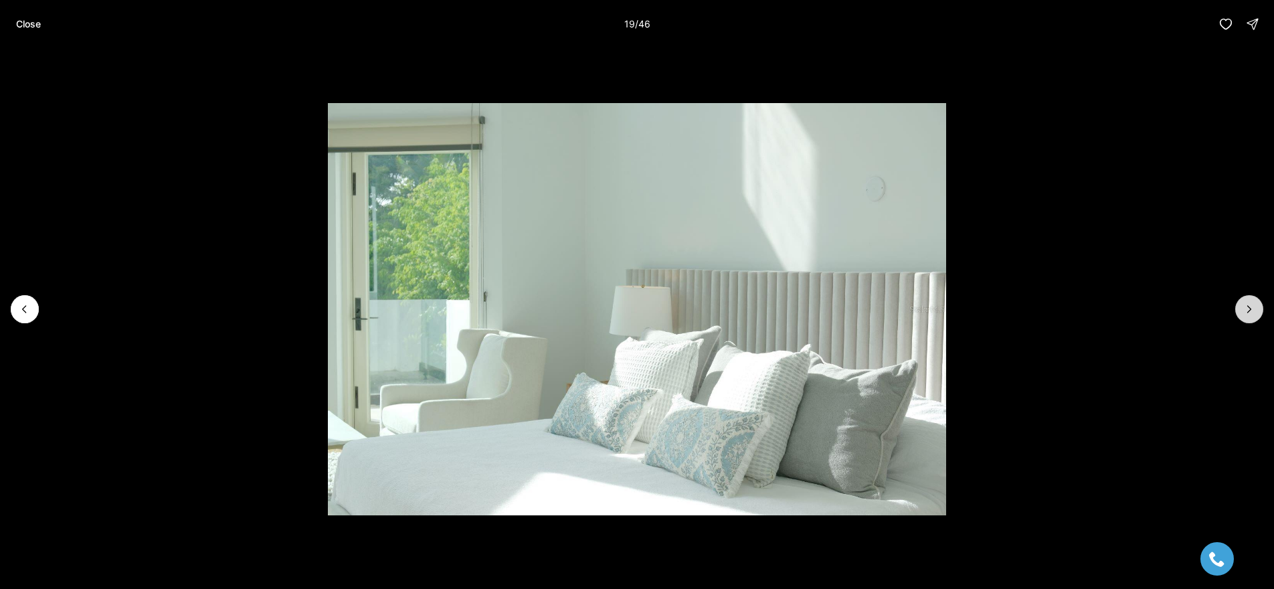
click at [1253, 311] on icon "Next slide" at bounding box center [1249, 308] width 13 height 13
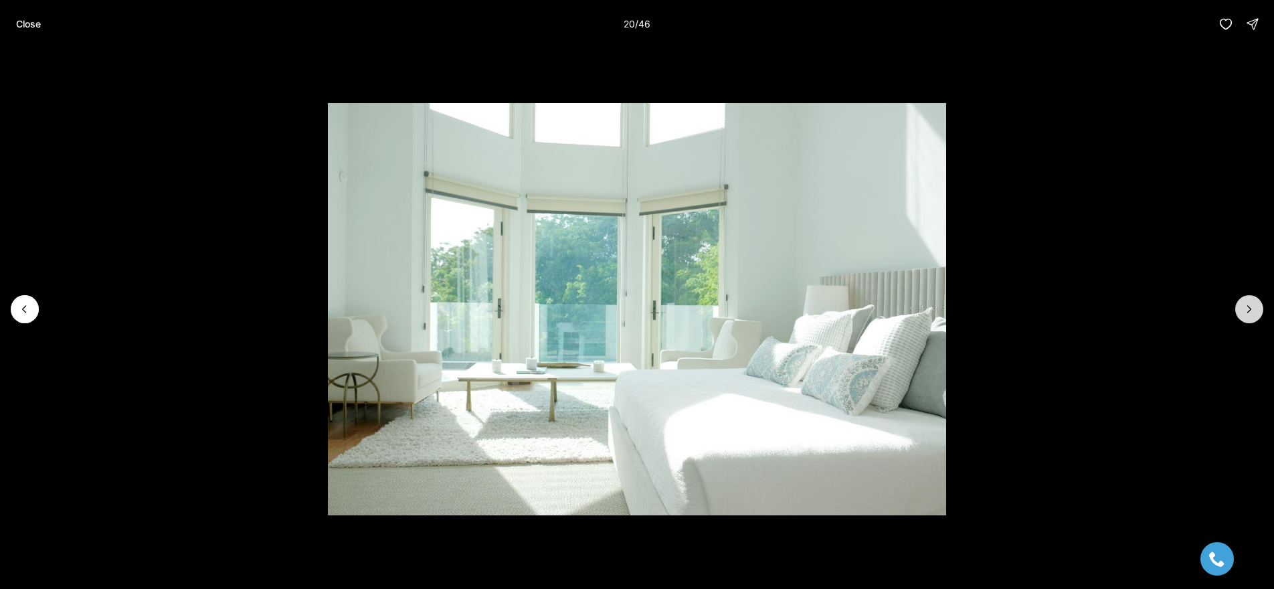
click at [1253, 311] on icon "Next slide" at bounding box center [1249, 308] width 13 height 13
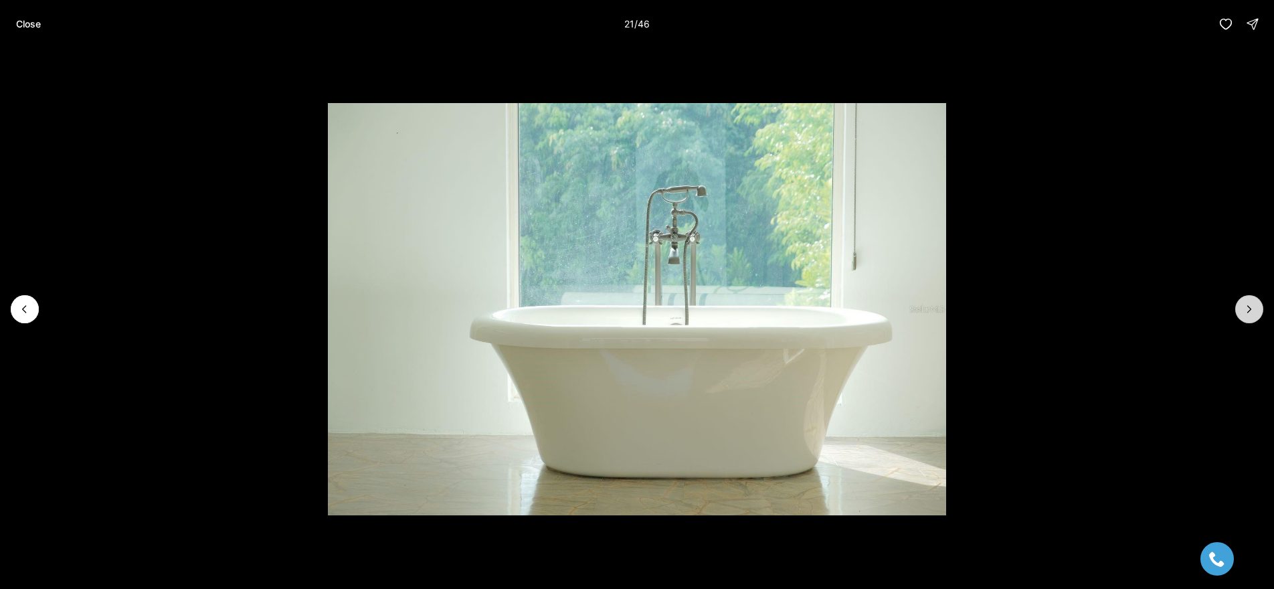
click at [1253, 311] on icon "Next slide" at bounding box center [1249, 308] width 13 height 13
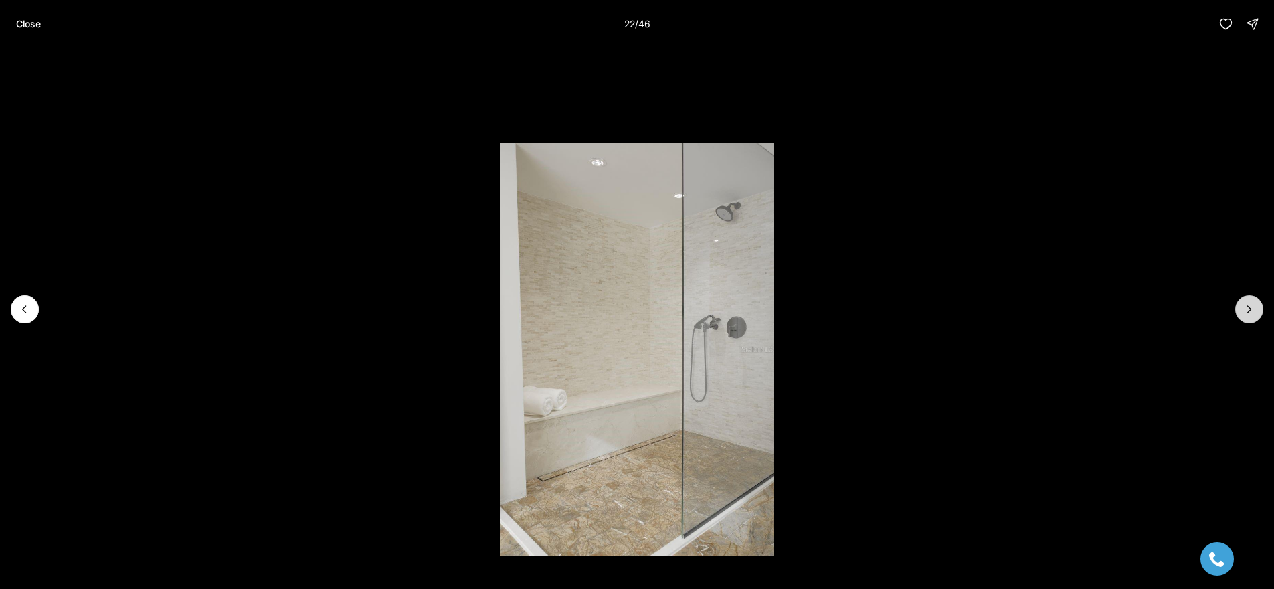
click at [1253, 311] on icon "Next slide" at bounding box center [1249, 308] width 13 height 13
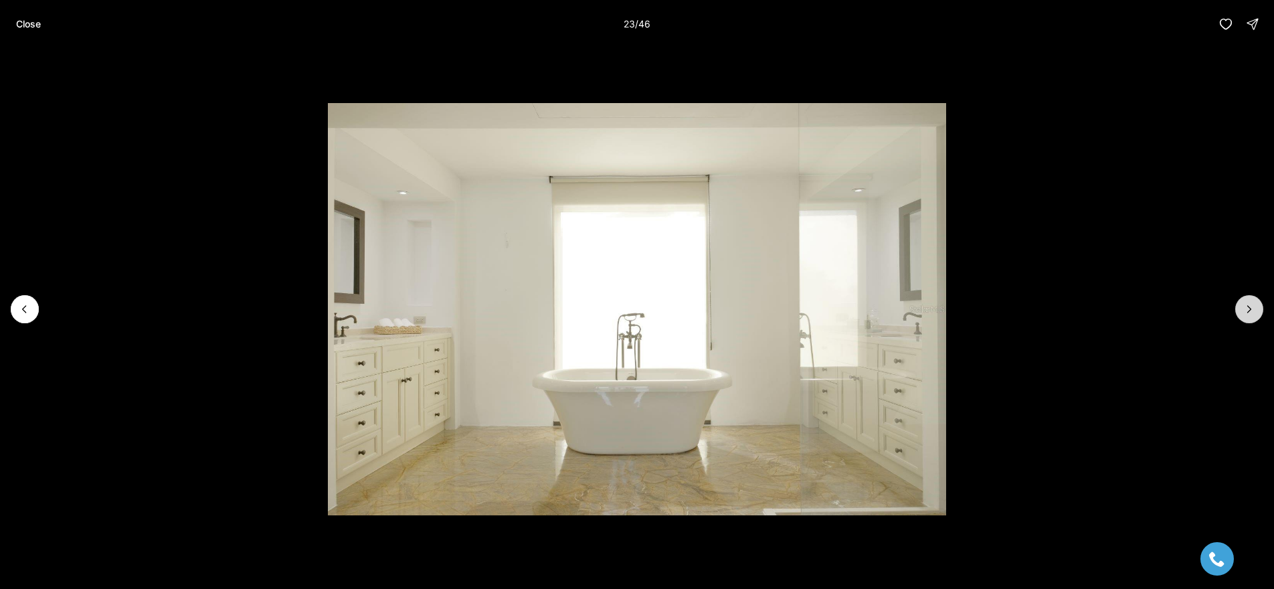
click at [1253, 311] on icon "Next slide" at bounding box center [1249, 308] width 13 height 13
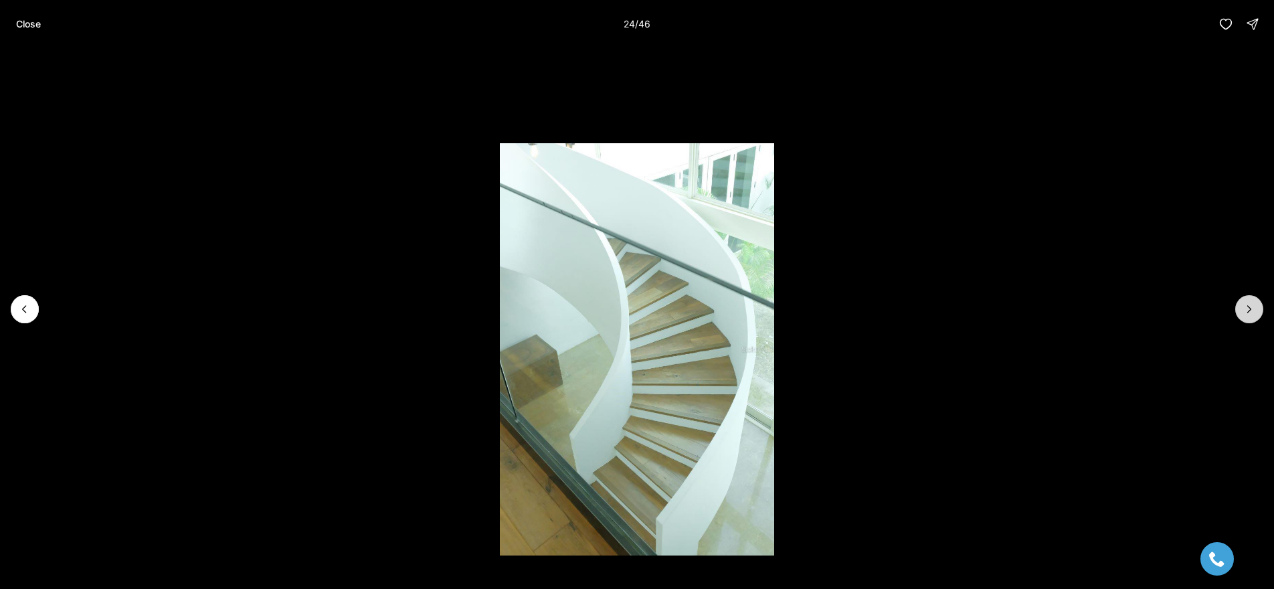
click at [1253, 311] on icon "Next slide" at bounding box center [1249, 308] width 13 height 13
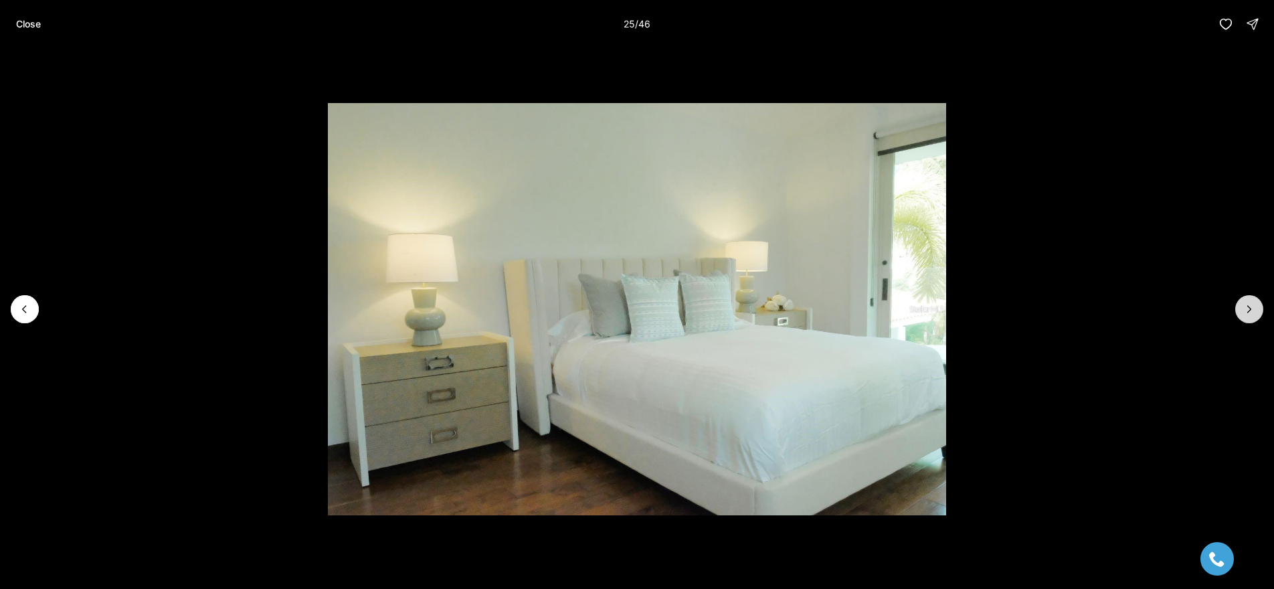
click at [1253, 311] on icon "Next slide" at bounding box center [1249, 308] width 13 height 13
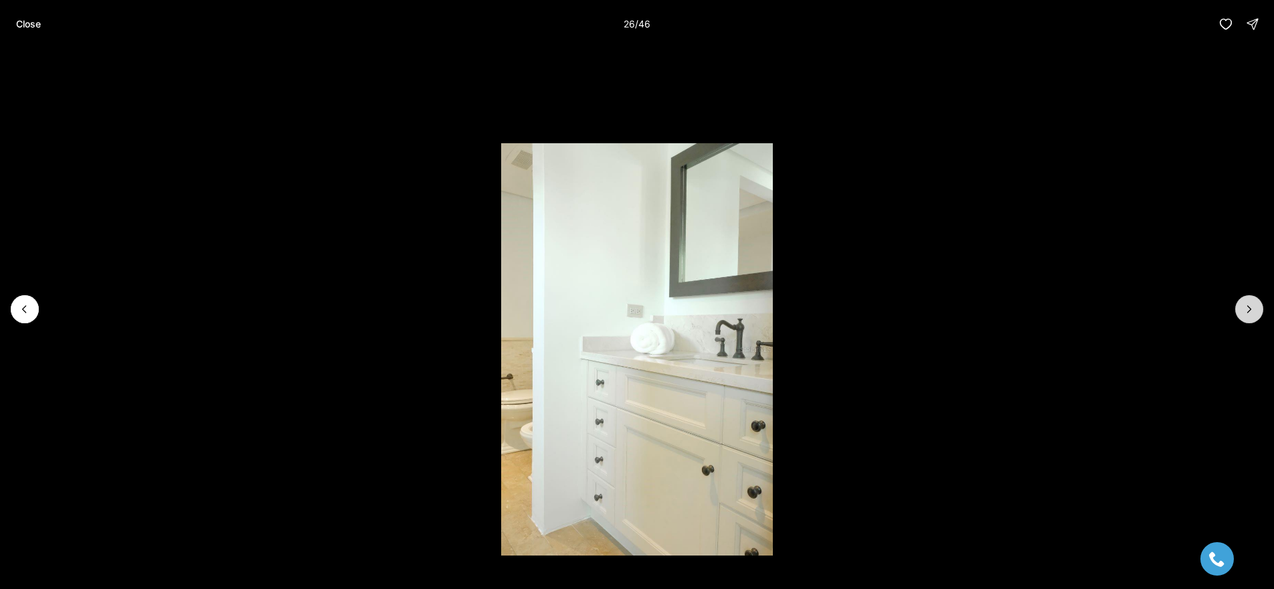
click at [1253, 311] on icon "Next slide" at bounding box center [1249, 308] width 13 height 13
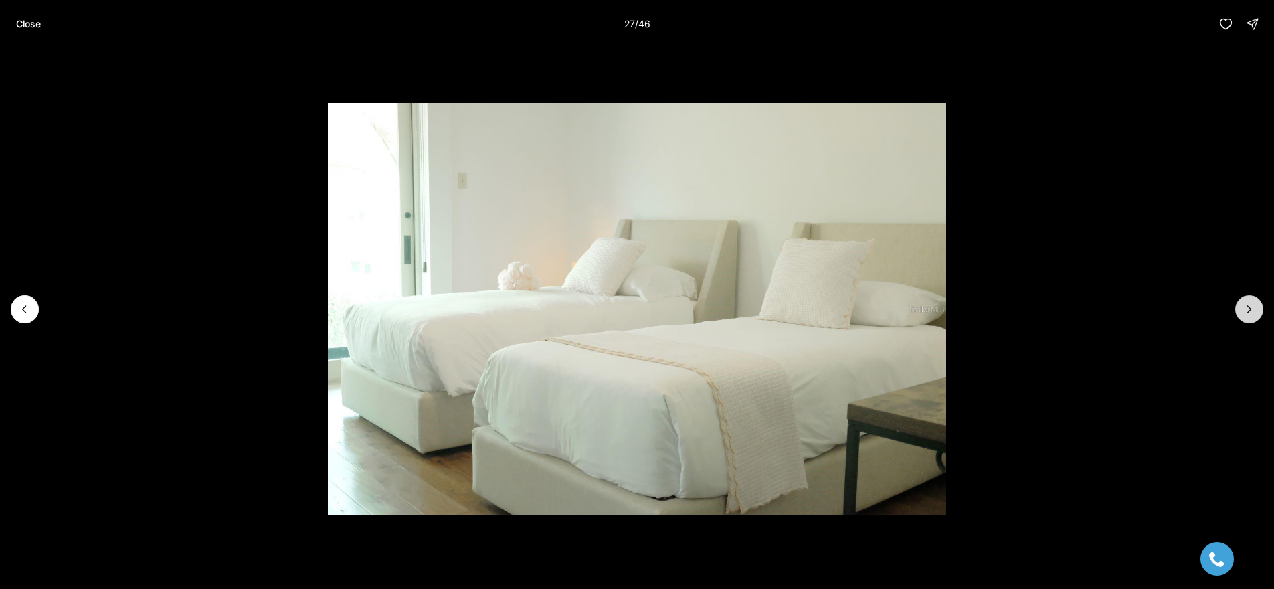
click at [1253, 311] on icon "Next slide" at bounding box center [1249, 308] width 13 height 13
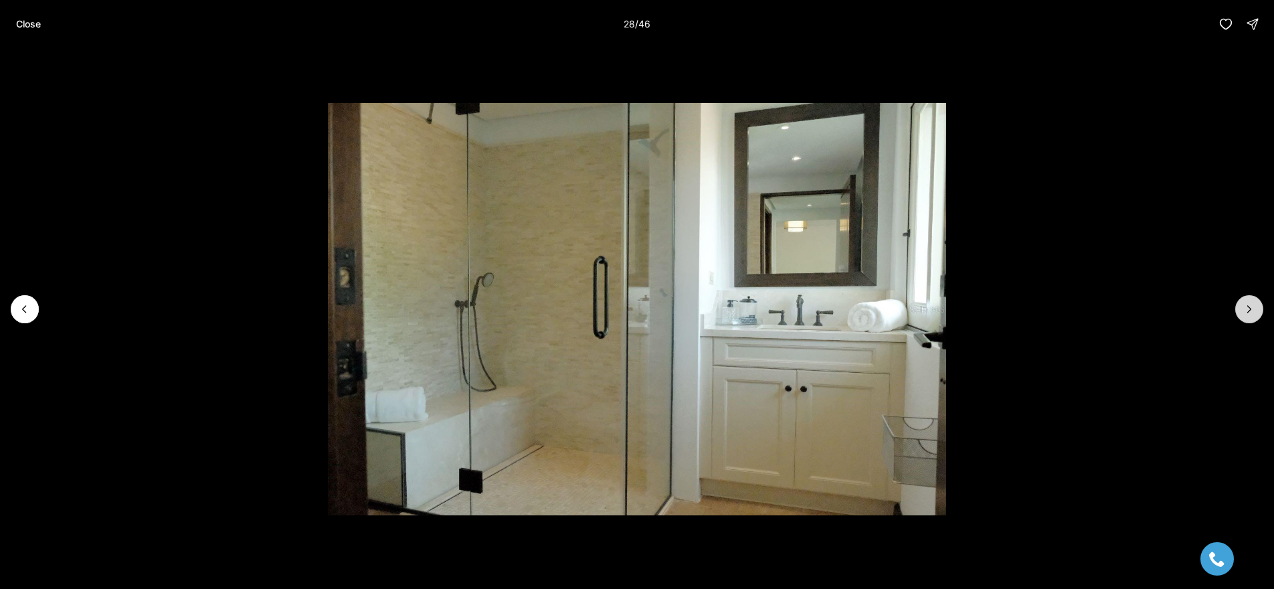
click at [1253, 311] on icon "Next slide" at bounding box center [1249, 308] width 13 height 13
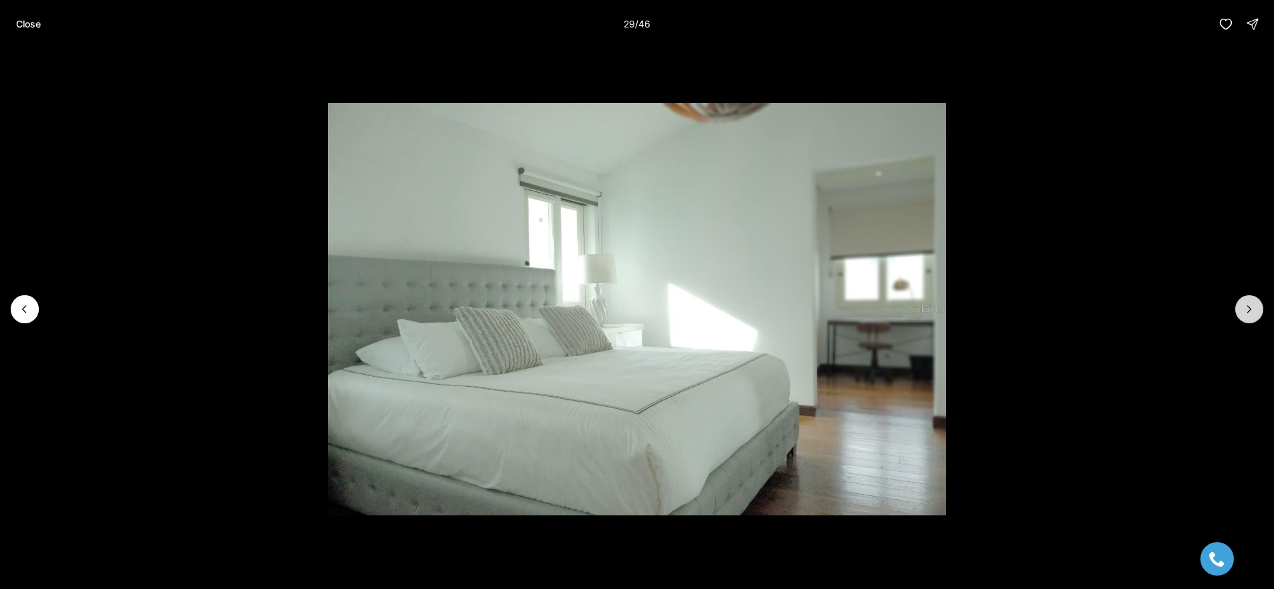
click at [1251, 307] on icon "Next slide" at bounding box center [1249, 308] width 13 height 13
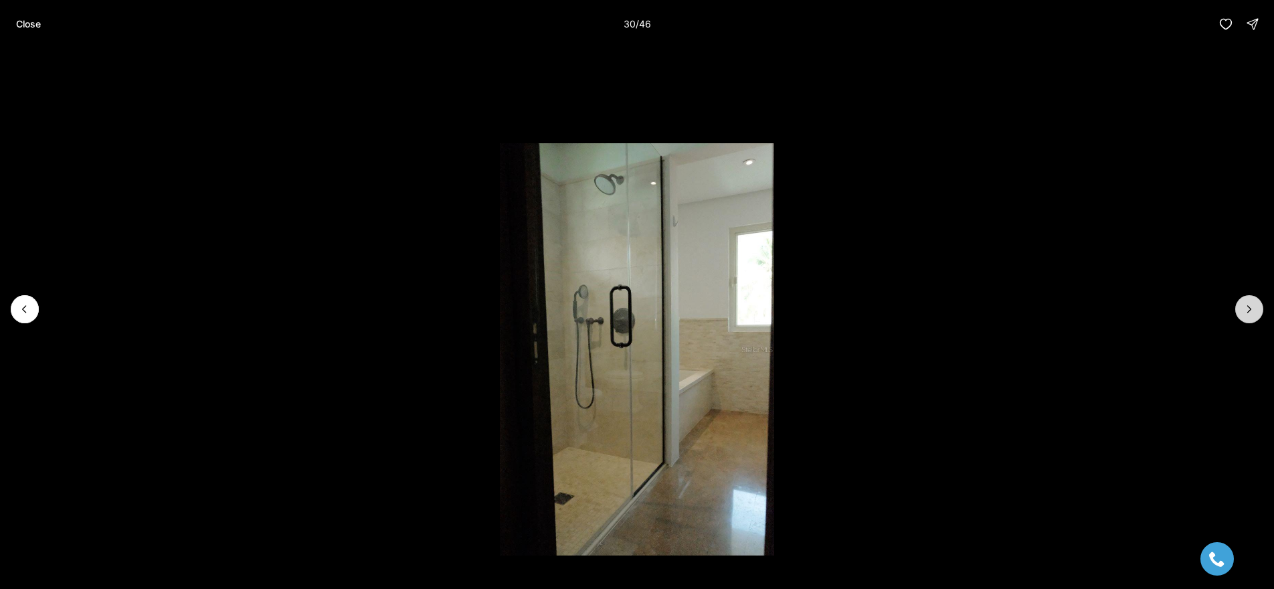
click at [1251, 307] on icon "Next slide" at bounding box center [1249, 308] width 13 height 13
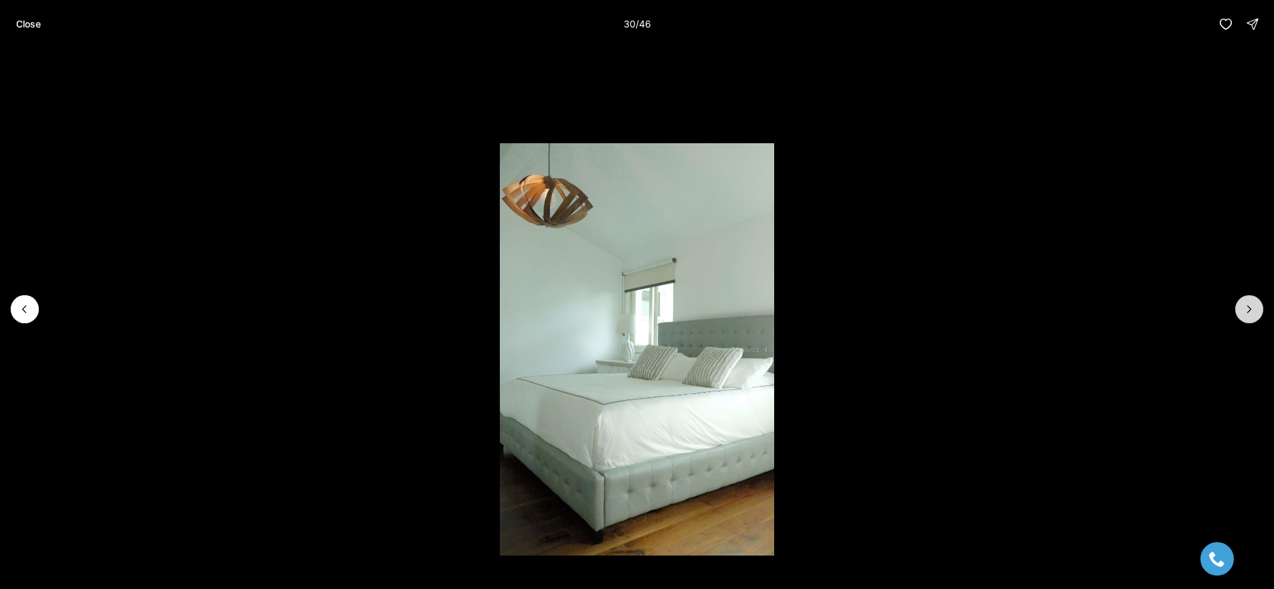
click at [1251, 307] on icon "Next slide" at bounding box center [1249, 308] width 13 height 13
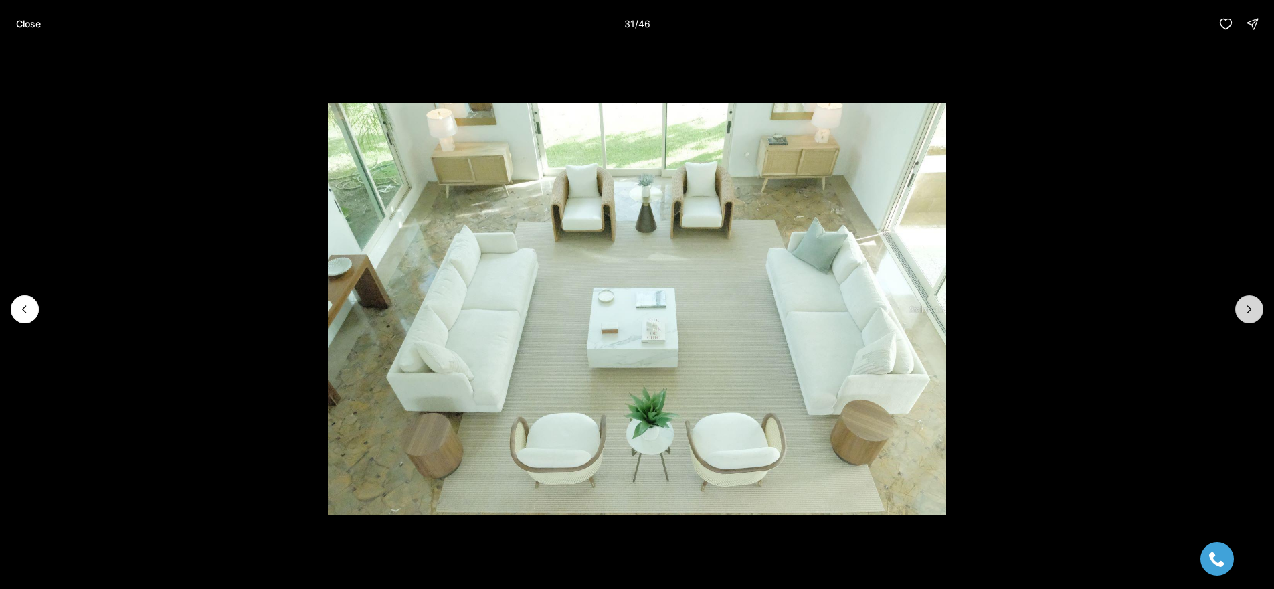
click at [1251, 307] on icon "Next slide" at bounding box center [1249, 308] width 13 height 13
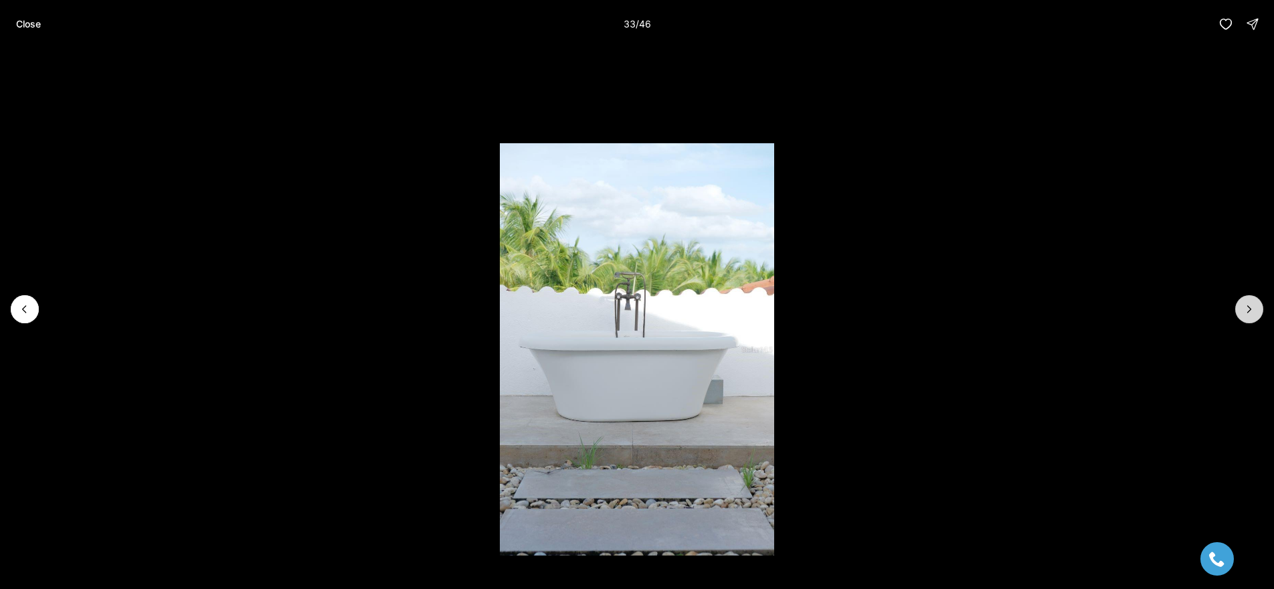
click at [1251, 307] on icon "Next slide" at bounding box center [1249, 308] width 13 height 13
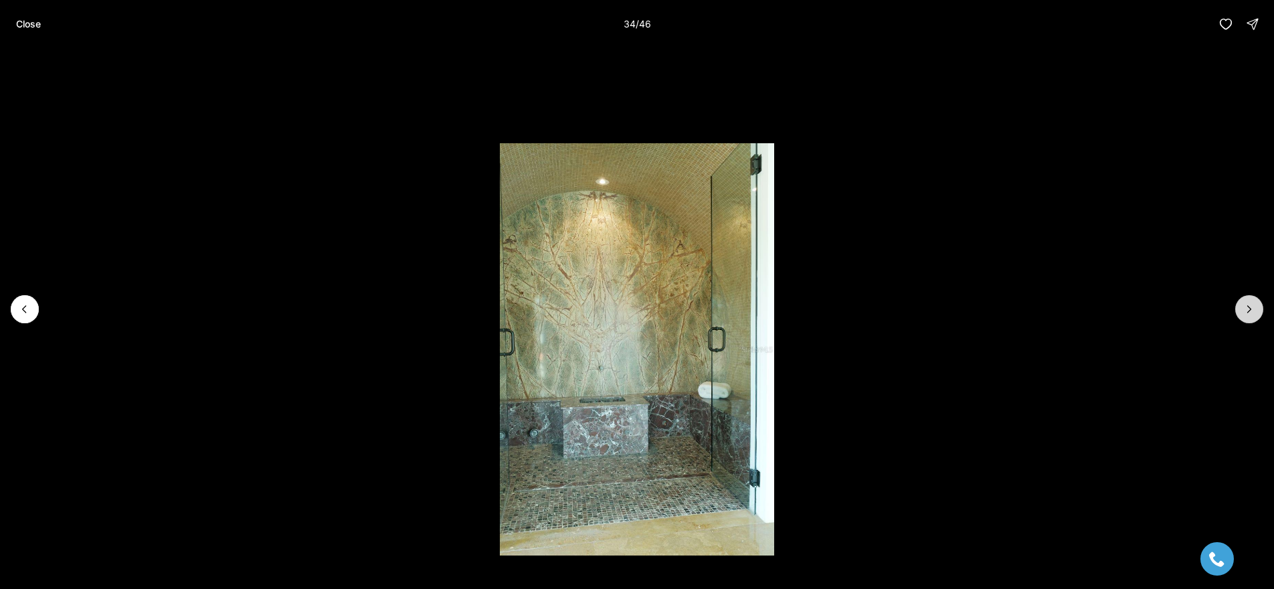
click at [1251, 307] on icon "Next slide" at bounding box center [1249, 308] width 13 height 13
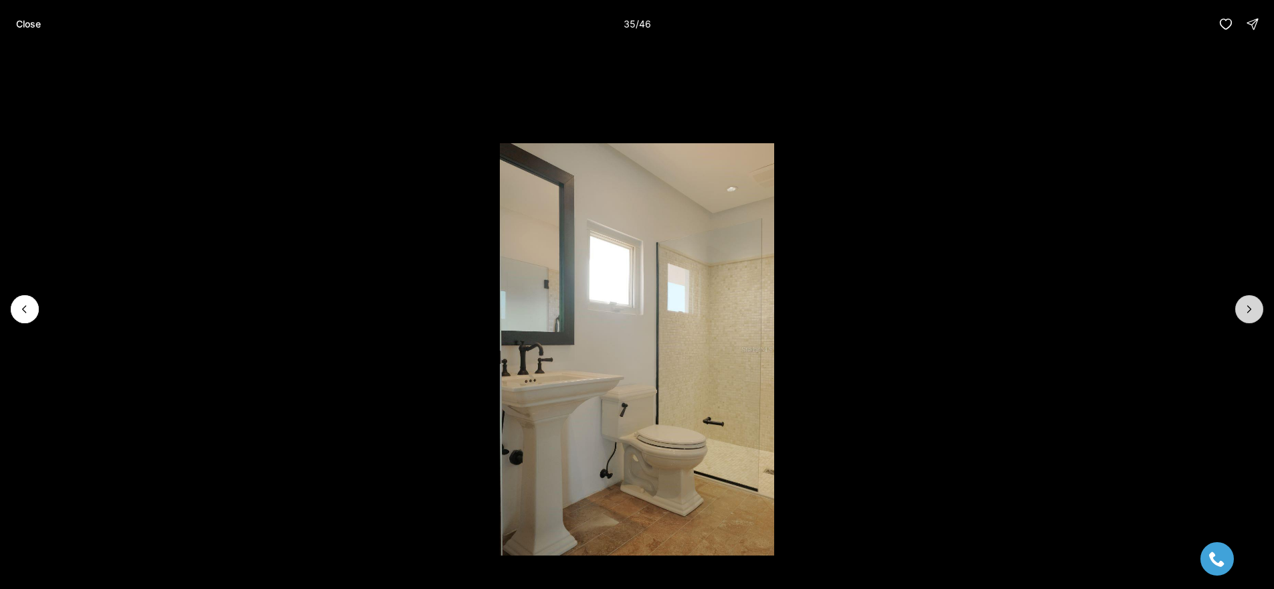
click at [1251, 307] on icon "Next slide" at bounding box center [1249, 308] width 13 height 13
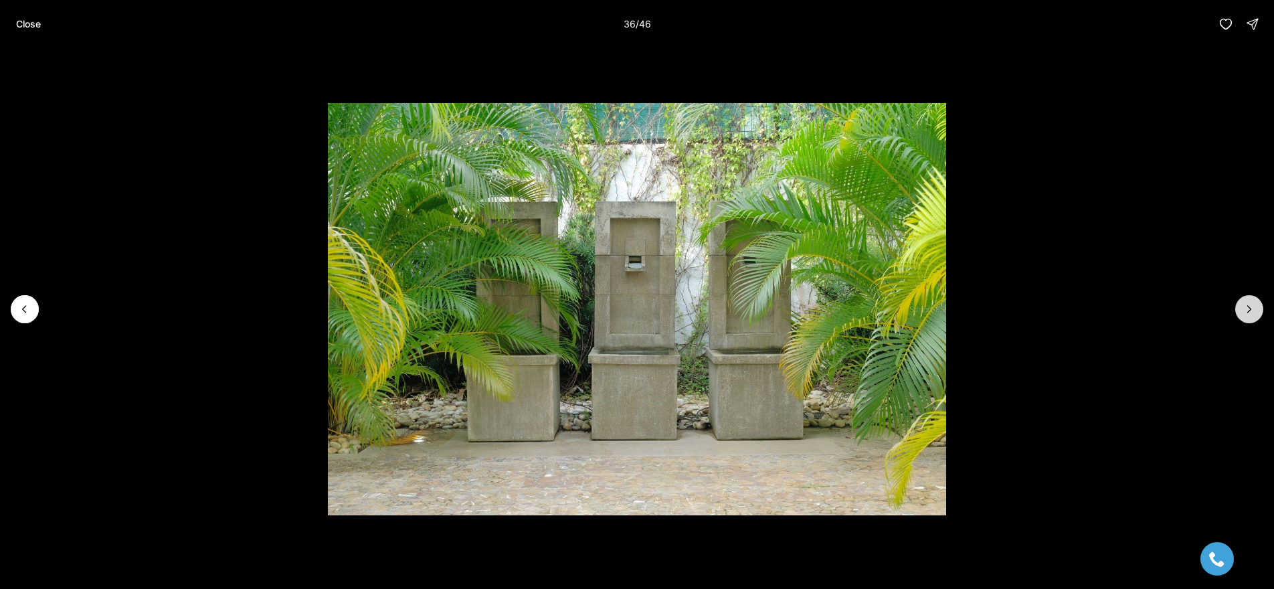
click at [1251, 307] on icon "Next slide" at bounding box center [1249, 308] width 13 height 13
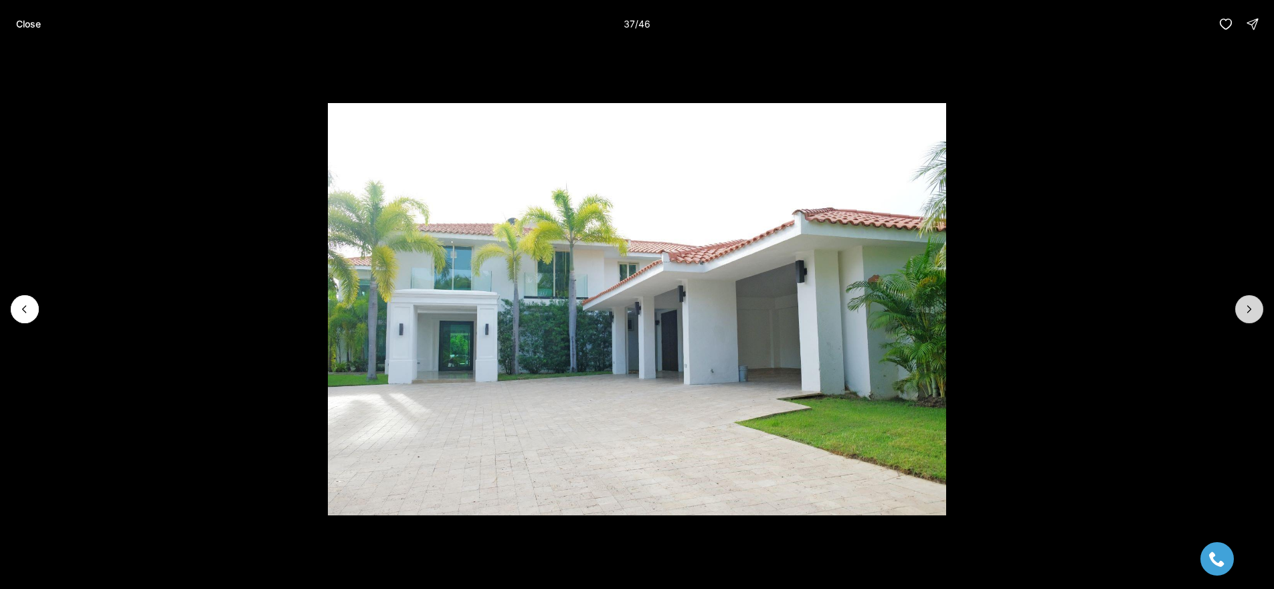
click at [1251, 307] on icon "Next slide" at bounding box center [1249, 308] width 13 height 13
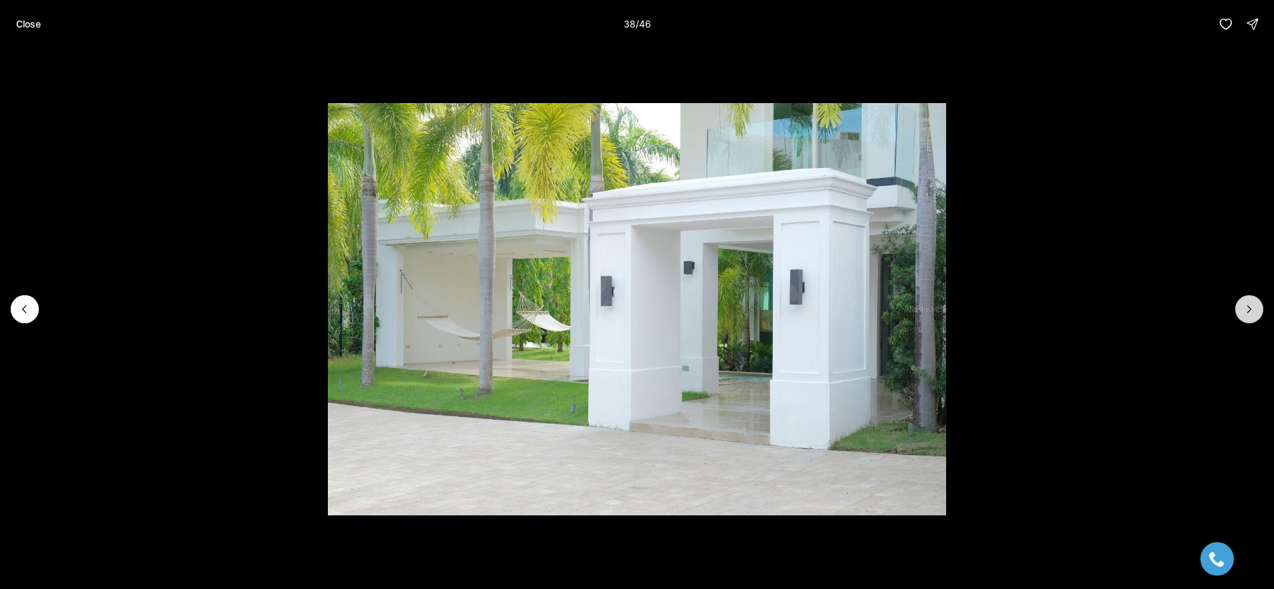
click at [1251, 307] on icon "Next slide" at bounding box center [1249, 308] width 13 height 13
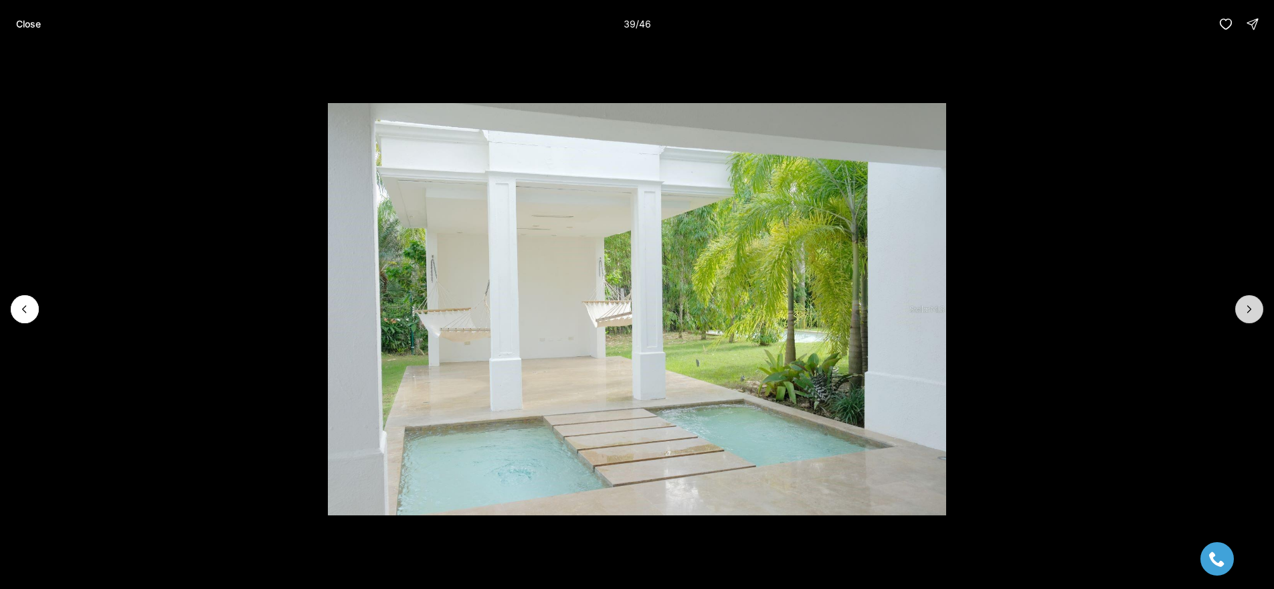
click at [1251, 307] on icon "Next slide" at bounding box center [1249, 308] width 13 height 13
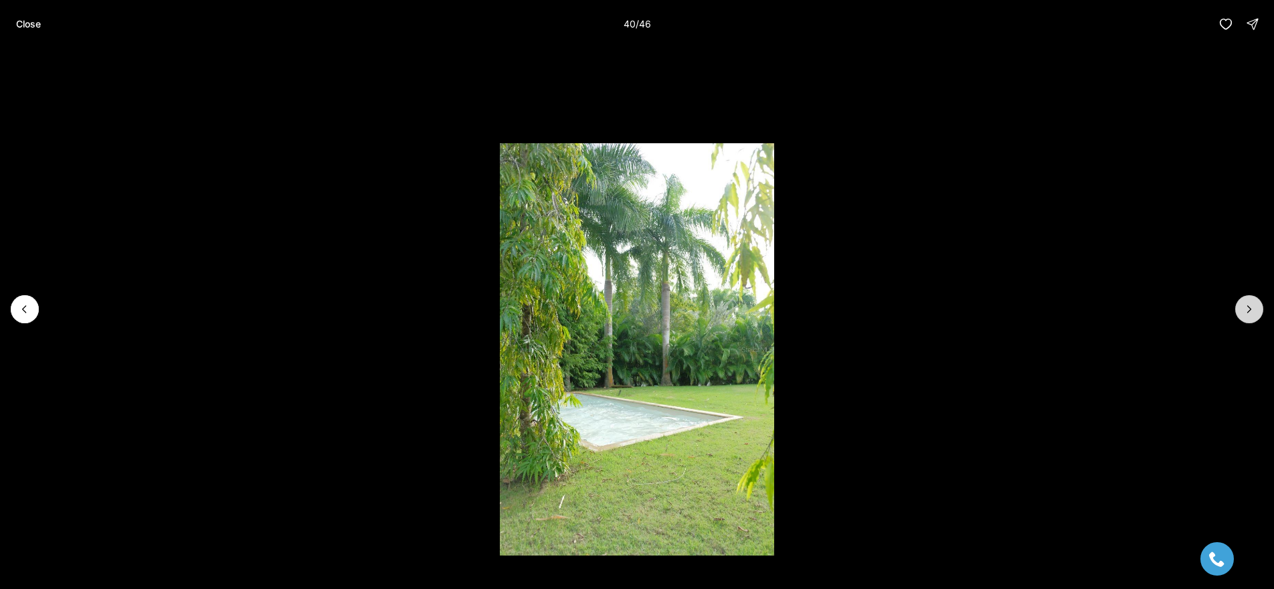
click at [1251, 307] on icon "Next slide" at bounding box center [1249, 308] width 13 height 13
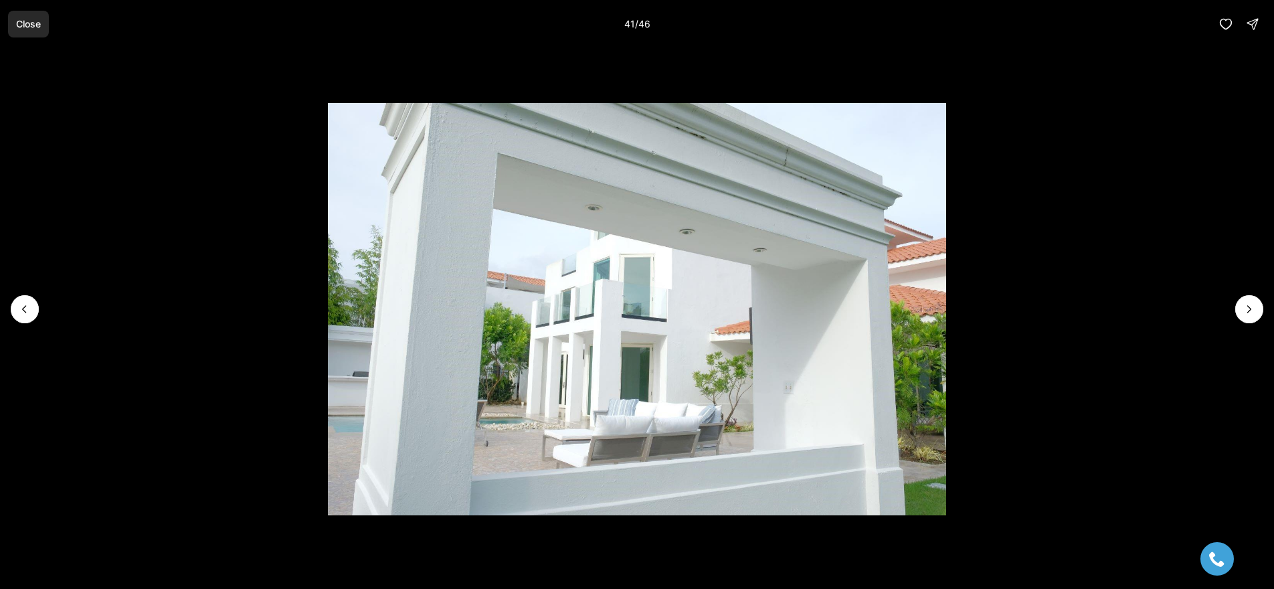
click at [27, 23] on p "Close" at bounding box center [28, 24] width 25 height 11
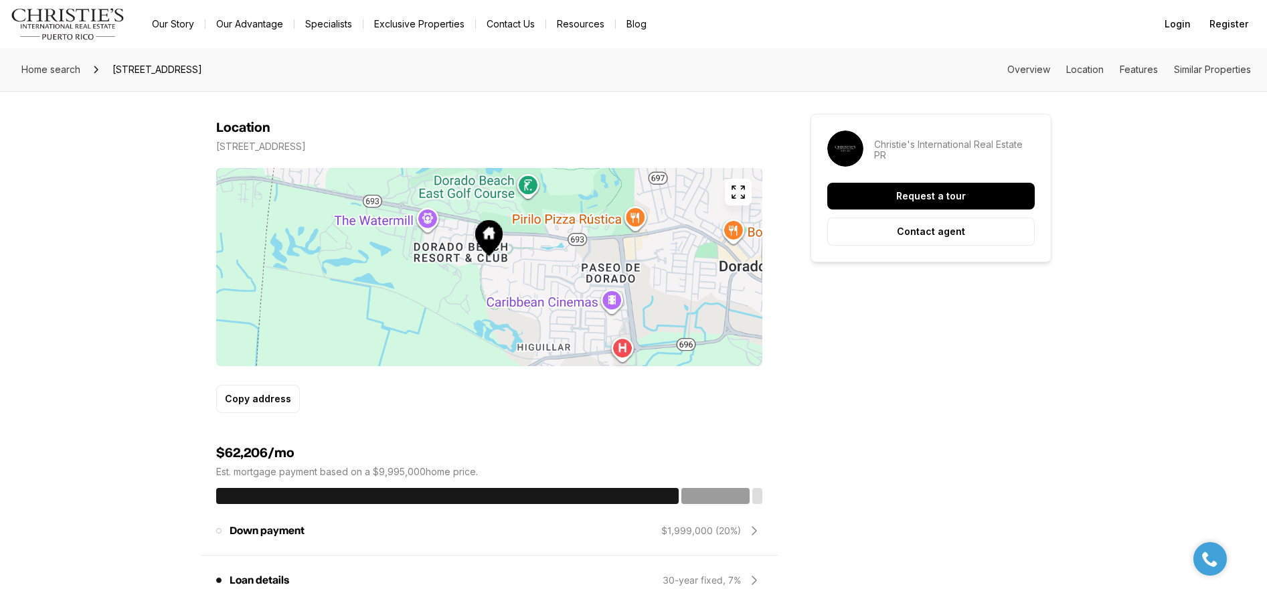
scroll to position [759, 0]
click at [741, 188] on icon "button" at bounding box center [738, 191] width 12 height 12
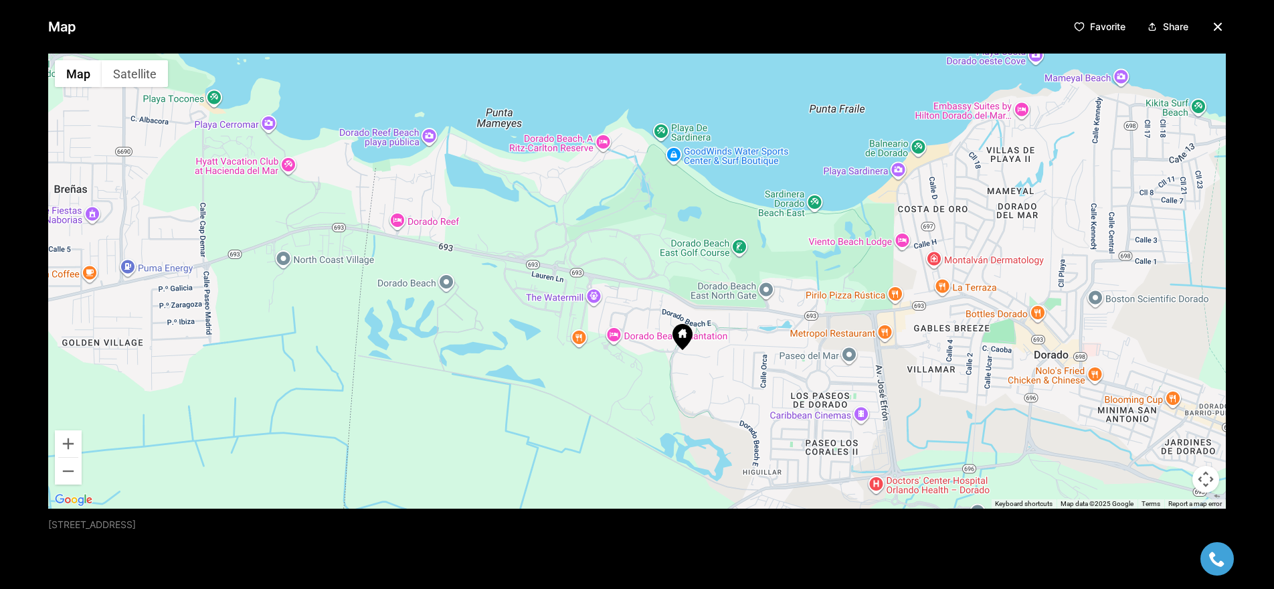
drag, startPoint x: 715, startPoint y: 264, endPoint x: 759, endPoint y: 333, distance: 82.1
click at [759, 333] on div at bounding box center [637, 281] width 1178 height 455
click at [1212, 24] on icon "button" at bounding box center [1218, 27] width 16 height 16
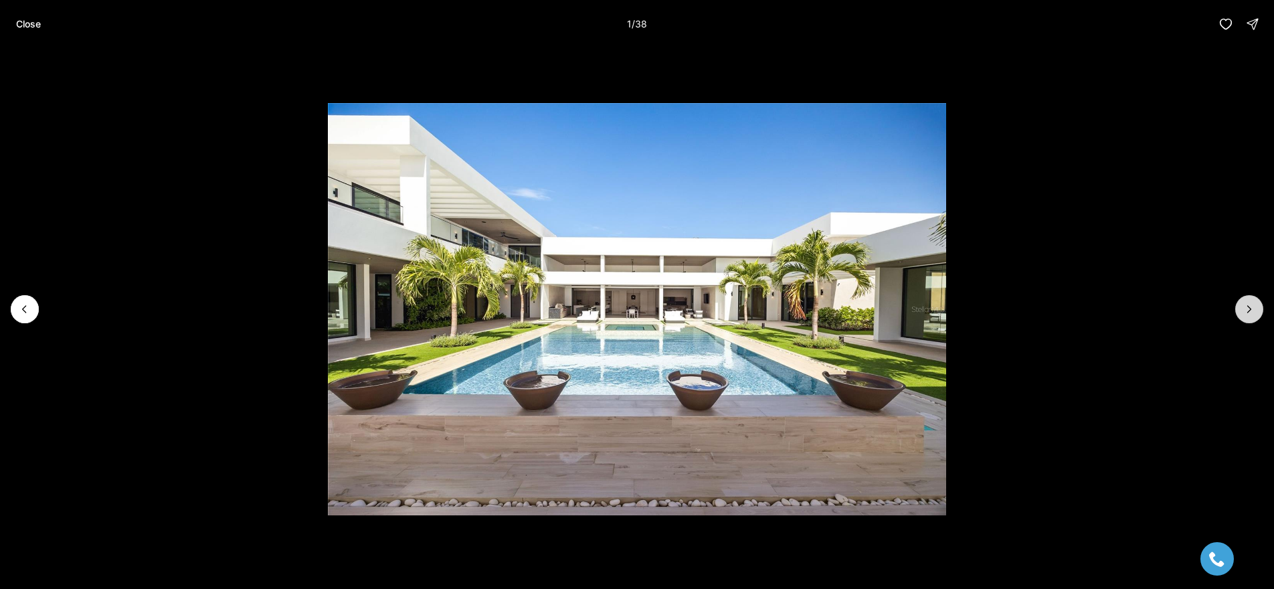
click at [1253, 307] on icon "Next slide" at bounding box center [1249, 308] width 13 height 13
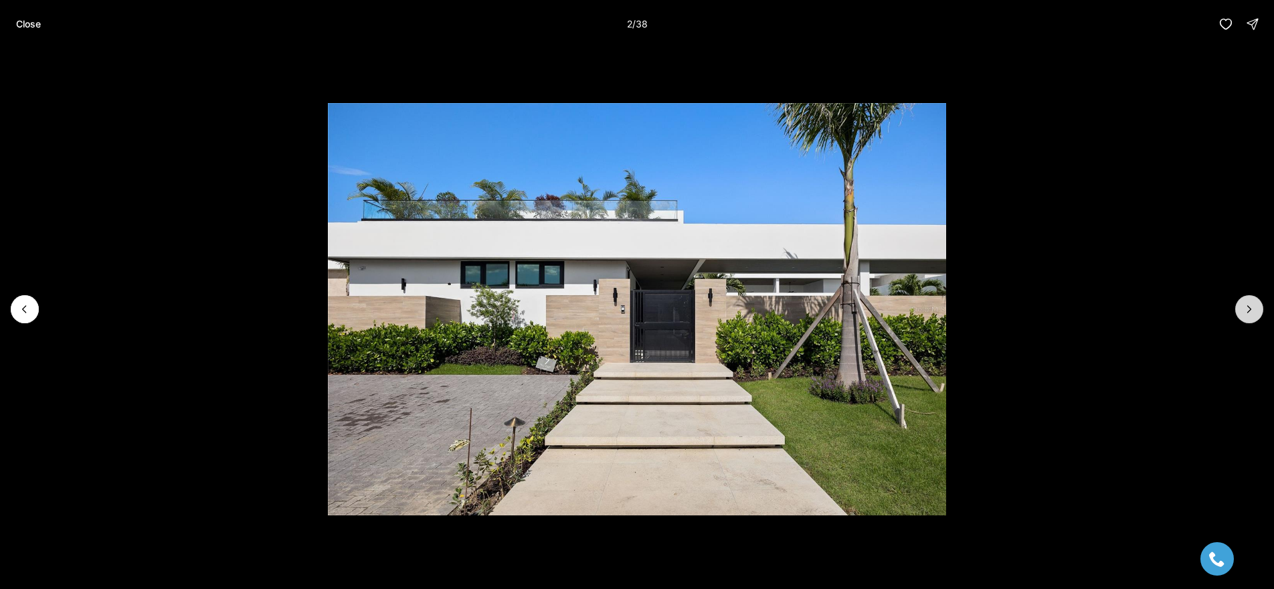
click at [1253, 307] on icon "Next slide" at bounding box center [1249, 308] width 13 height 13
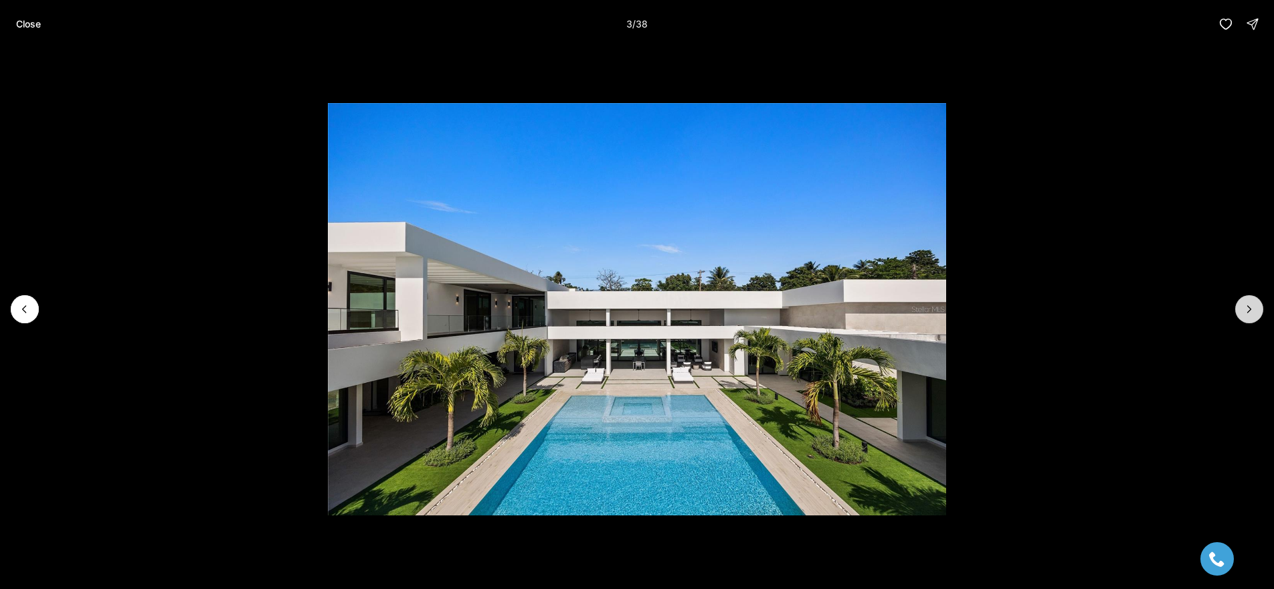
click at [1253, 307] on icon "Next slide" at bounding box center [1249, 308] width 13 height 13
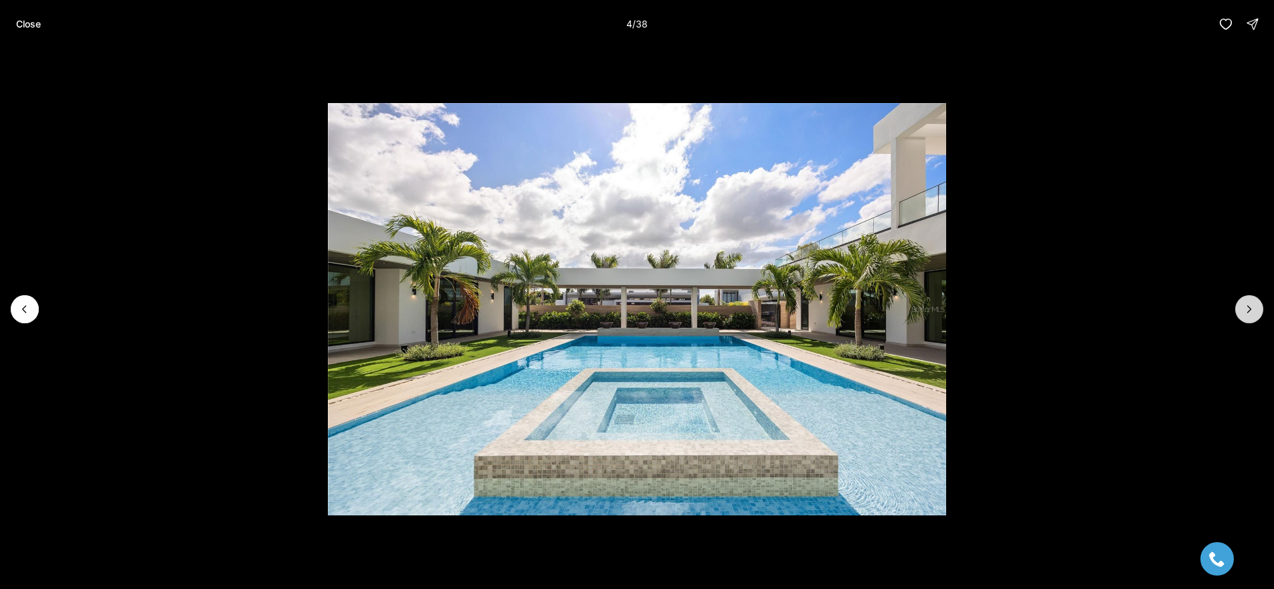
click at [1253, 307] on icon "Next slide" at bounding box center [1249, 308] width 13 height 13
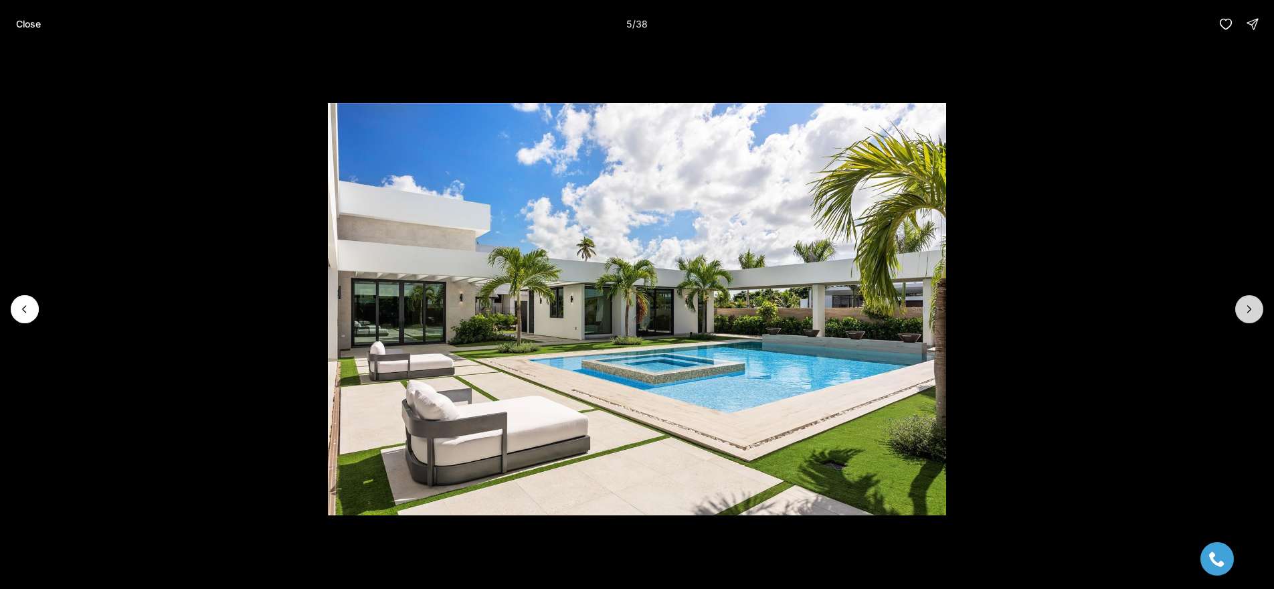
click at [1253, 307] on icon "Next slide" at bounding box center [1249, 308] width 13 height 13
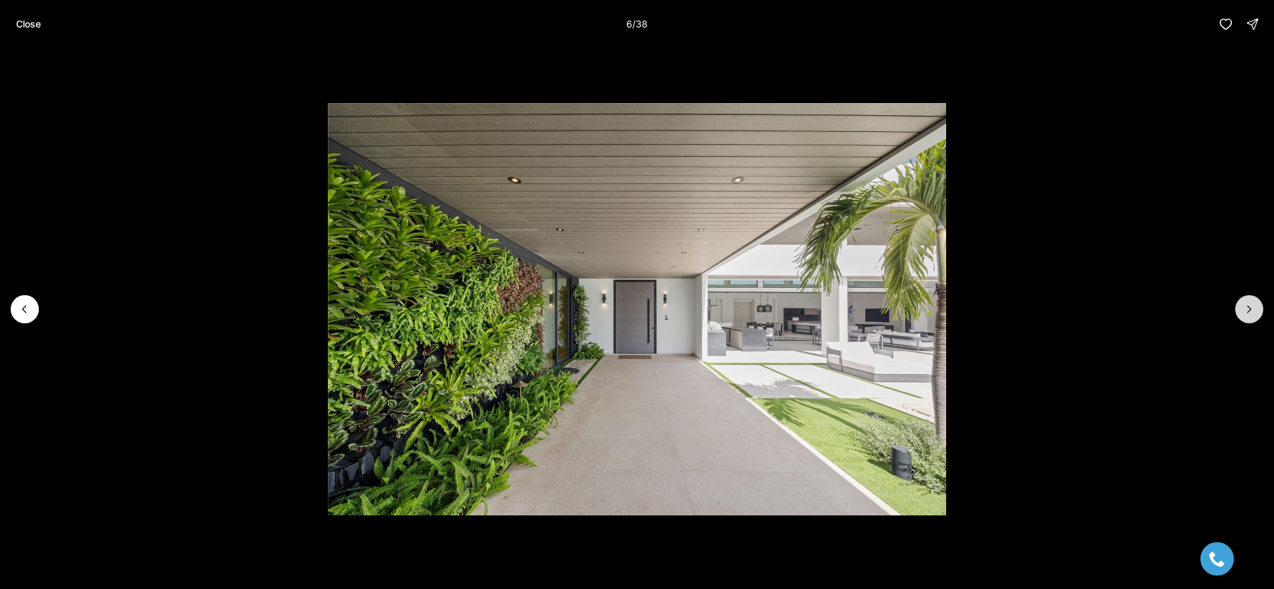
click at [1253, 307] on icon "Next slide" at bounding box center [1249, 308] width 13 height 13
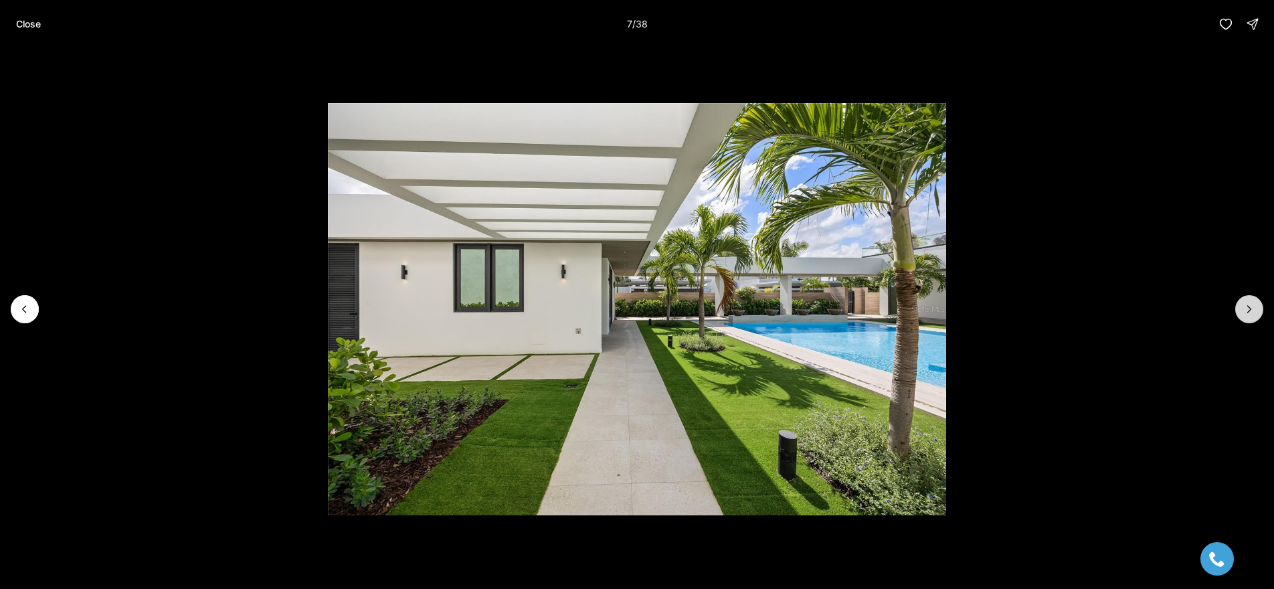
click at [1253, 307] on icon "Next slide" at bounding box center [1249, 308] width 13 height 13
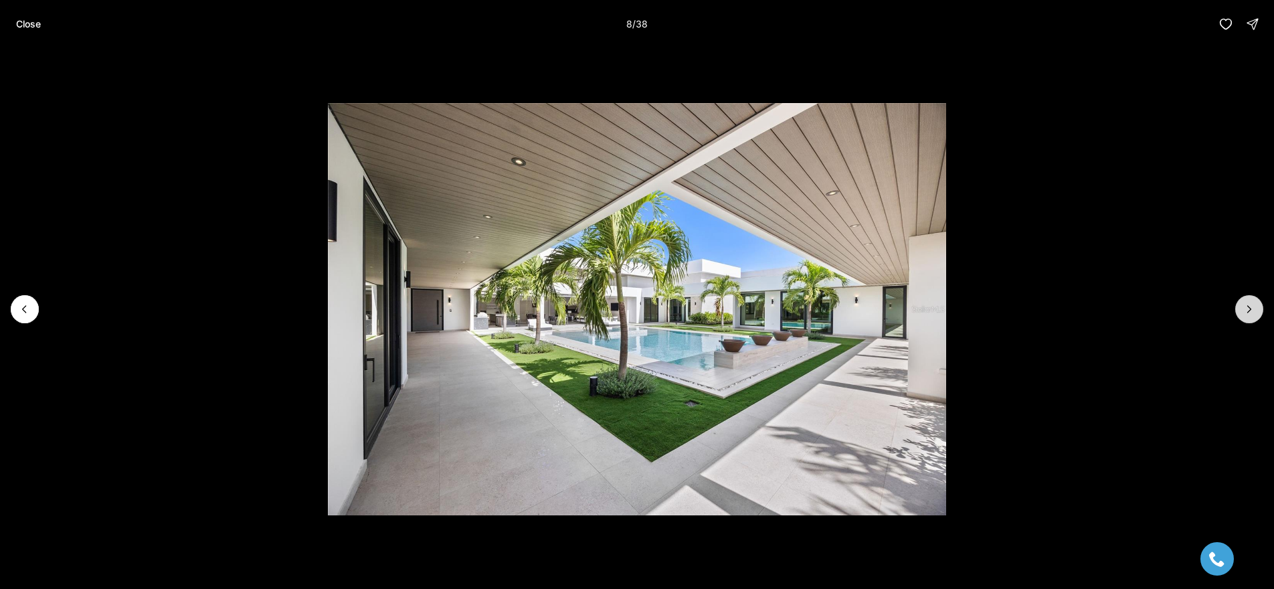
click at [1253, 307] on icon "Next slide" at bounding box center [1249, 308] width 13 height 13
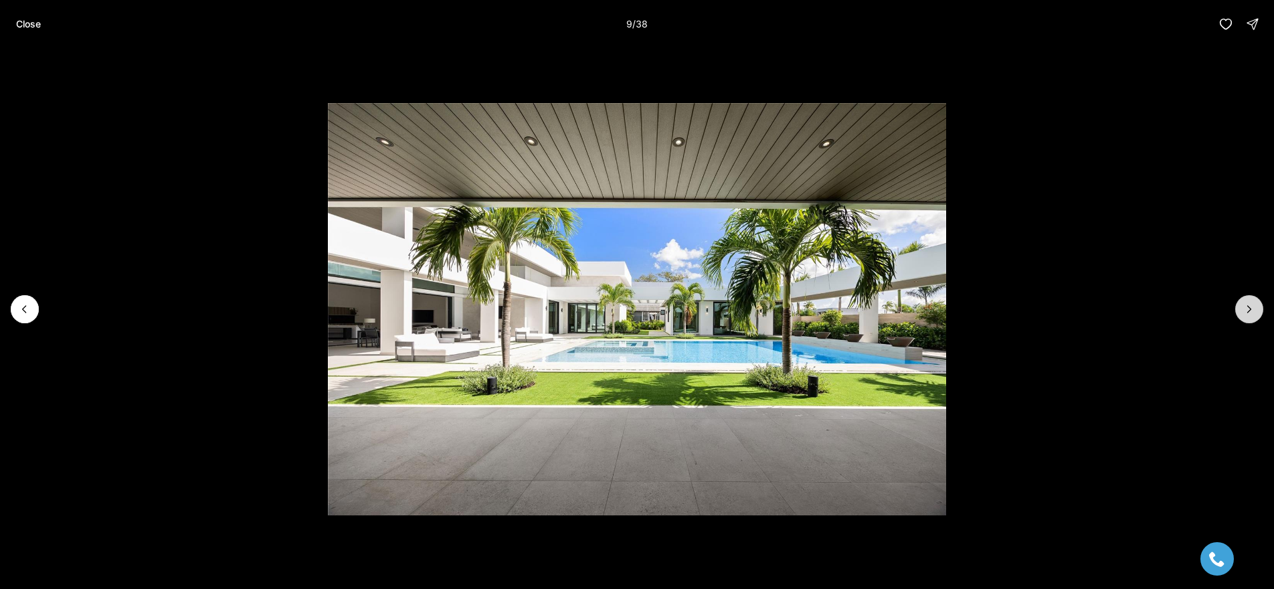
click at [1253, 307] on icon "Next slide" at bounding box center [1249, 308] width 13 height 13
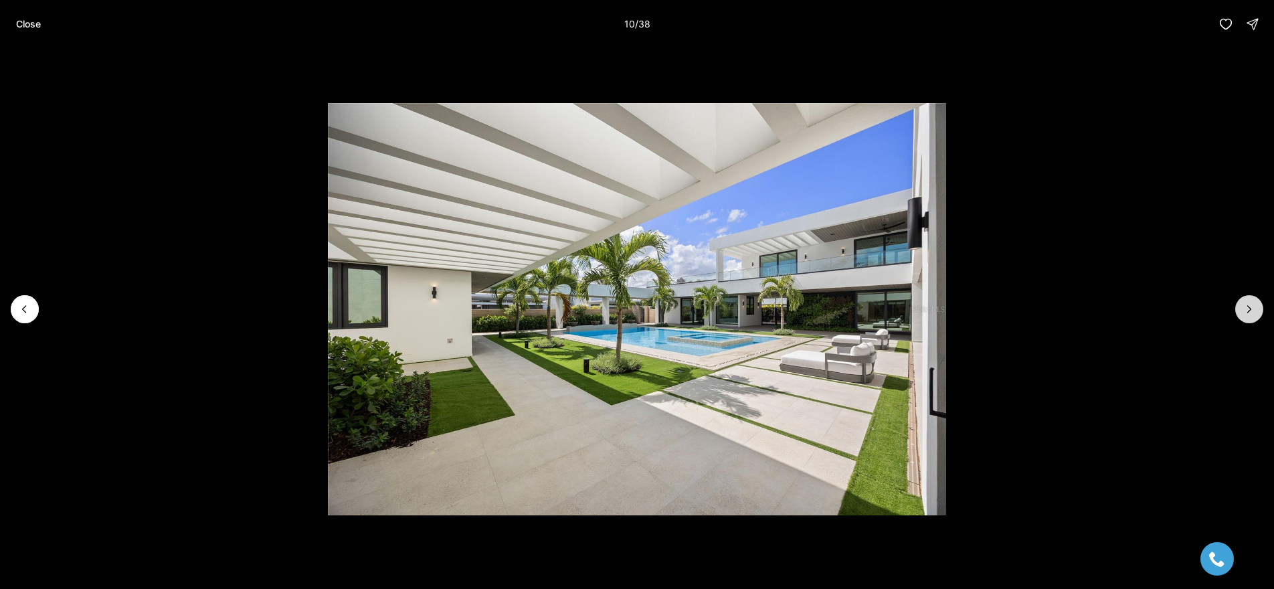
click at [1253, 307] on icon "Next slide" at bounding box center [1249, 308] width 13 height 13
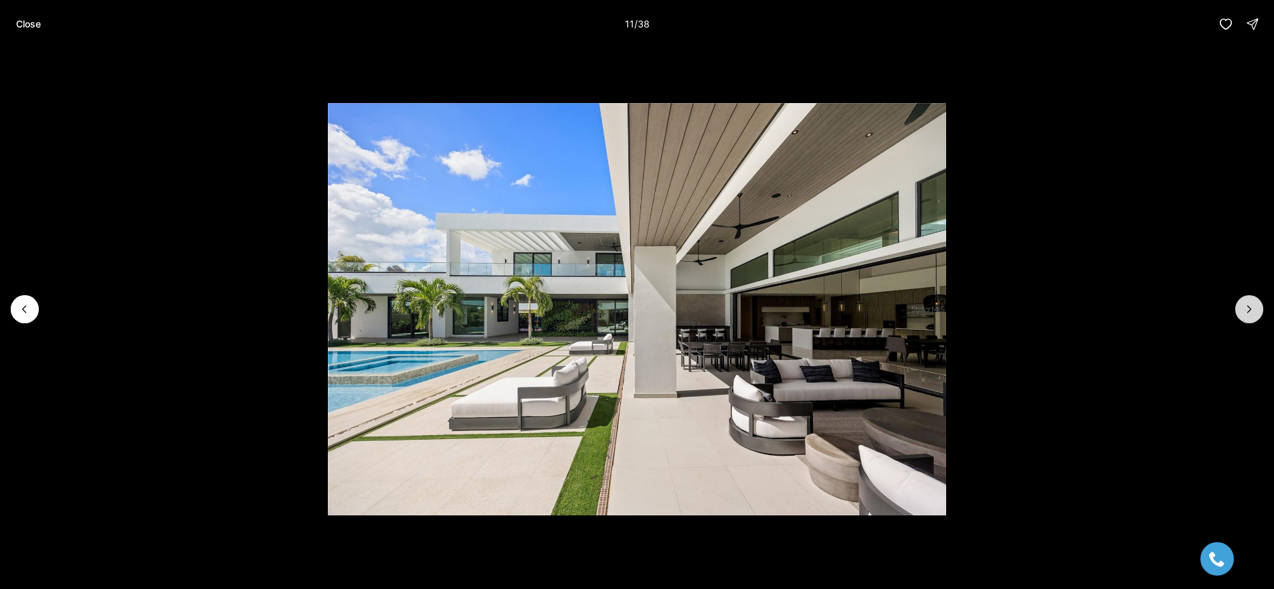
click at [1253, 307] on icon "Next slide" at bounding box center [1249, 308] width 13 height 13
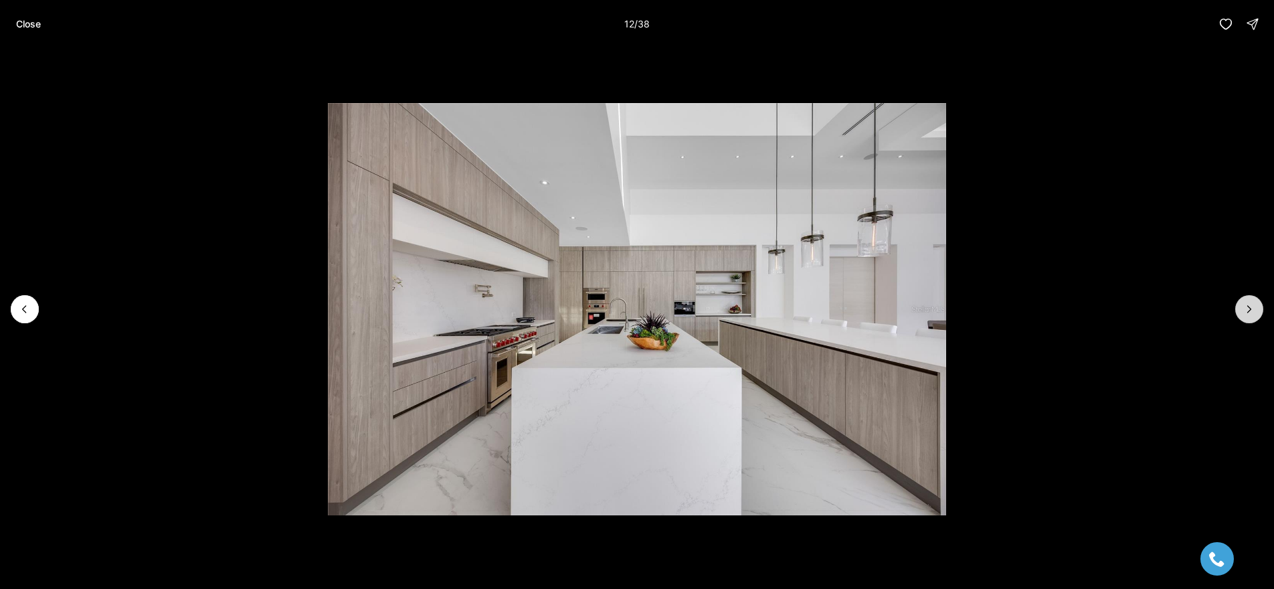
click at [1253, 307] on icon "Next slide" at bounding box center [1249, 308] width 13 height 13
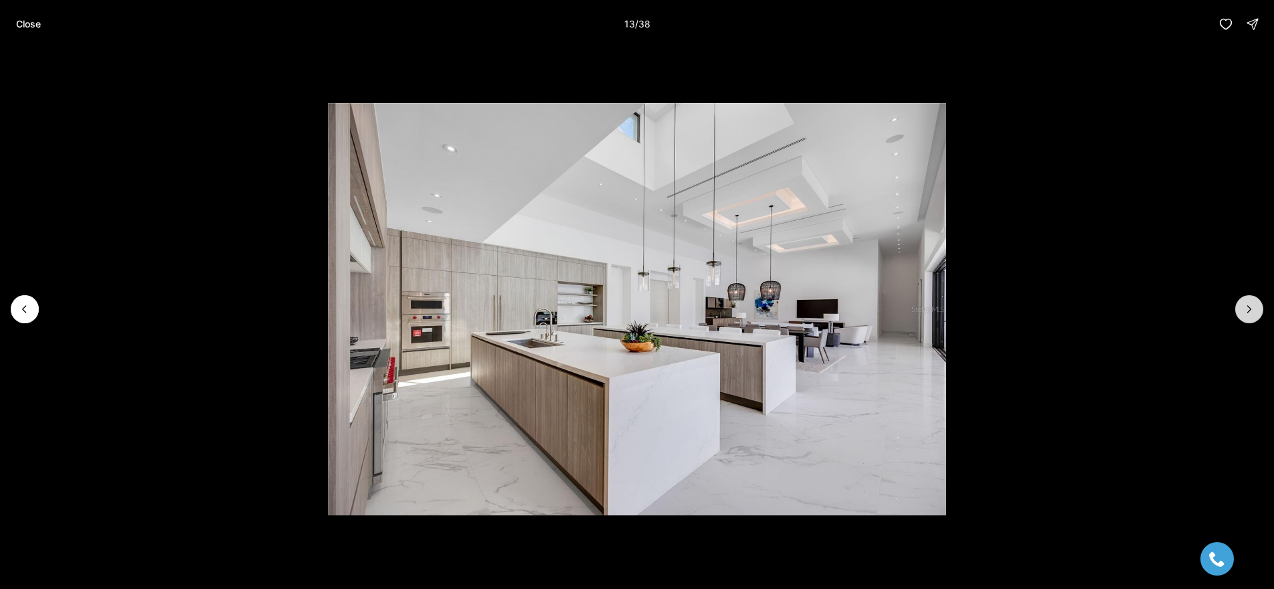
click at [1253, 307] on icon "Next slide" at bounding box center [1249, 308] width 13 height 13
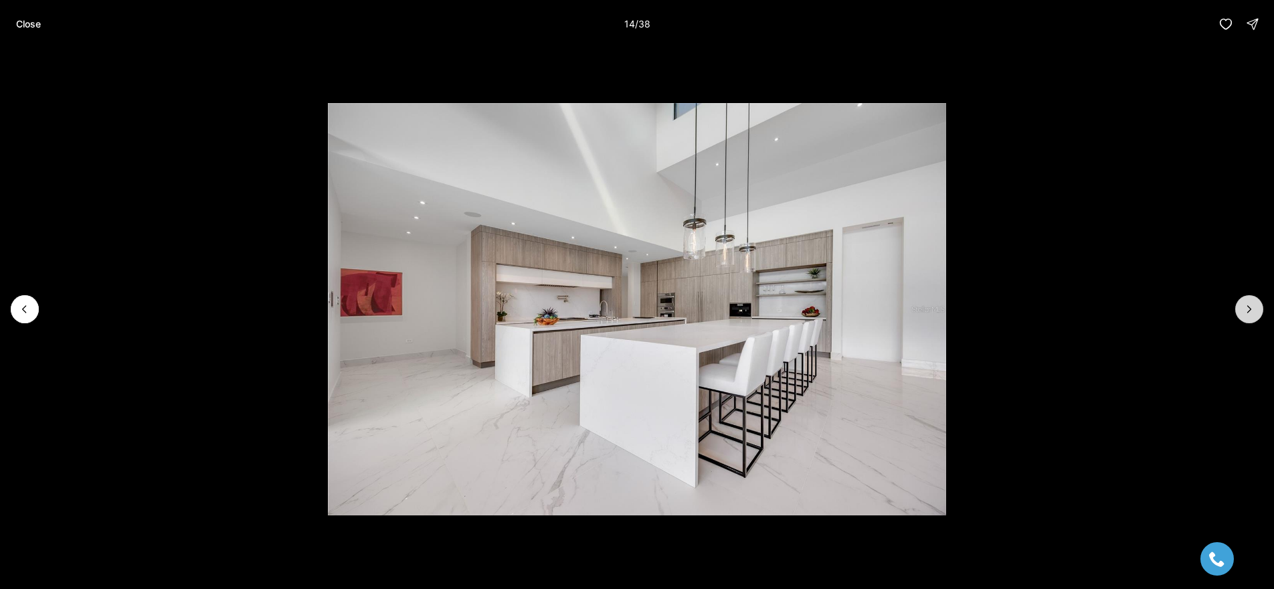
click at [1253, 307] on icon "Next slide" at bounding box center [1249, 308] width 13 height 13
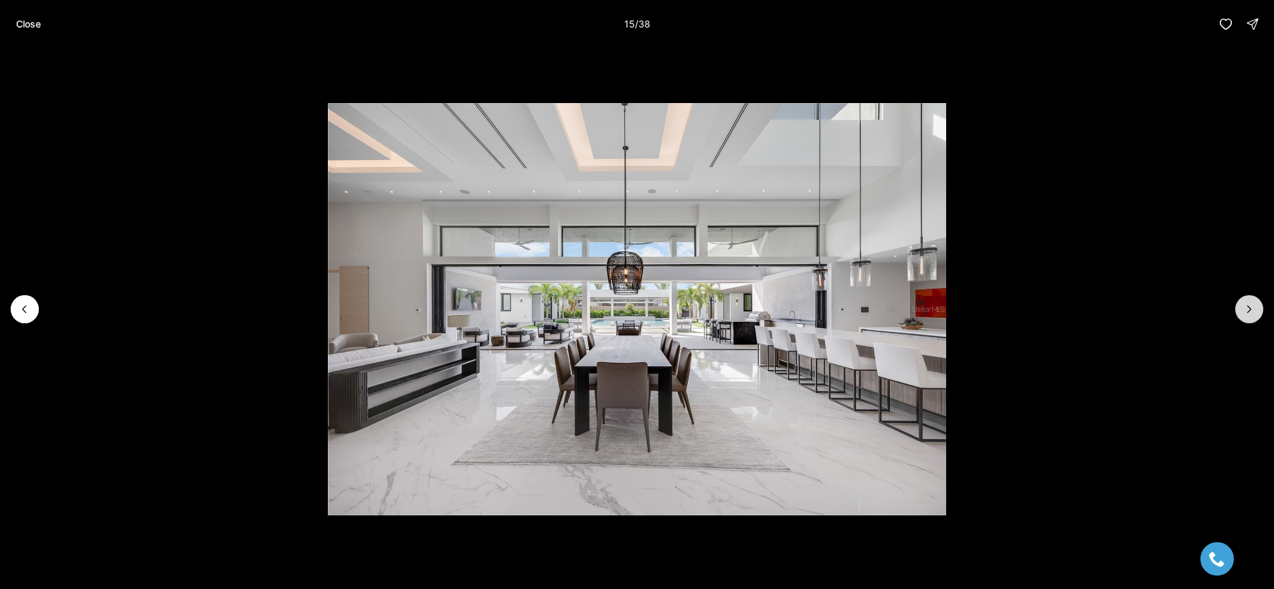
click at [1253, 307] on icon "Next slide" at bounding box center [1249, 308] width 13 height 13
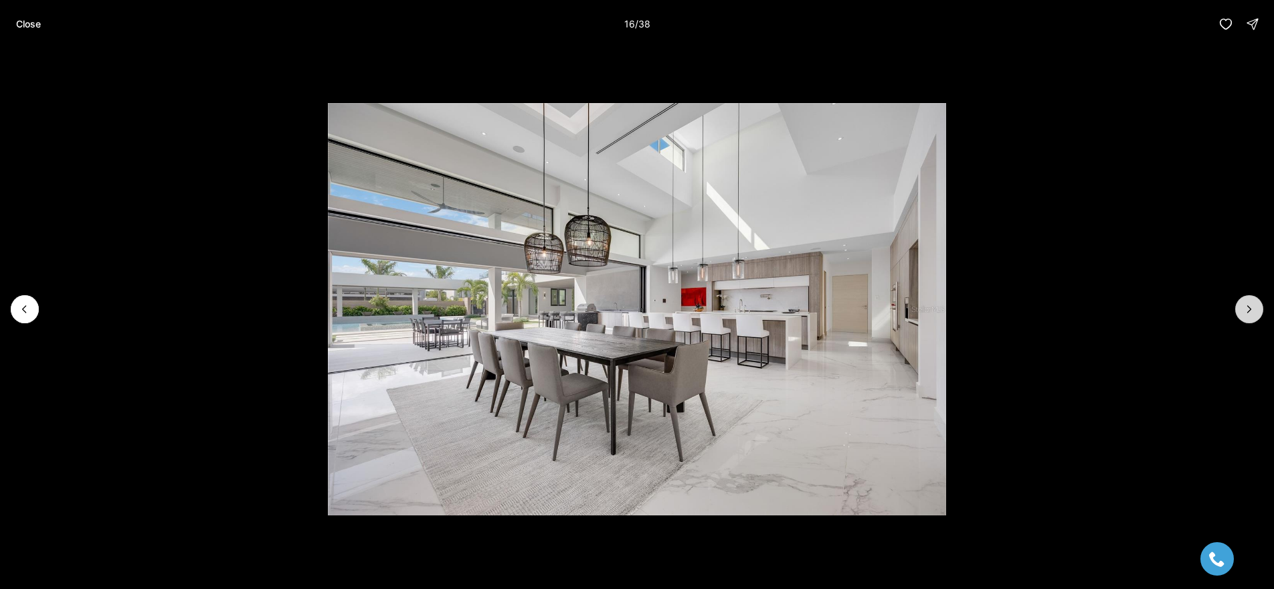
click at [1253, 307] on icon "Next slide" at bounding box center [1249, 308] width 13 height 13
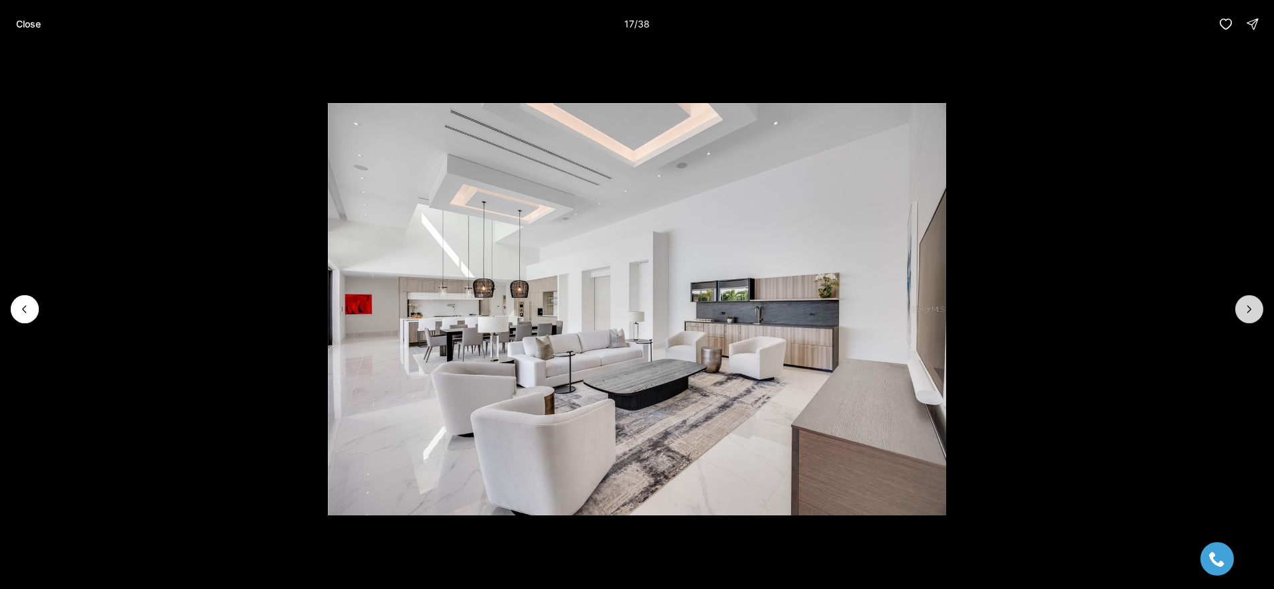
click at [1253, 307] on icon "Next slide" at bounding box center [1249, 308] width 13 height 13
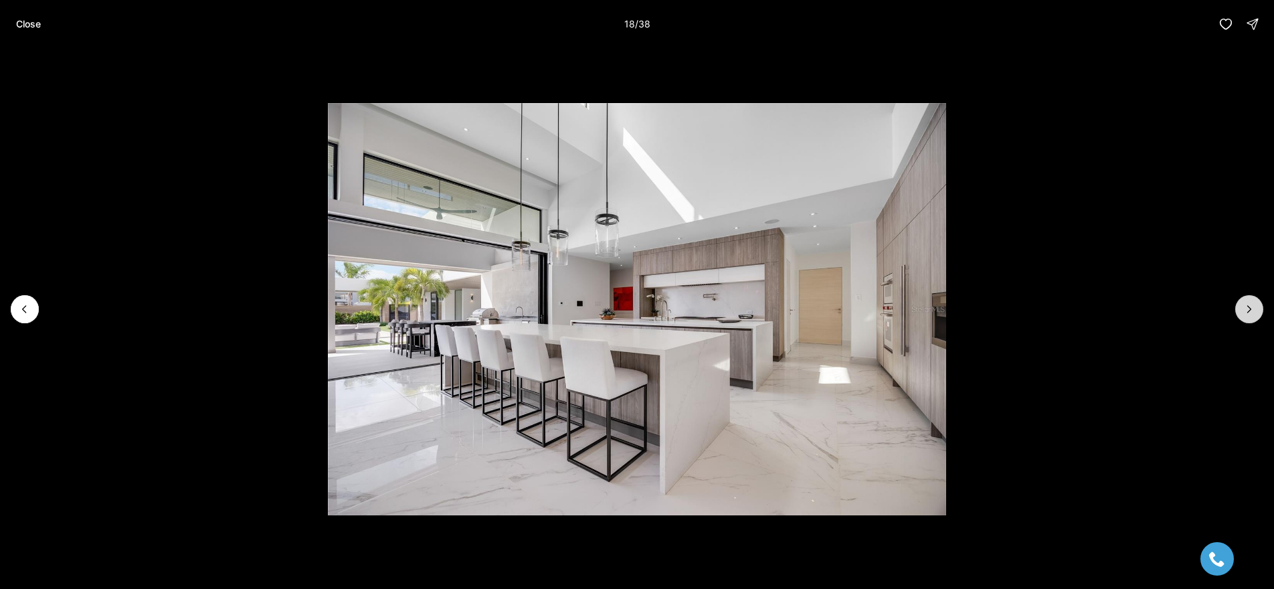
click at [1253, 307] on icon "Next slide" at bounding box center [1249, 308] width 13 height 13
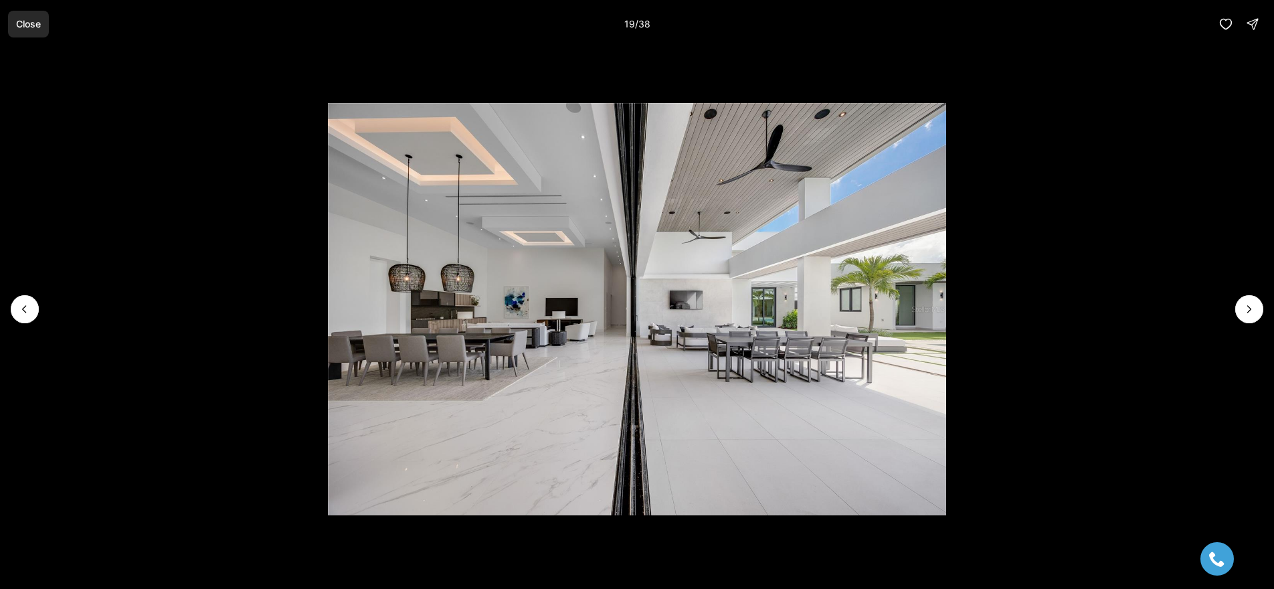
click at [31, 25] on p "Close" at bounding box center [28, 24] width 25 height 11
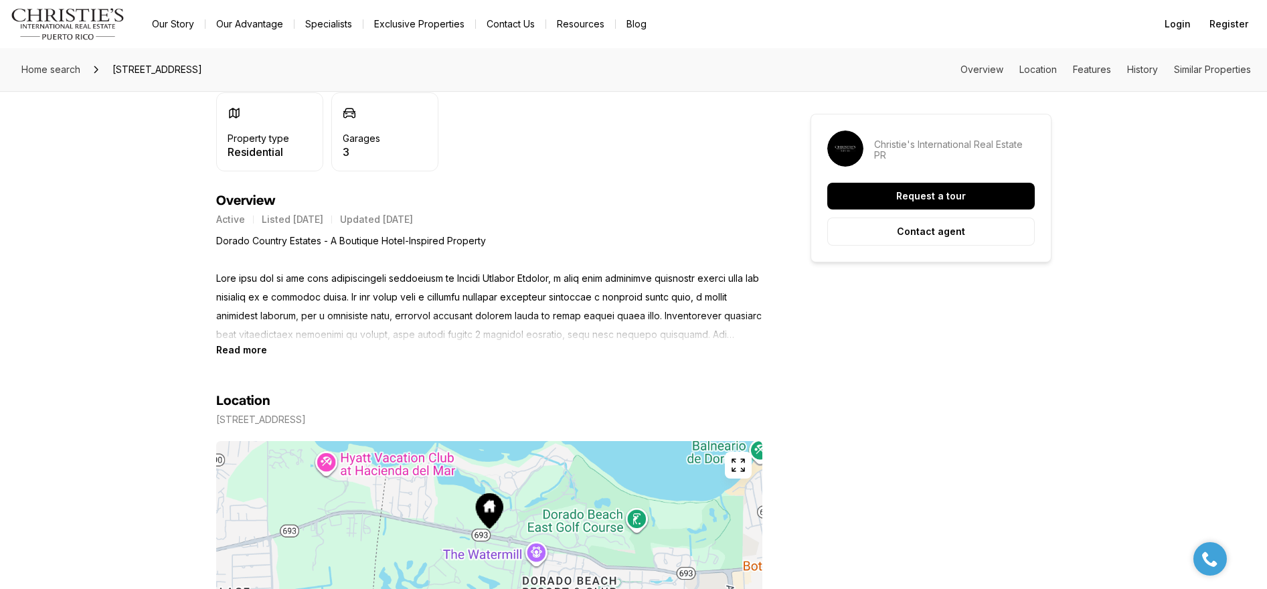
scroll to position [490, 0]
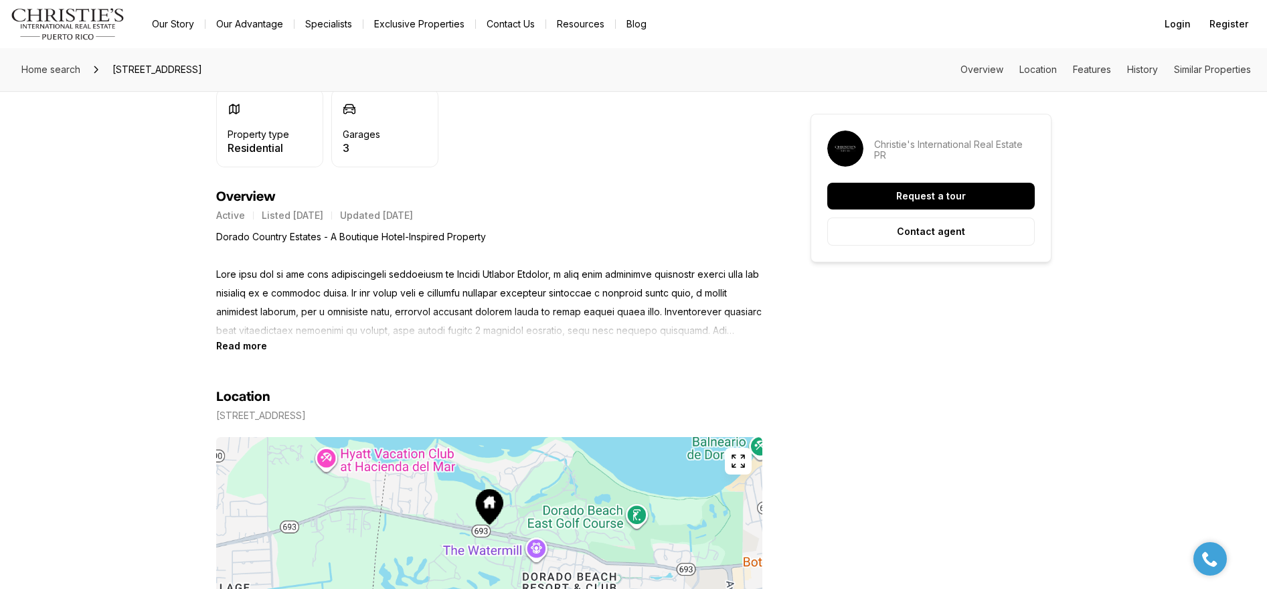
click at [230, 346] on b "Read more" at bounding box center [241, 345] width 51 height 11
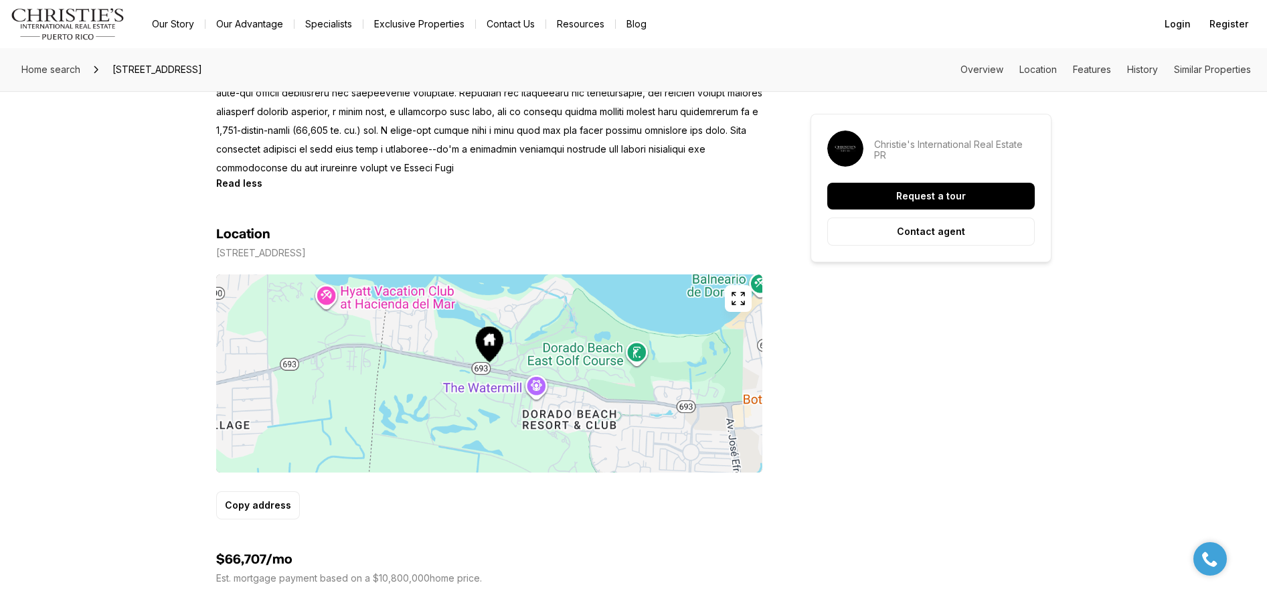
scroll to position [973, 0]
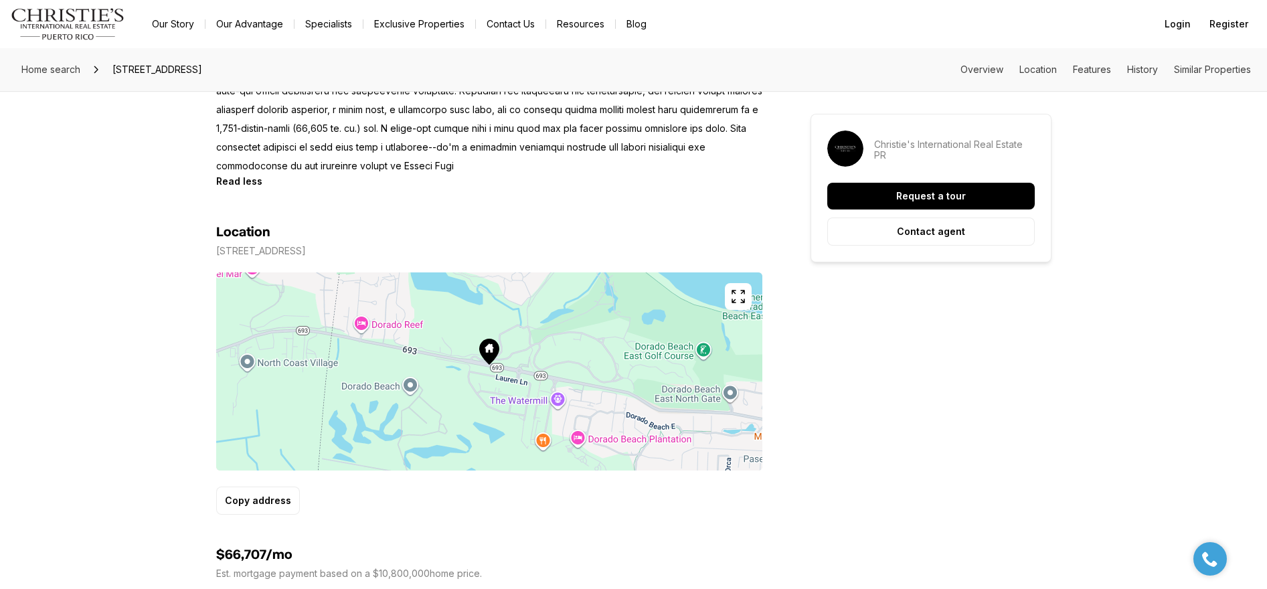
drag, startPoint x: 459, startPoint y: 325, endPoint x: 455, endPoint y: 347, distance: 21.8
click at [737, 288] on icon "button" at bounding box center [738, 296] width 16 height 16
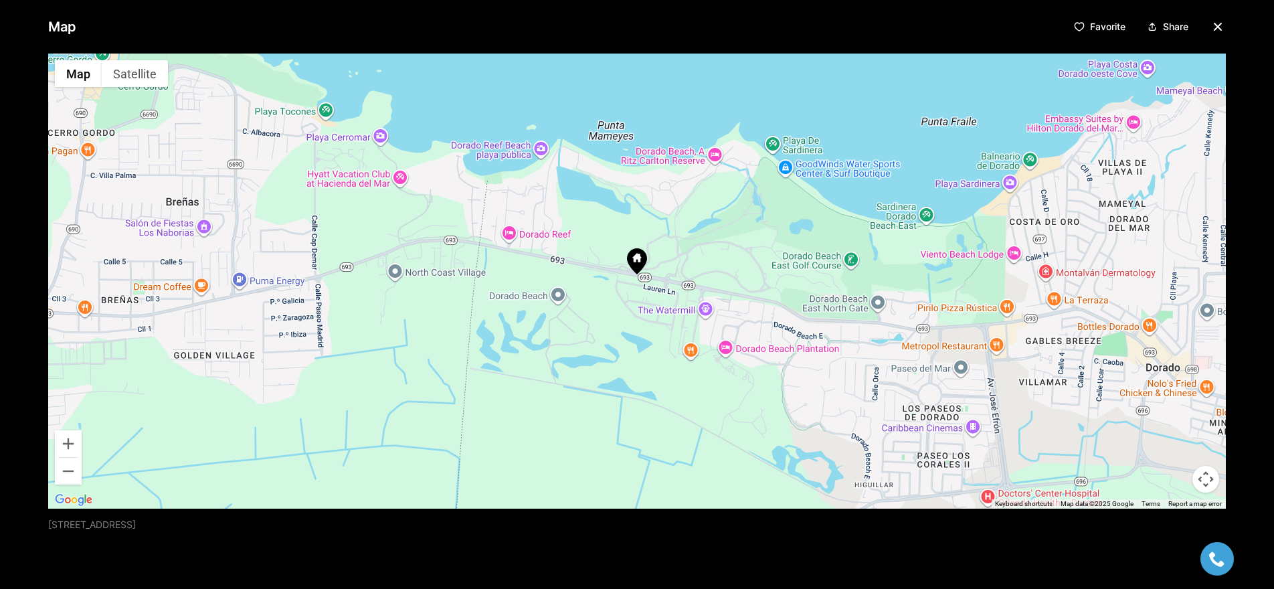
click at [662, 264] on div at bounding box center [637, 281] width 1178 height 455
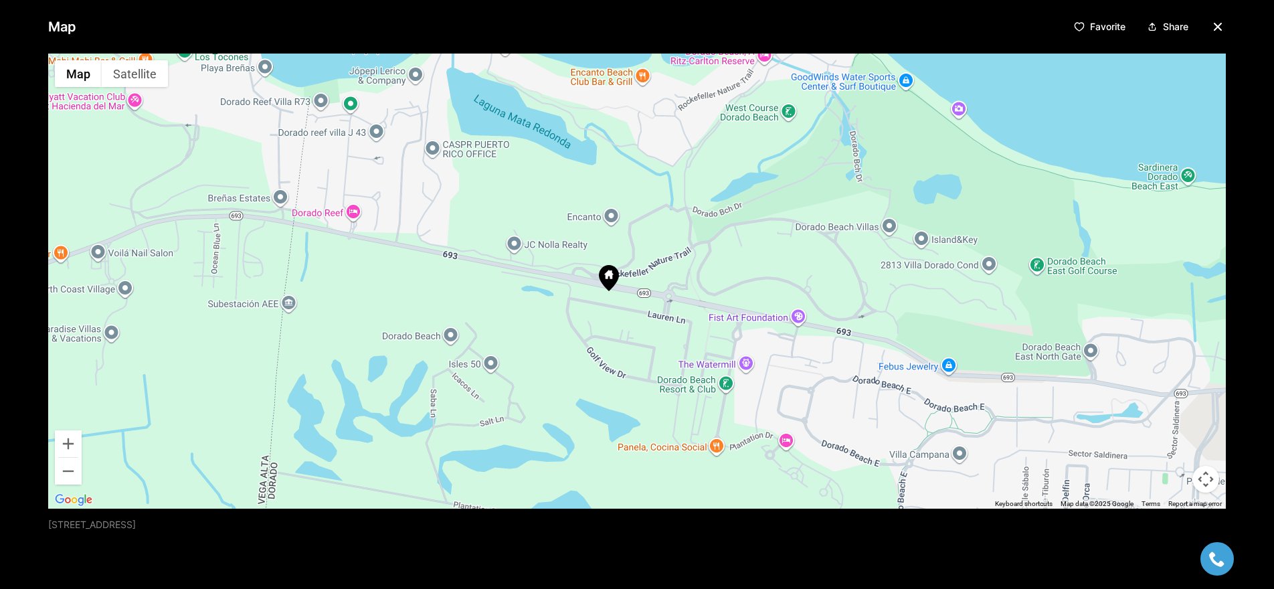
click at [662, 264] on div at bounding box center [637, 281] width 1178 height 455
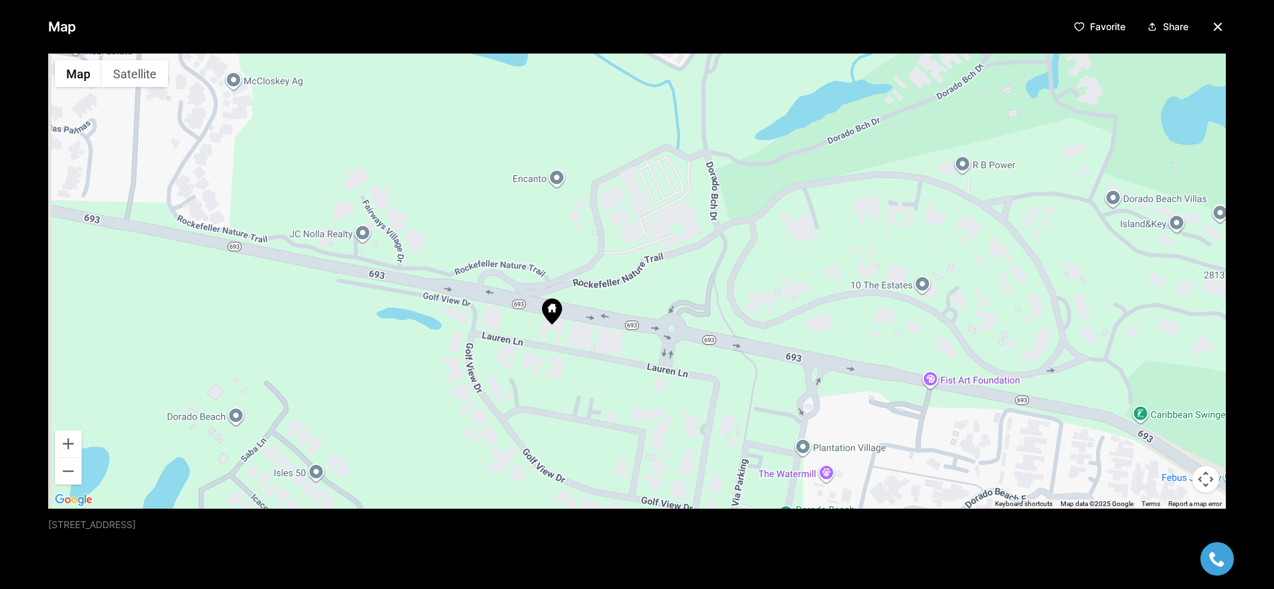
click at [662, 264] on div at bounding box center [637, 281] width 1178 height 455
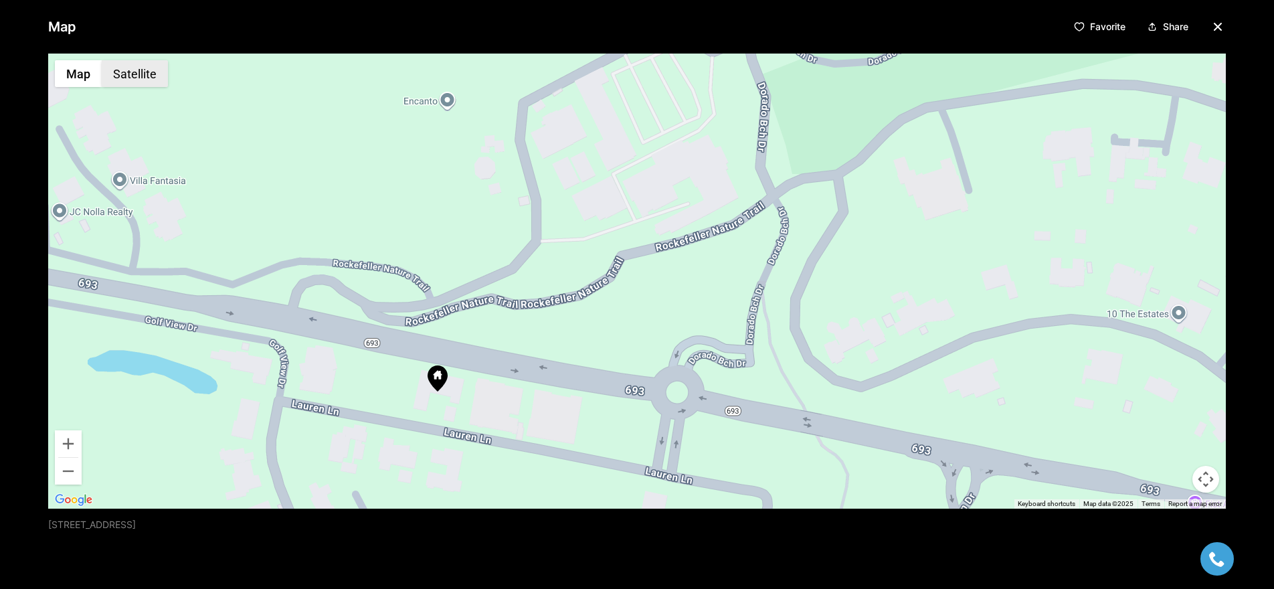
click at [127, 75] on button "Satellite" at bounding box center [135, 73] width 66 height 27
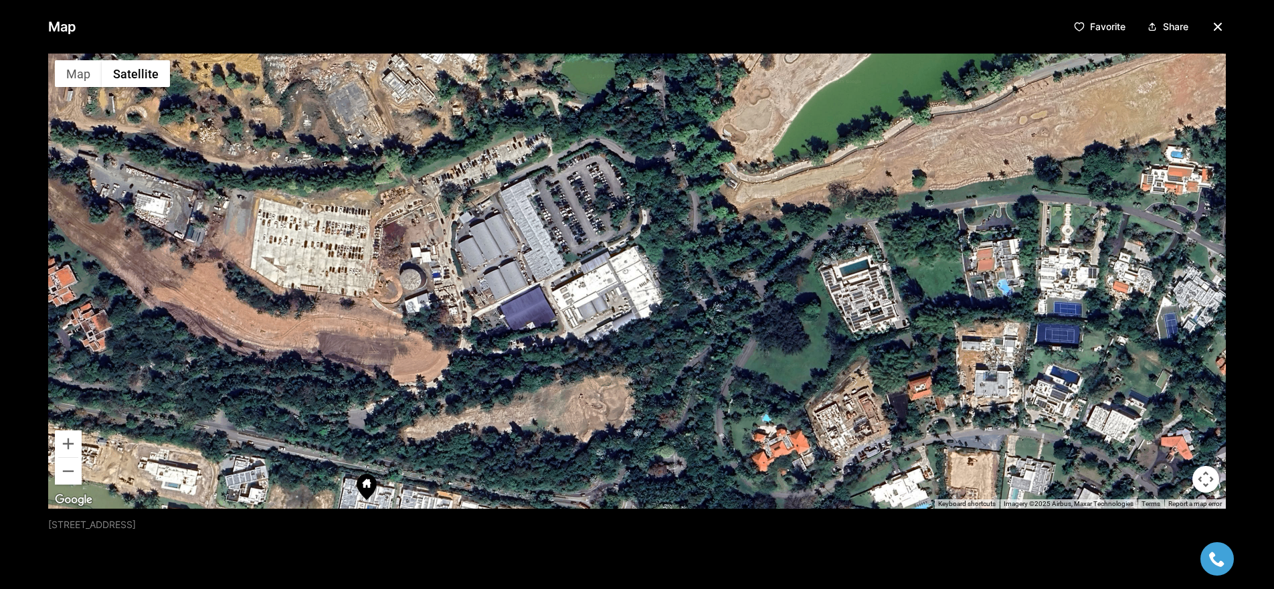
drag, startPoint x: 549, startPoint y: 241, endPoint x: 478, endPoint y: 351, distance: 130.7
click at [478, 351] on div at bounding box center [637, 281] width 1178 height 455
click at [1215, 24] on icon "button" at bounding box center [1218, 26] width 7 height 7
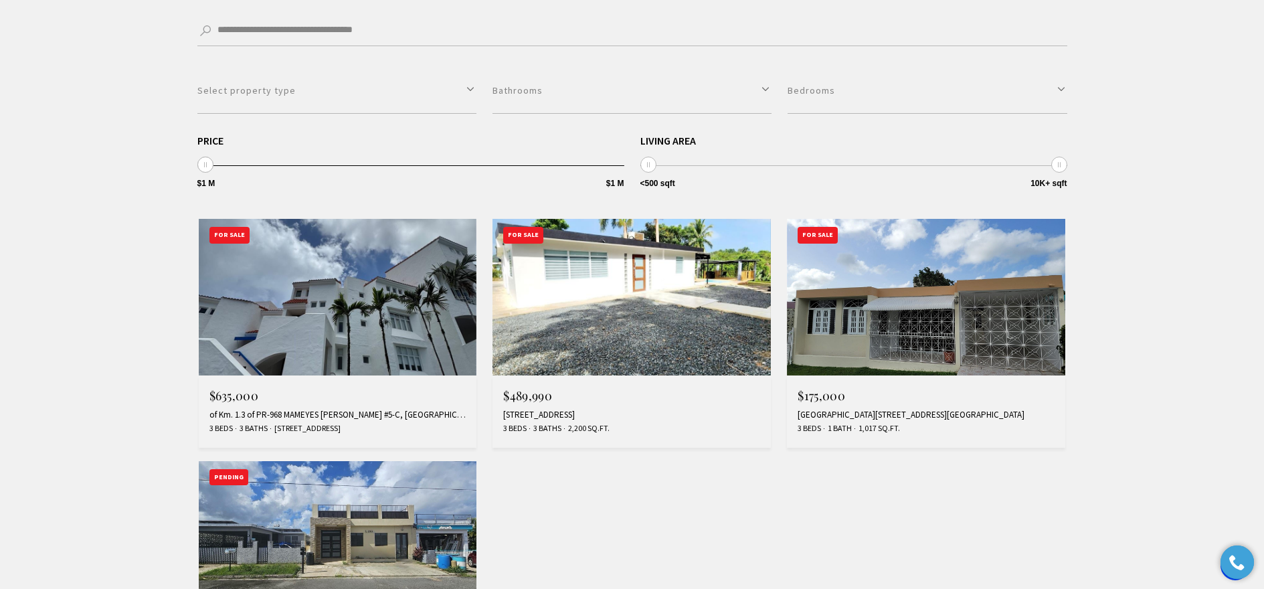
scroll to position [383, 0]
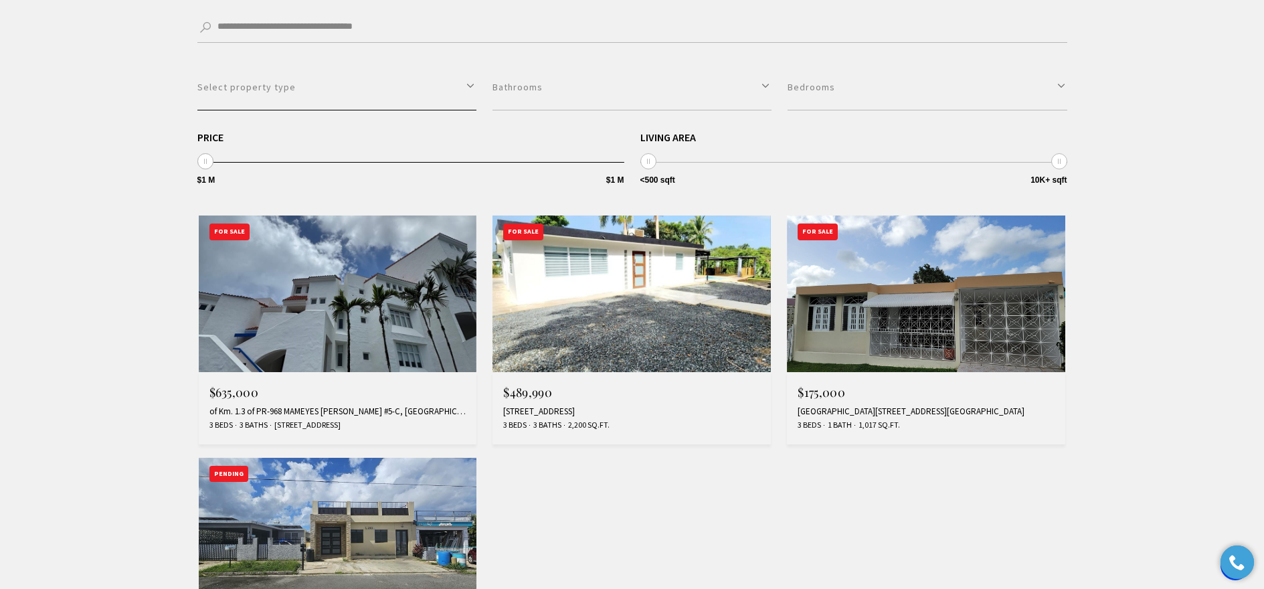
click at [273, 99] on button "Select property type" at bounding box center [336, 87] width 279 height 46
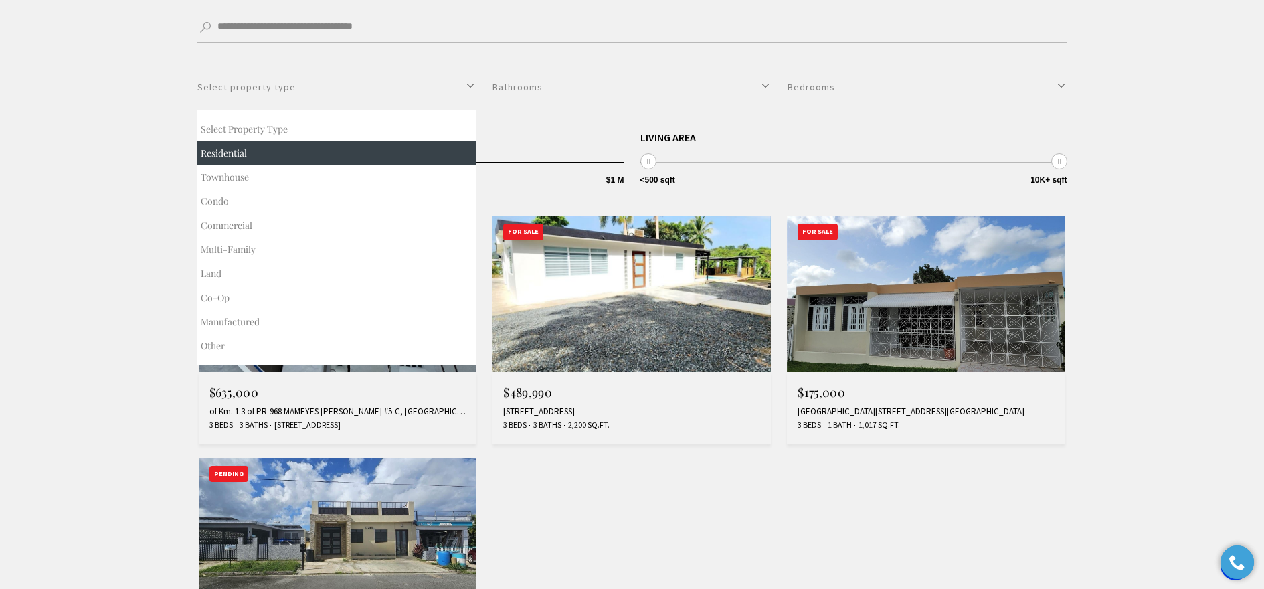
click at [245, 157] on button "Residential" at bounding box center [336, 153] width 279 height 24
select select "**********"
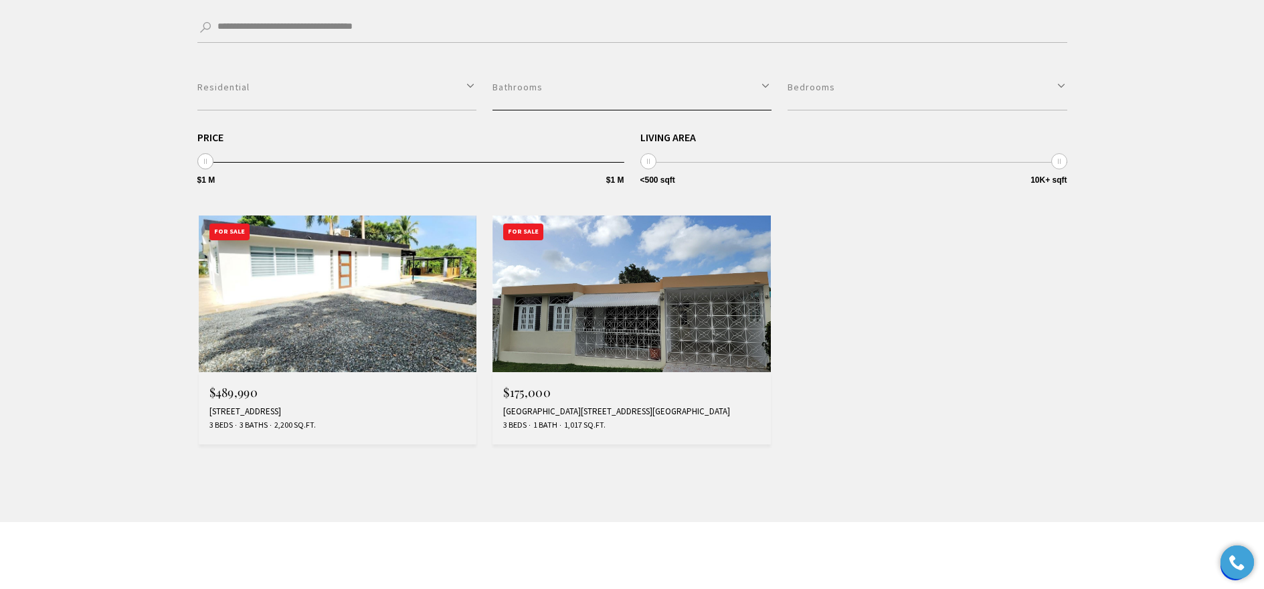
click at [620, 104] on button "Bathrooms" at bounding box center [631, 87] width 279 height 46
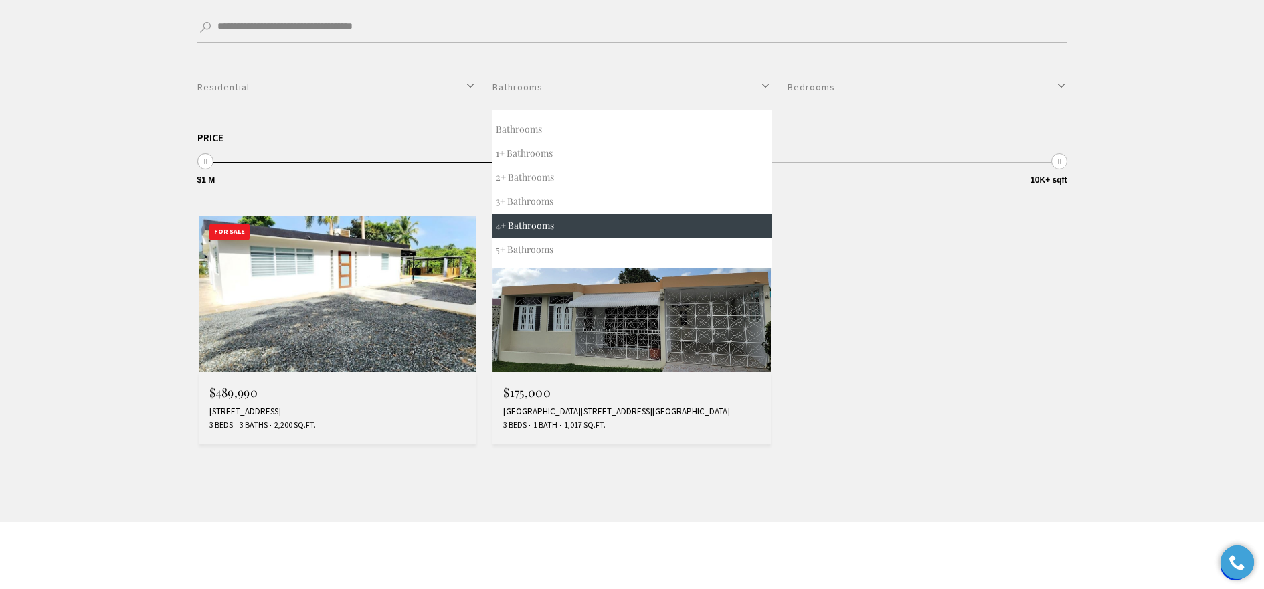
click at [527, 221] on button "4+ Bathrooms" at bounding box center [631, 225] width 279 height 24
select select "*"
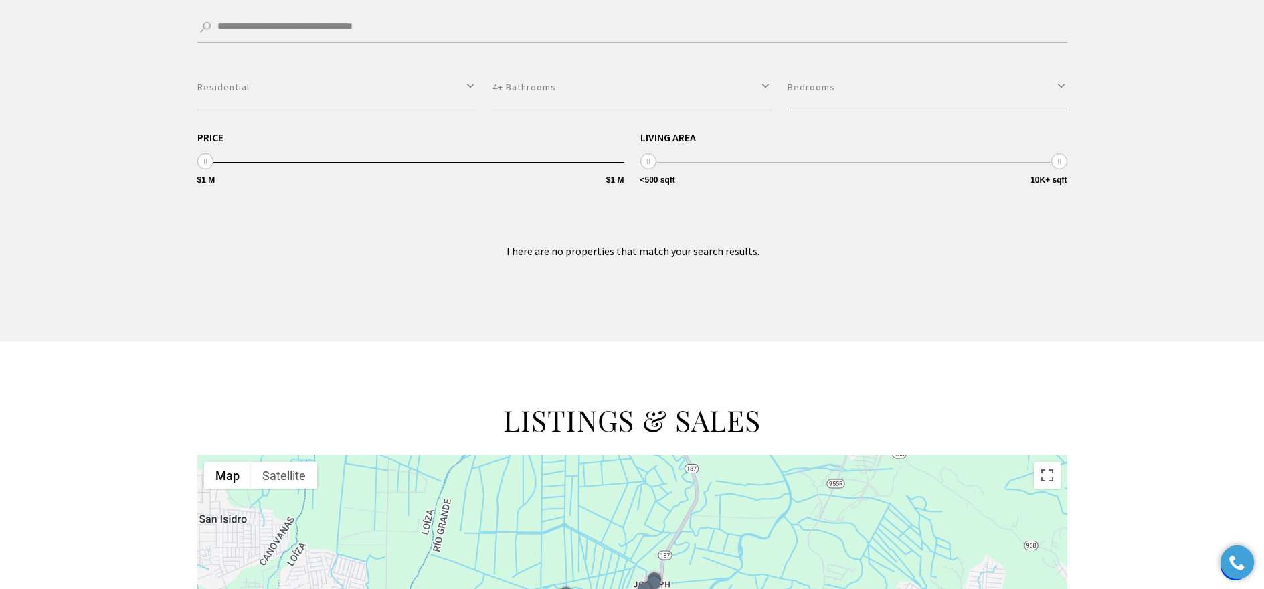
click at [833, 96] on button "Bedrooms" at bounding box center [927, 87] width 279 height 46
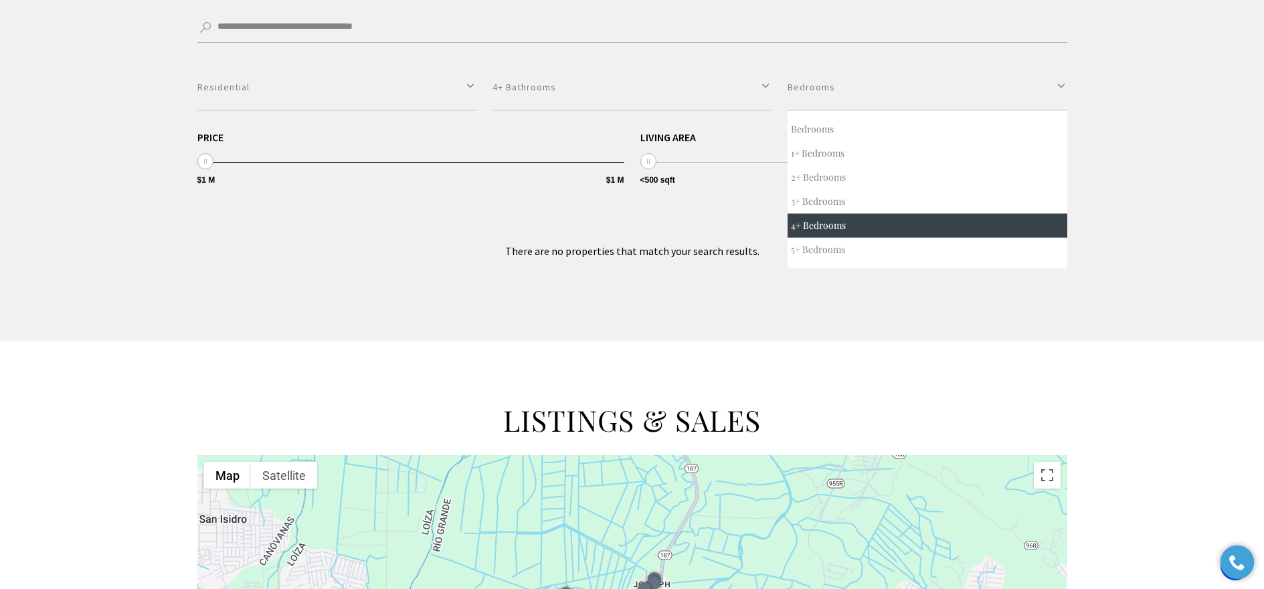
click at [818, 220] on button "4+ Bedrooms" at bounding box center [927, 225] width 279 height 24
select select "*"
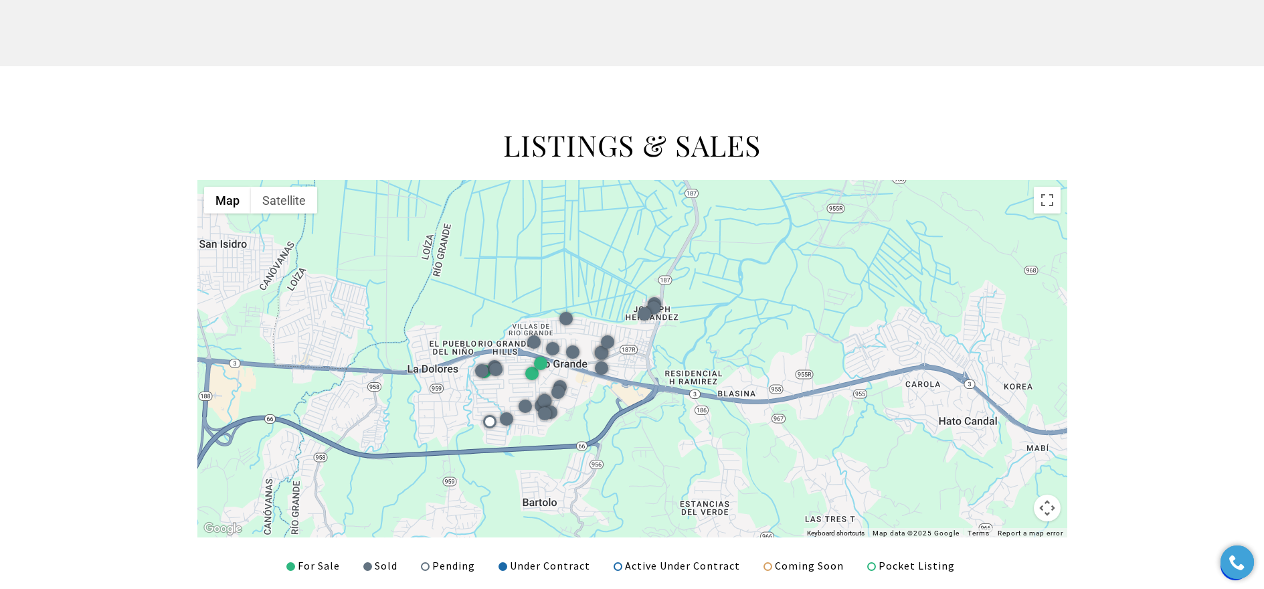
scroll to position [659, 0]
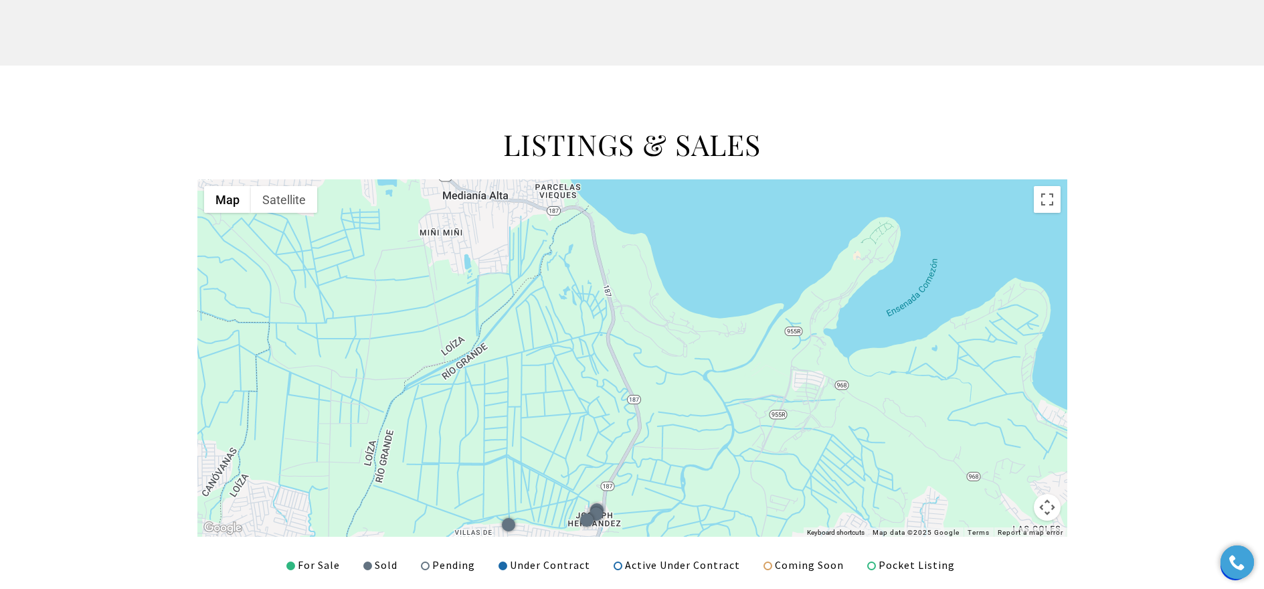
drag, startPoint x: 851, startPoint y: 301, endPoint x: 794, endPoint y: 499, distance: 206.3
click at [794, 508] on div at bounding box center [632, 357] width 870 height 357
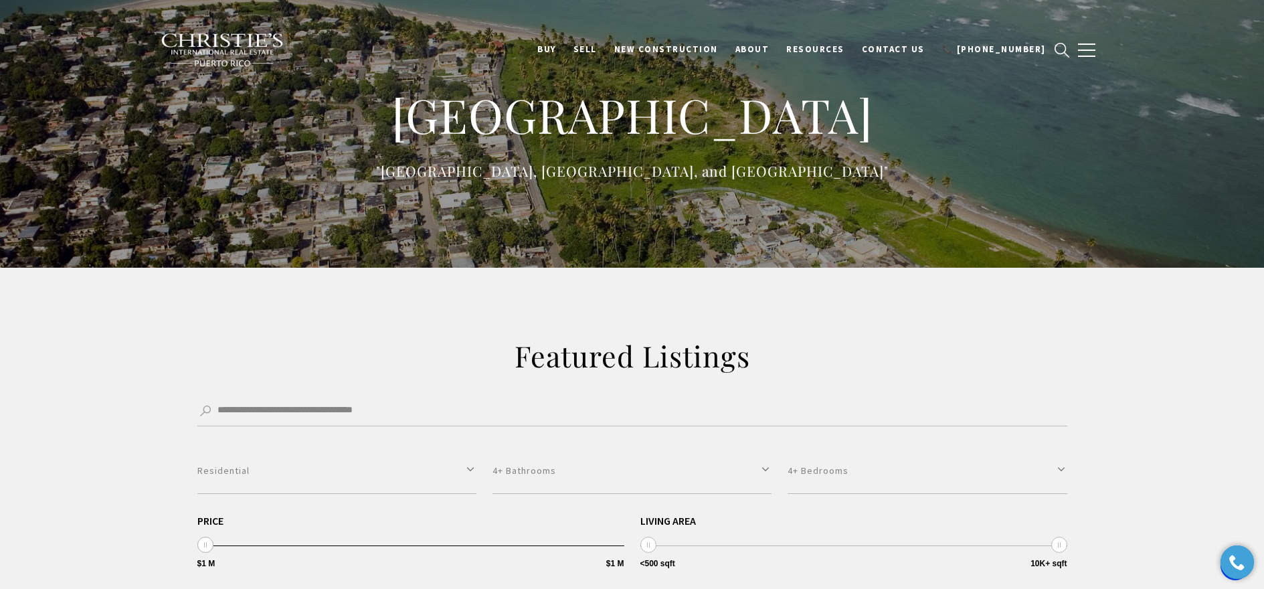
scroll to position [0, 0]
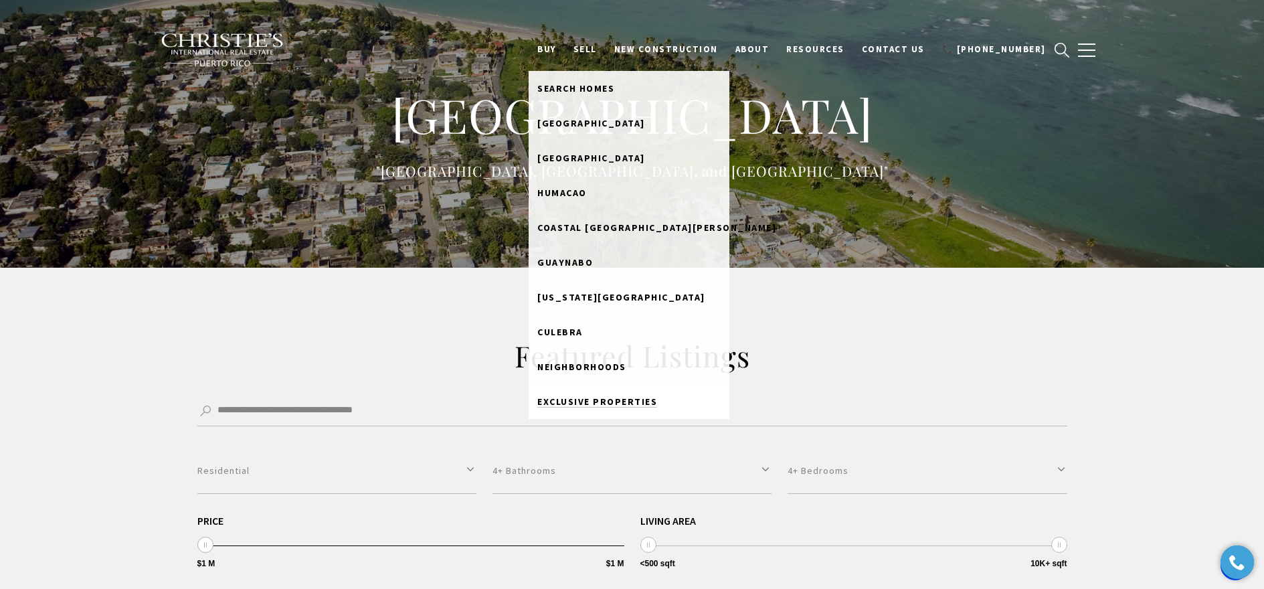
click at [636, 402] on span "Exclusive Properties" at bounding box center [597, 401] width 120 height 12
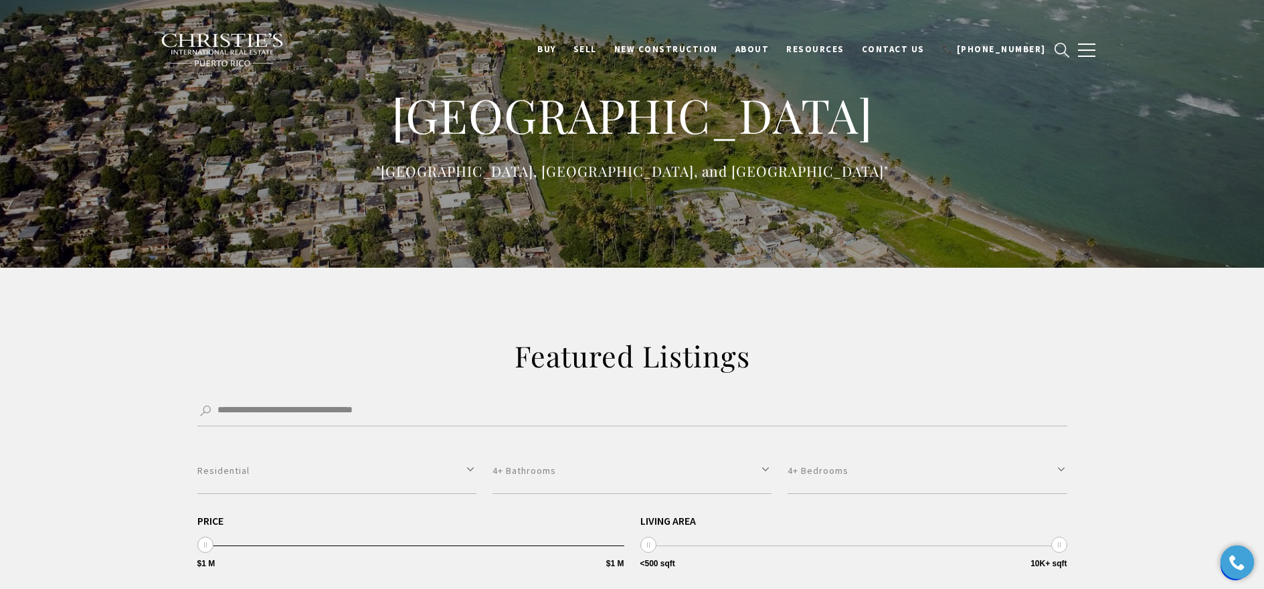
scroll to position [383, 0]
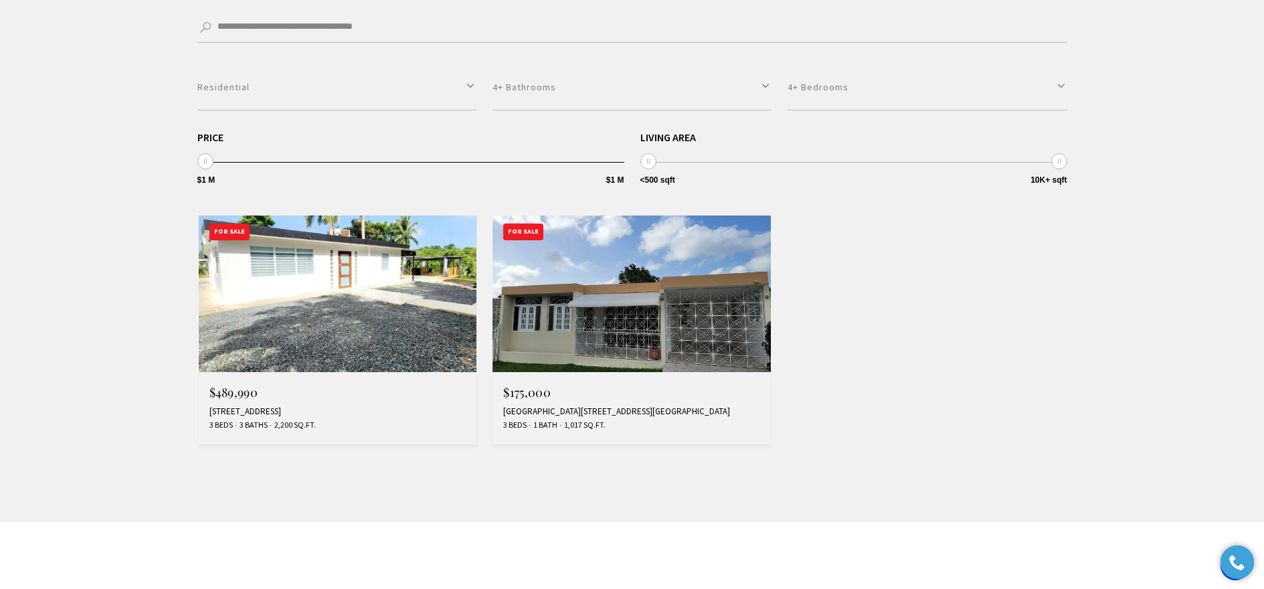
select select "Single select"
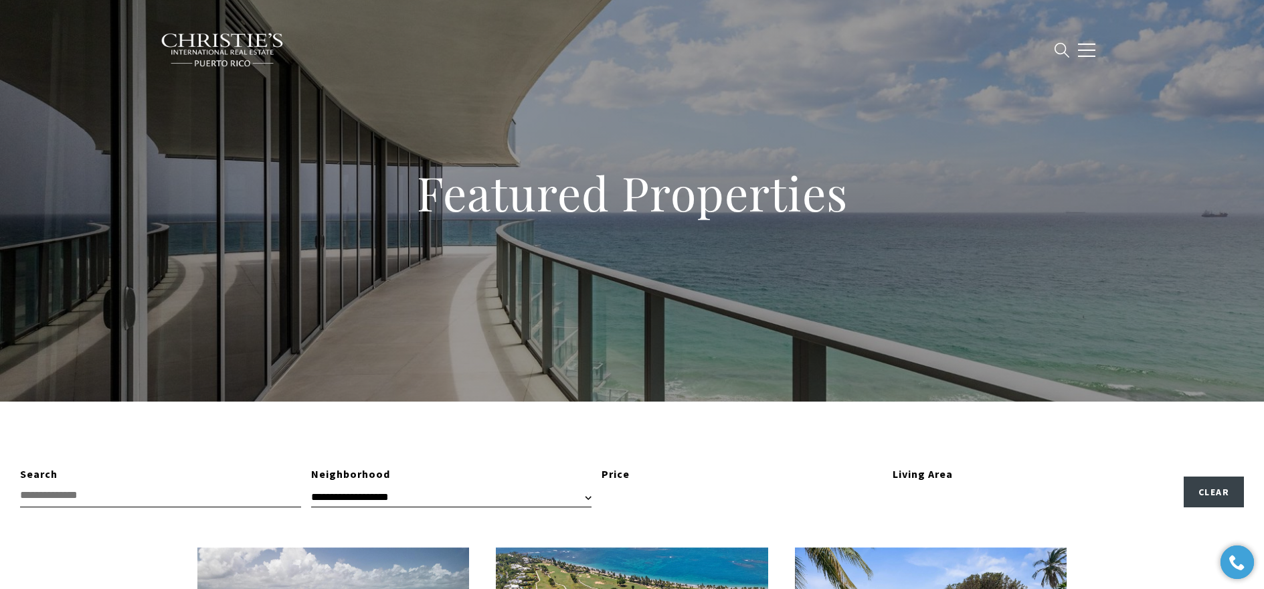
type input "**********"
type input "*********"
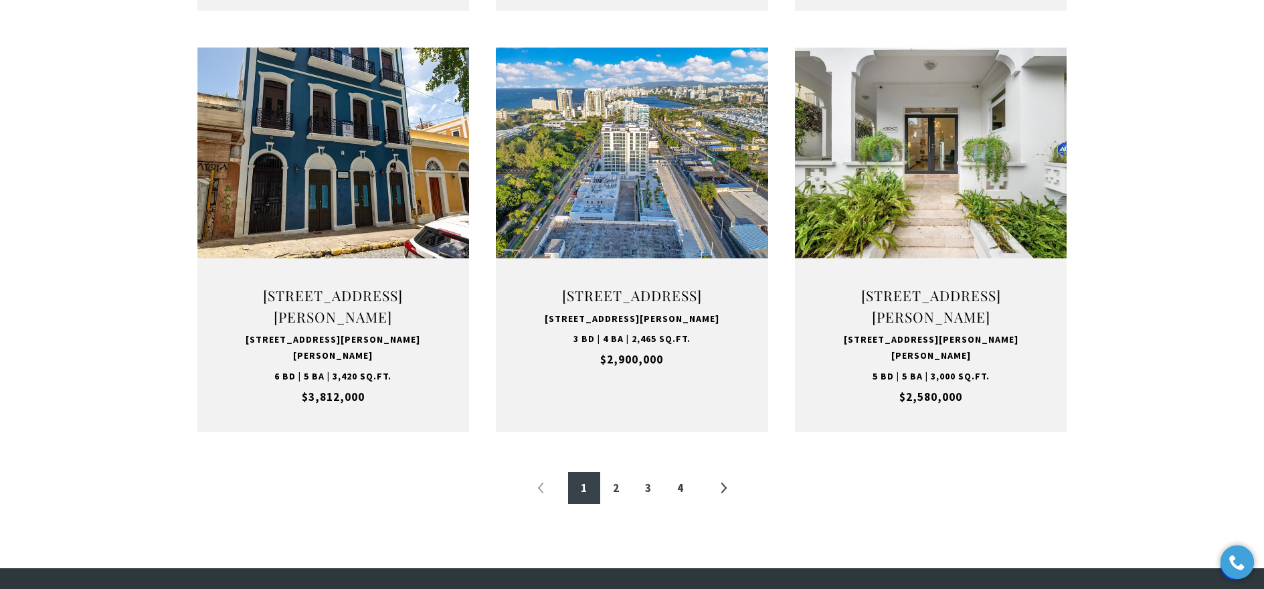
scroll to position [1332, 0]
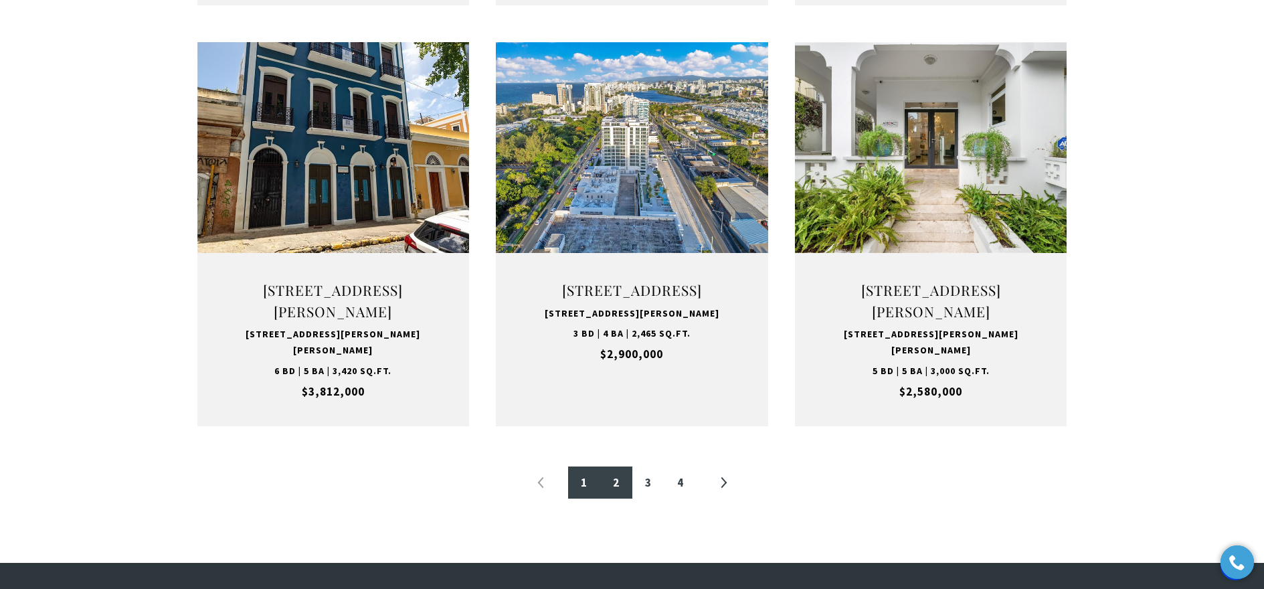
click at [616, 494] on link "2" at bounding box center [616, 482] width 32 height 32
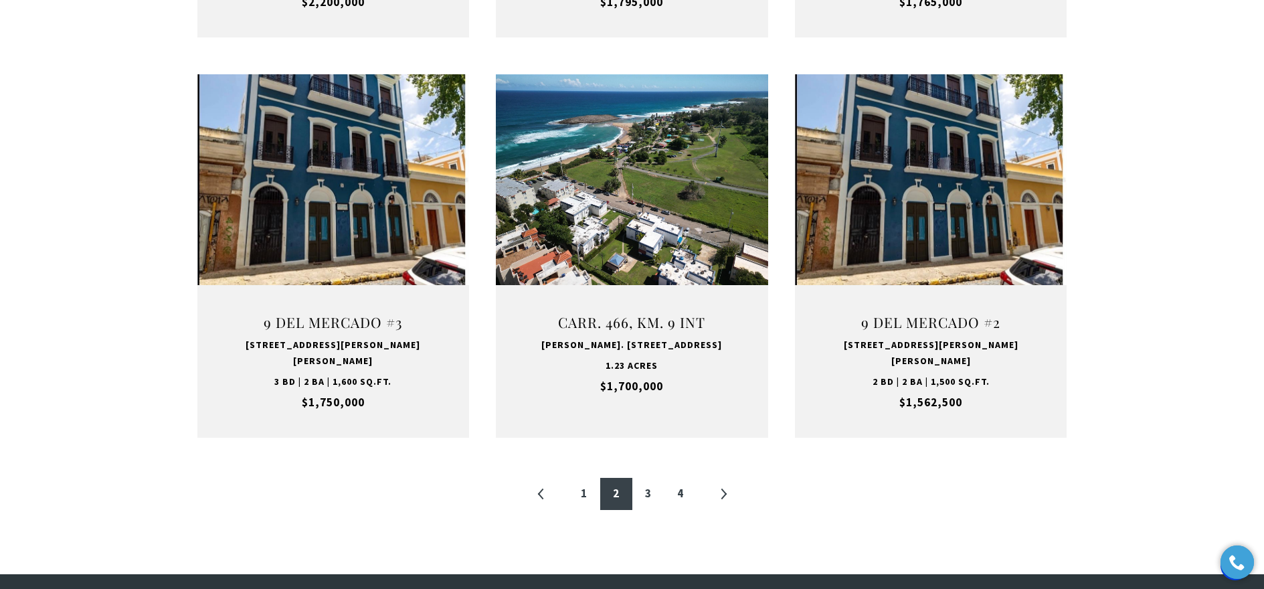
scroll to position [1318, 0]
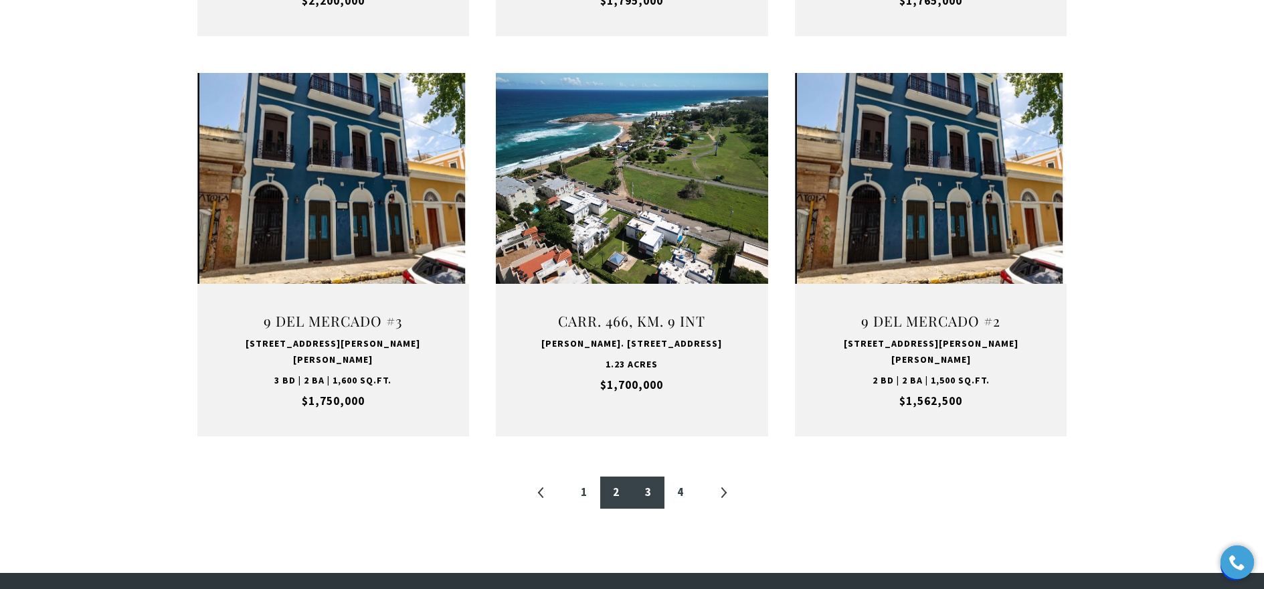
click at [650, 476] on link "3" at bounding box center [648, 492] width 32 height 32
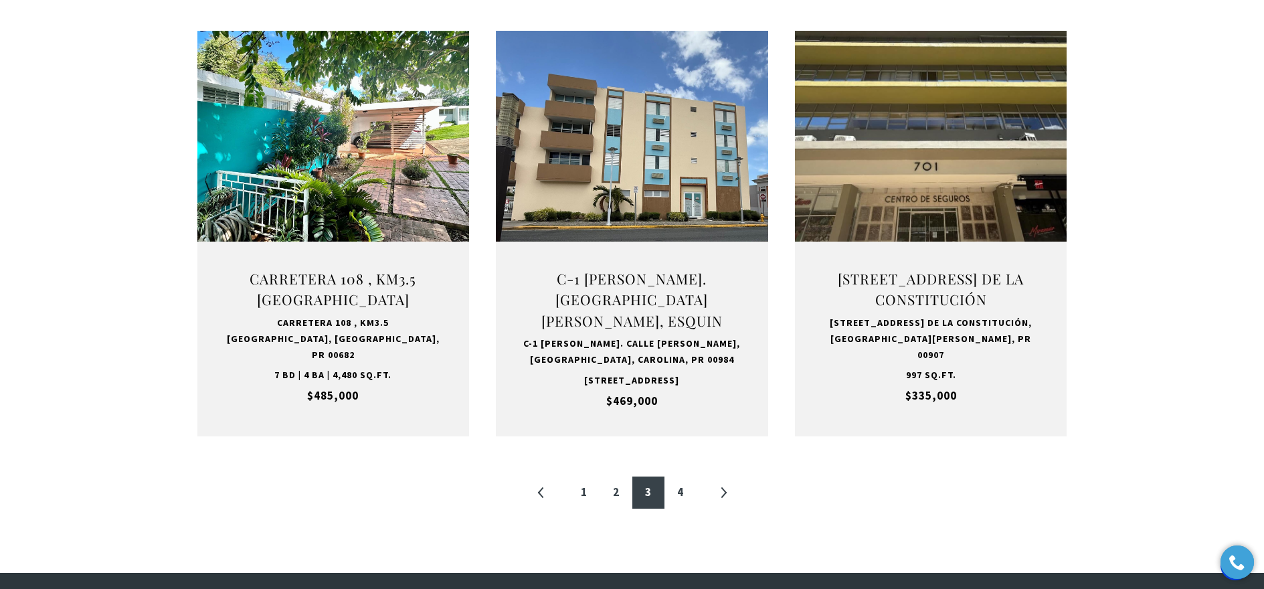
scroll to position [401, 0]
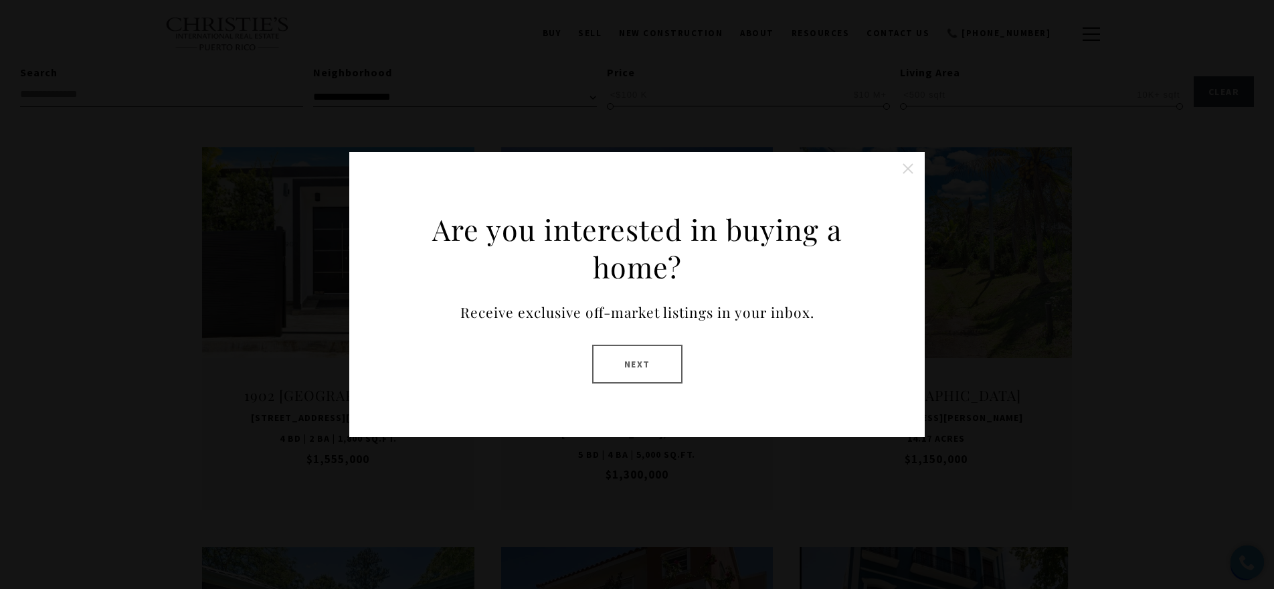
click at [639, 370] on button "Next" at bounding box center [637, 364] width 90 height 39
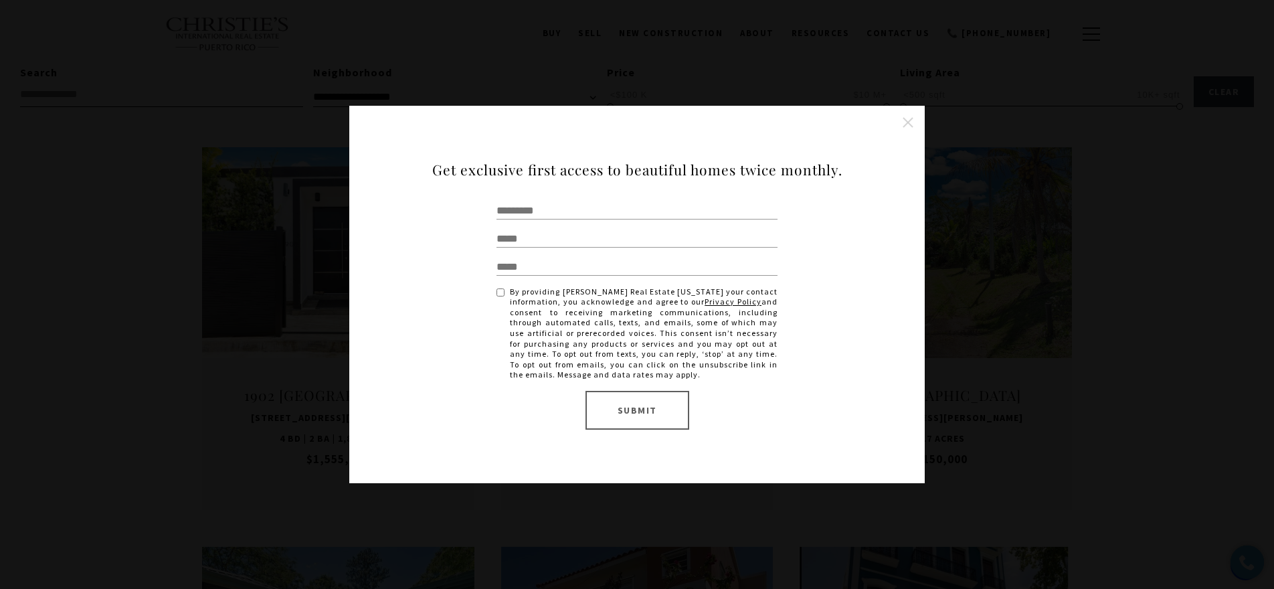
click at [909, 120] on button "Close this option" at bounding box center [908, 122] width 27 height 27
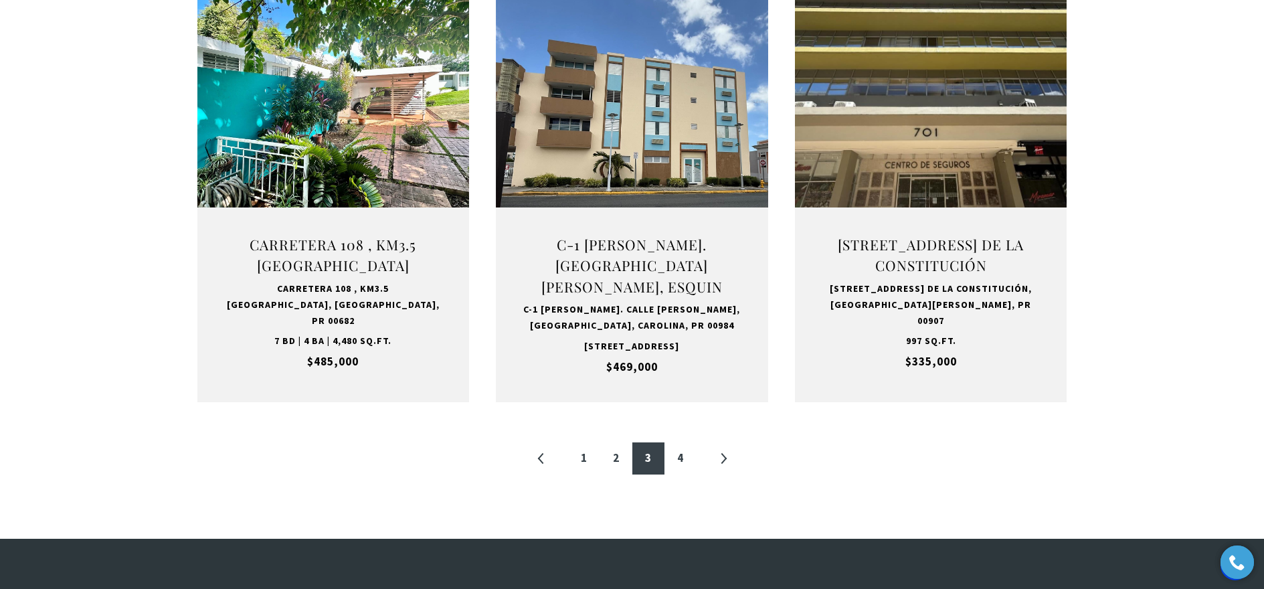
scroll to position [1354, 0]
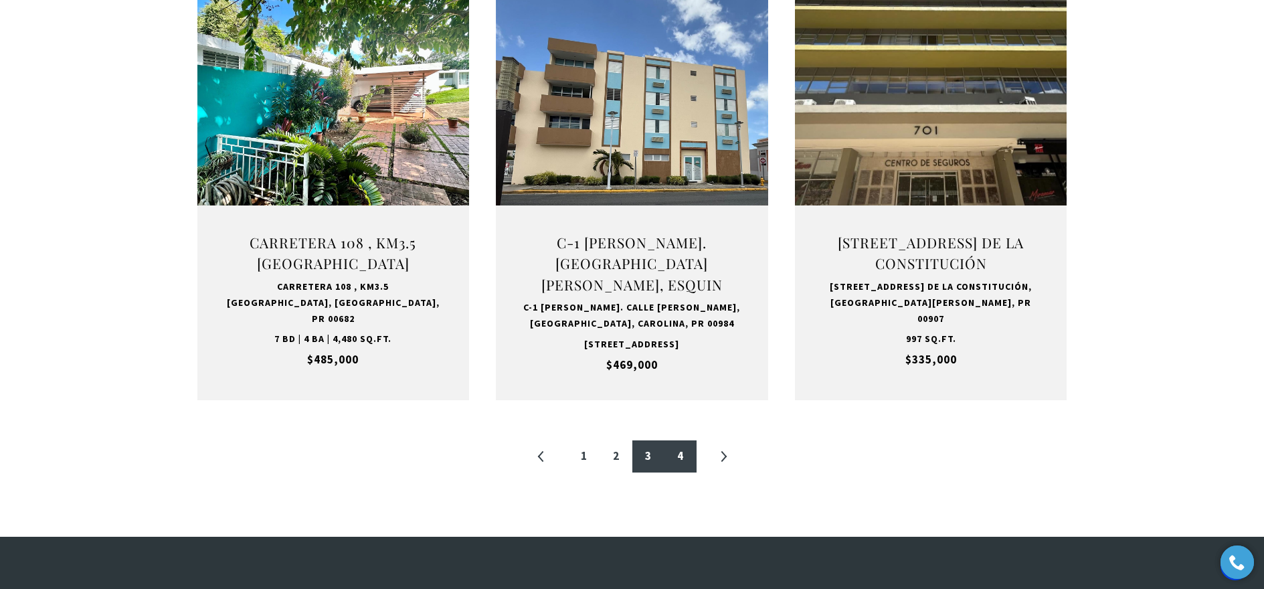
click at [681, 471] on link "4" at bounding box center [680, 456] width 32 height 32
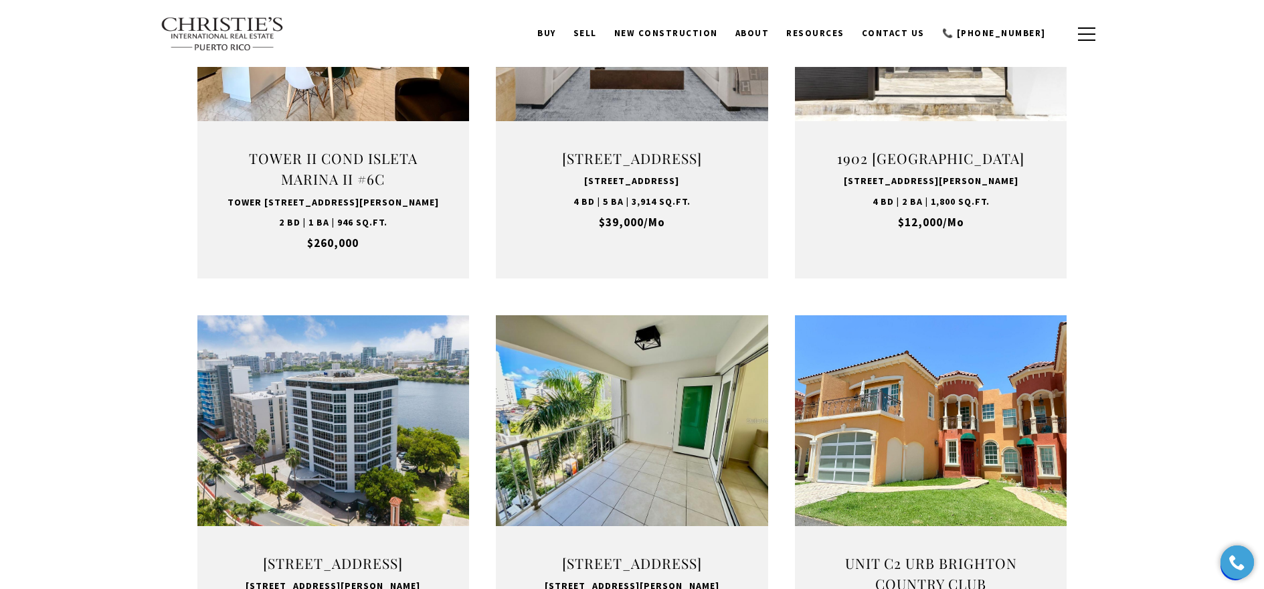
scroll to position [628, 0]
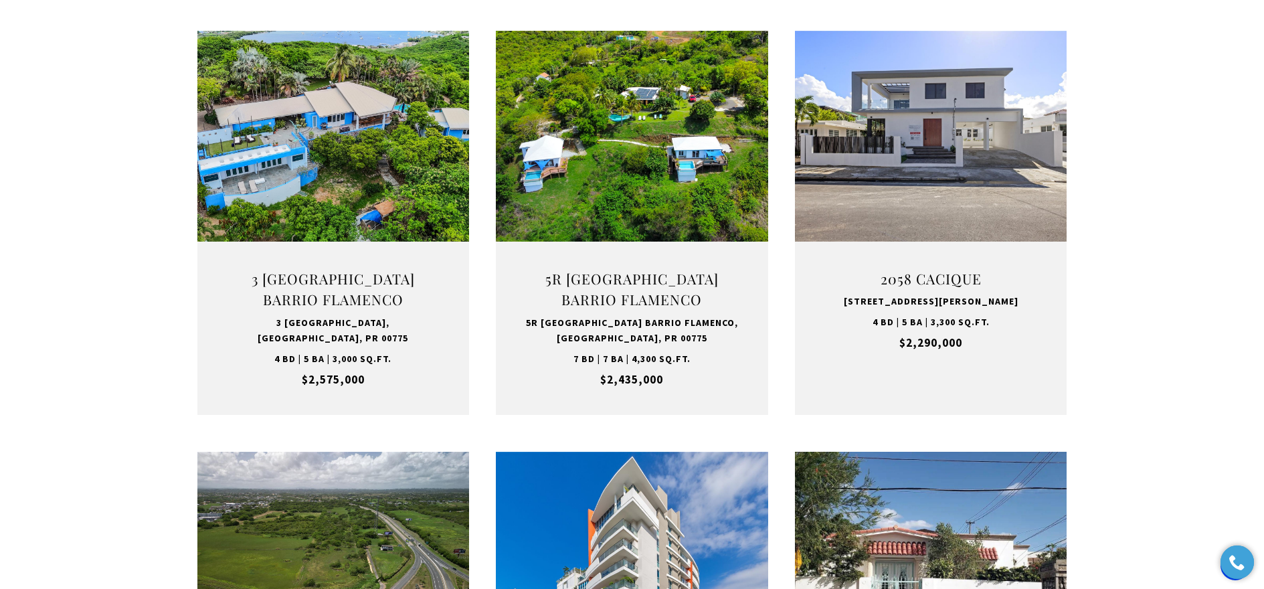
scroll to position [401, 0]
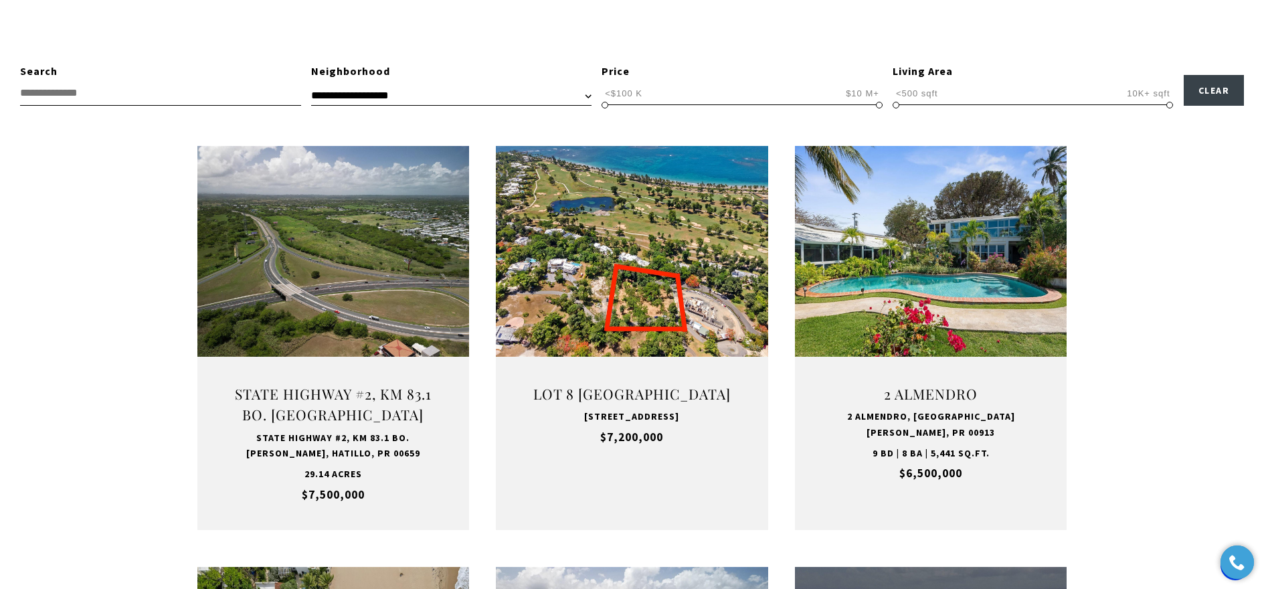
scroll to position [401, 0]
